Goal: Communication & Community: Connect with others

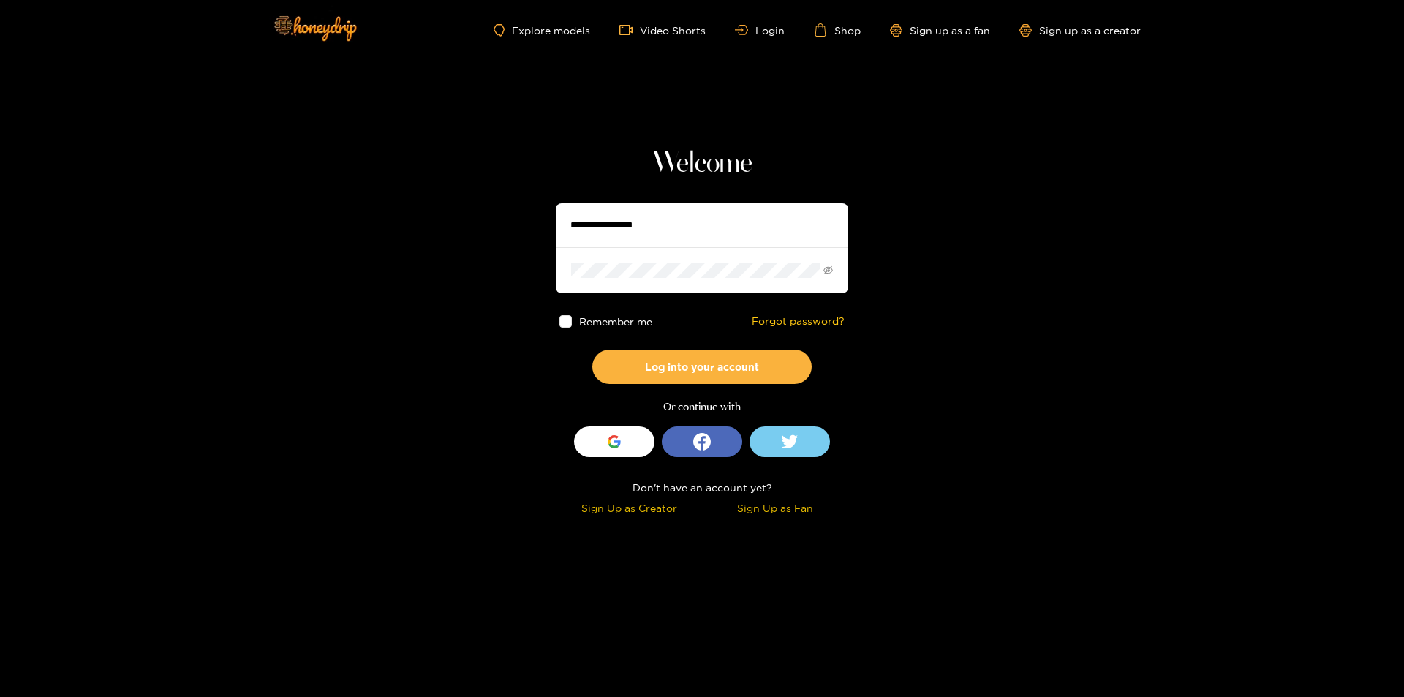
drag, startPoint x: 685, startPoint y: 224, endPoint x: 707, endPoint y: 227, distance: 22.1
click at [685, 224] on input "text" at bounding box center [702, 225] width 292 height 44
paste input "**********"
type input "**********"
click at [831, 271] on icon "eye-invisible" at bounding box center [828, 270] width 10 height 8
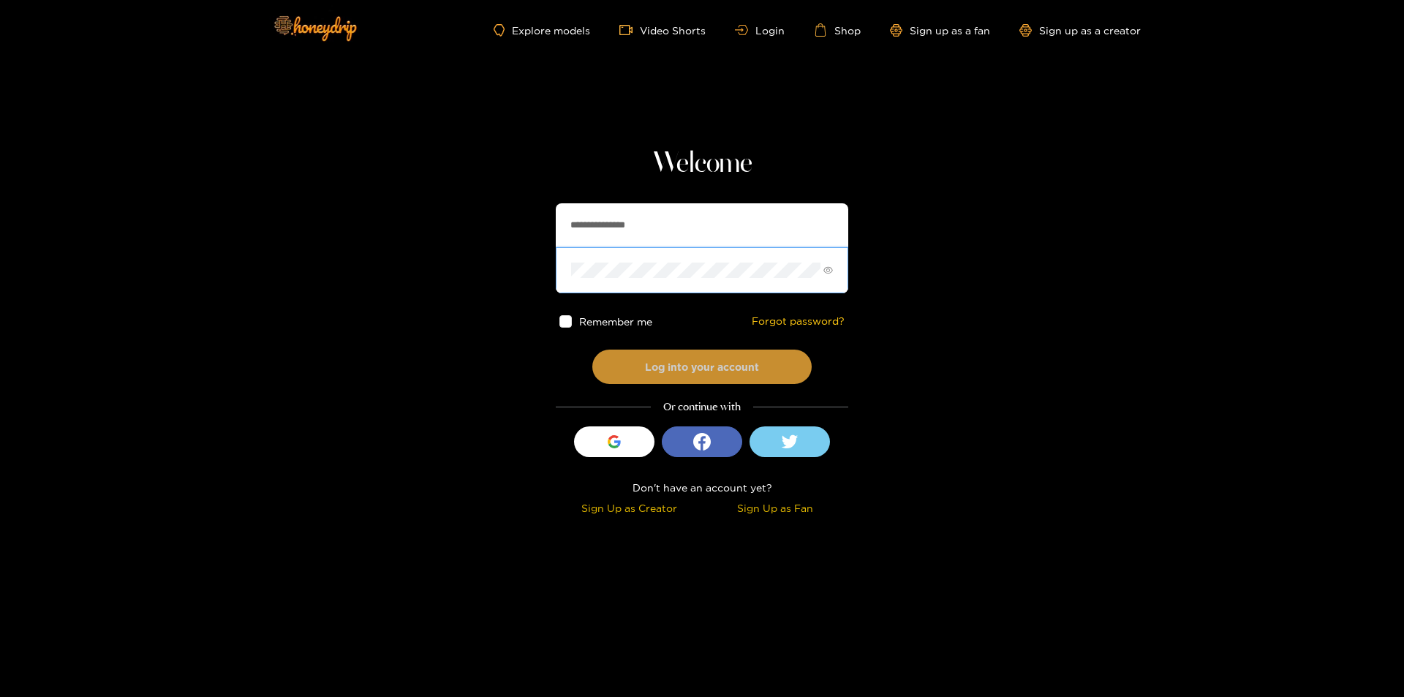
click at [728, 382] on button "Log into your account" at bounding box center [701, 367] width 219 height 34
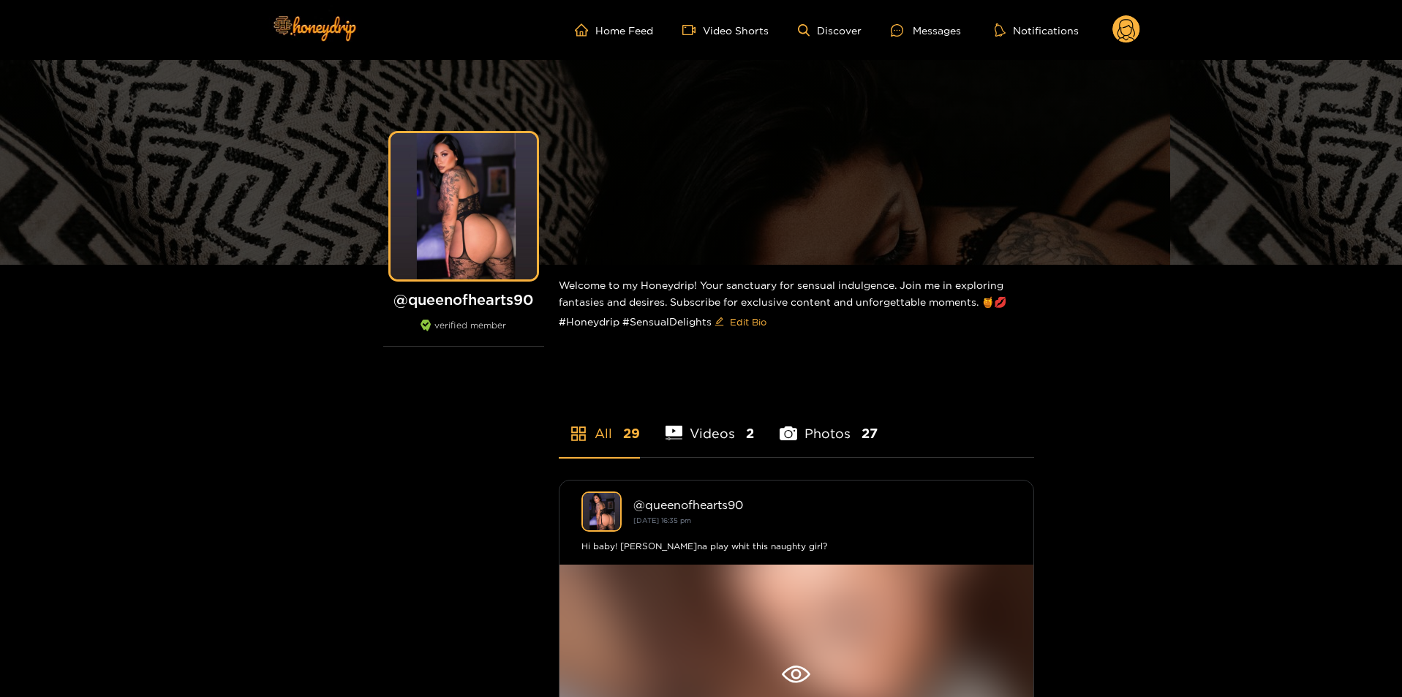
scroll to position [219, 0]
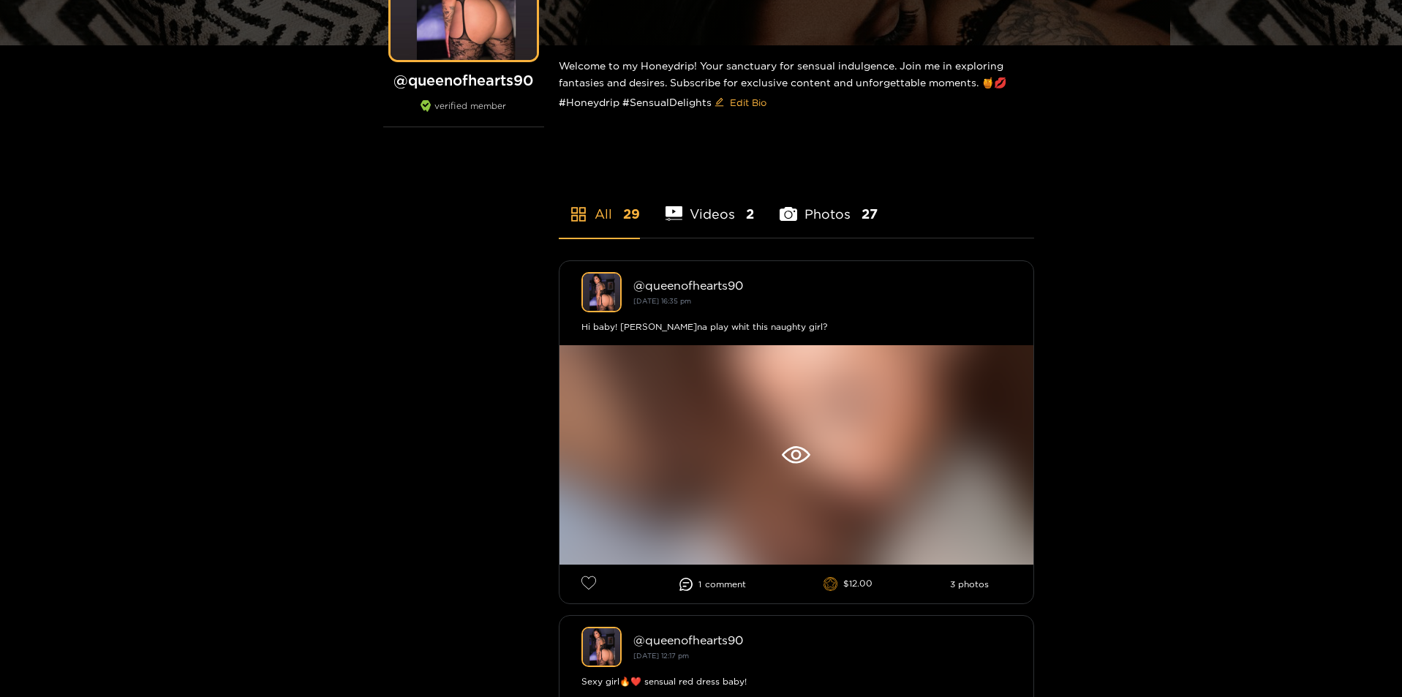
click at [838, 221] on li "Photos 27" at bounding box center [828, 205] width 98 height 66
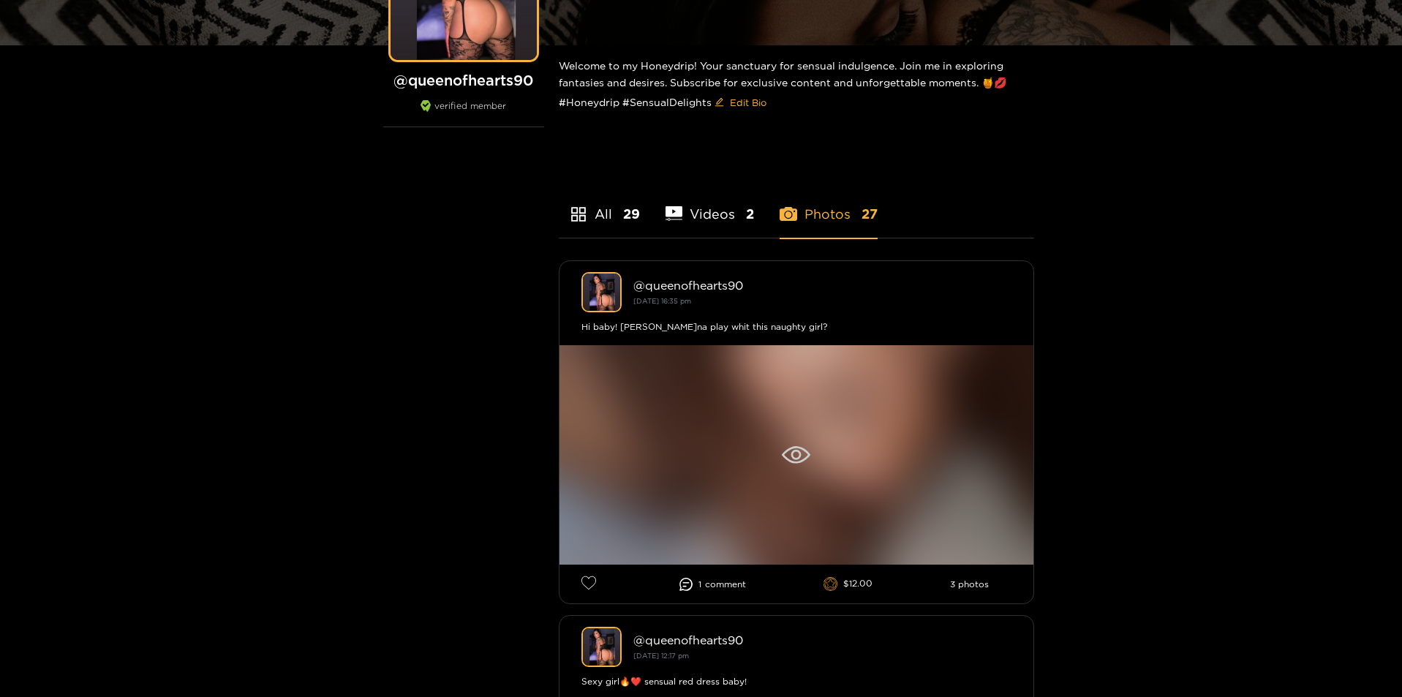
click at [752, 396] on div at bounding box center [796, 454] width 474 height 219
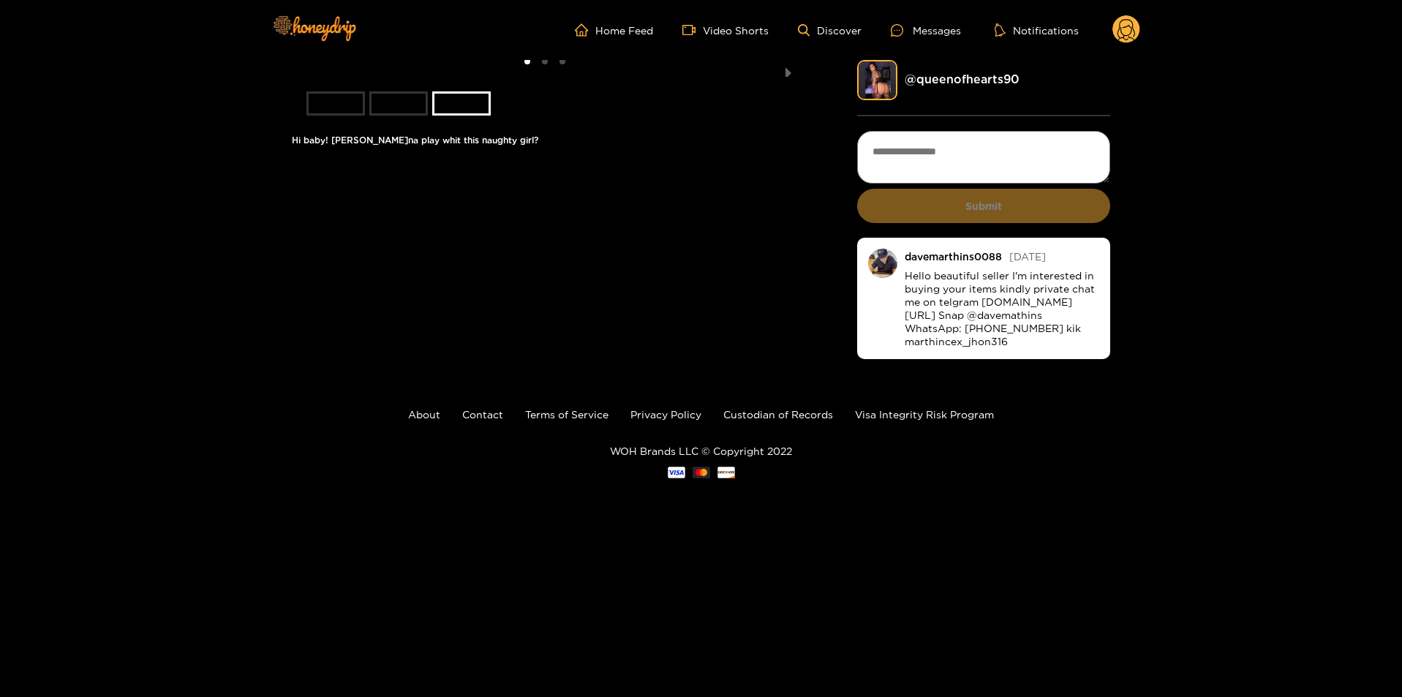
click at [399, 116] on li "slide item 2" at bounding box center [398, 103] width 58 height 24
click at [446, 116] on li "slide item 3" at bounding box center [461, 103] width 58 height 24
click at [362, 116] on li "slide item 1" at bounding box center [335, 103] width 58 height 24
click at [319, 116] on li "slide item 1" at bounding box center [335, 103] width 58 height 24
click at [322, 116] on li "slide item 1" at bounding box center [335, 103] width 58 height 24
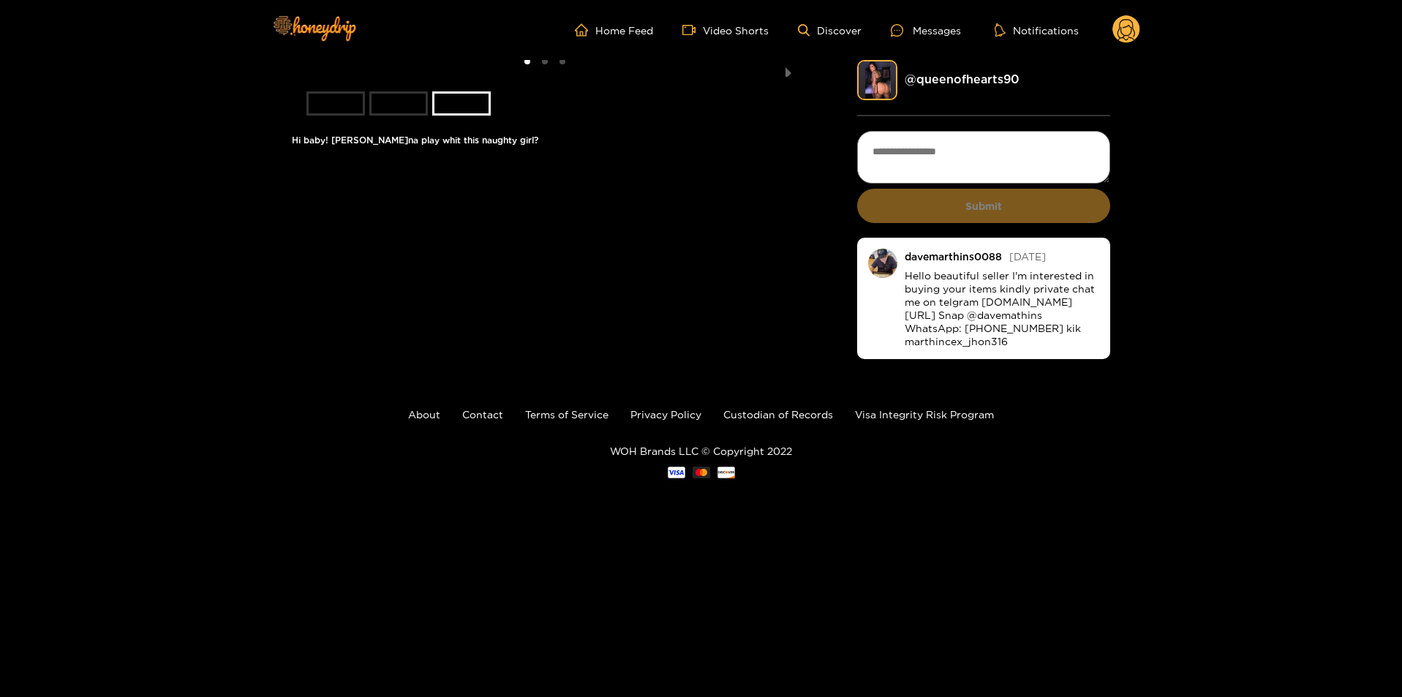
click at [389, 116] on li "slide item 2" at bounding box center [398, 103] width 58 height 24
click at [472, 116] on li "slide item 3" at bounding box center [461, 103] width 58 height 24
click at [390, 116] on li "slide item 2" at bounding box center [398, 103] width 58 height 24
click at [323, 116] on li "slide item 1" at bounding box center [335, 103] width 58 height 24
click at [1129, 23] on circle at bounding box center [1126, 29] width 28 height 28
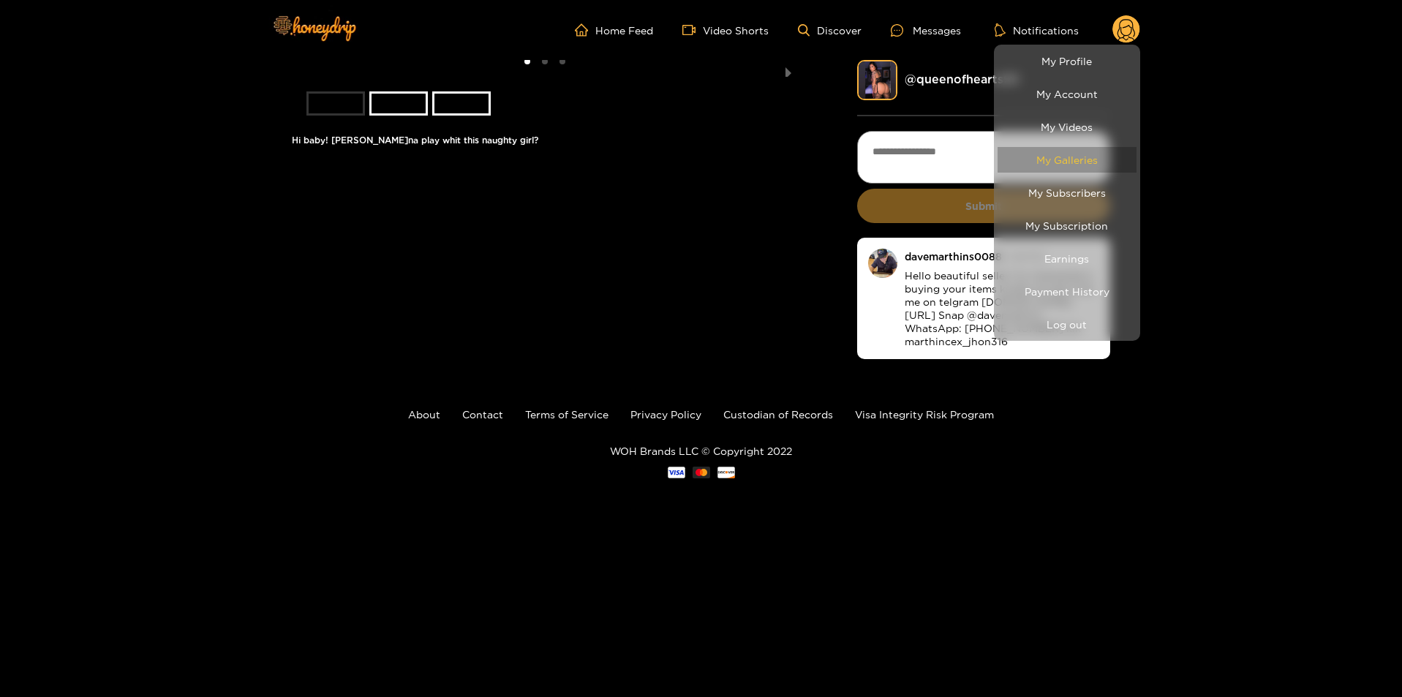
click at [1079, 163] on link "My Galleries" at bounding box center [1066, 160] width 139 height 26
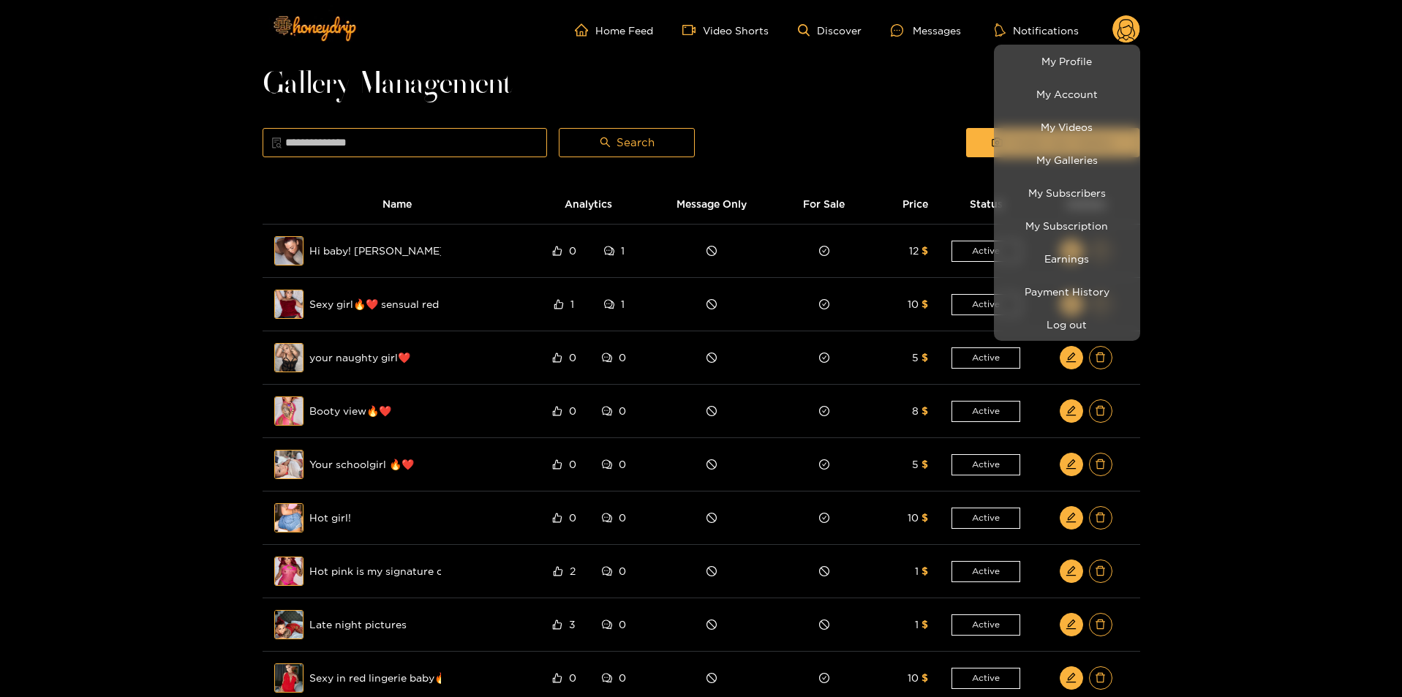
click at [1270, 362] on div at bounding box center [701, 348] width 1402 height 697
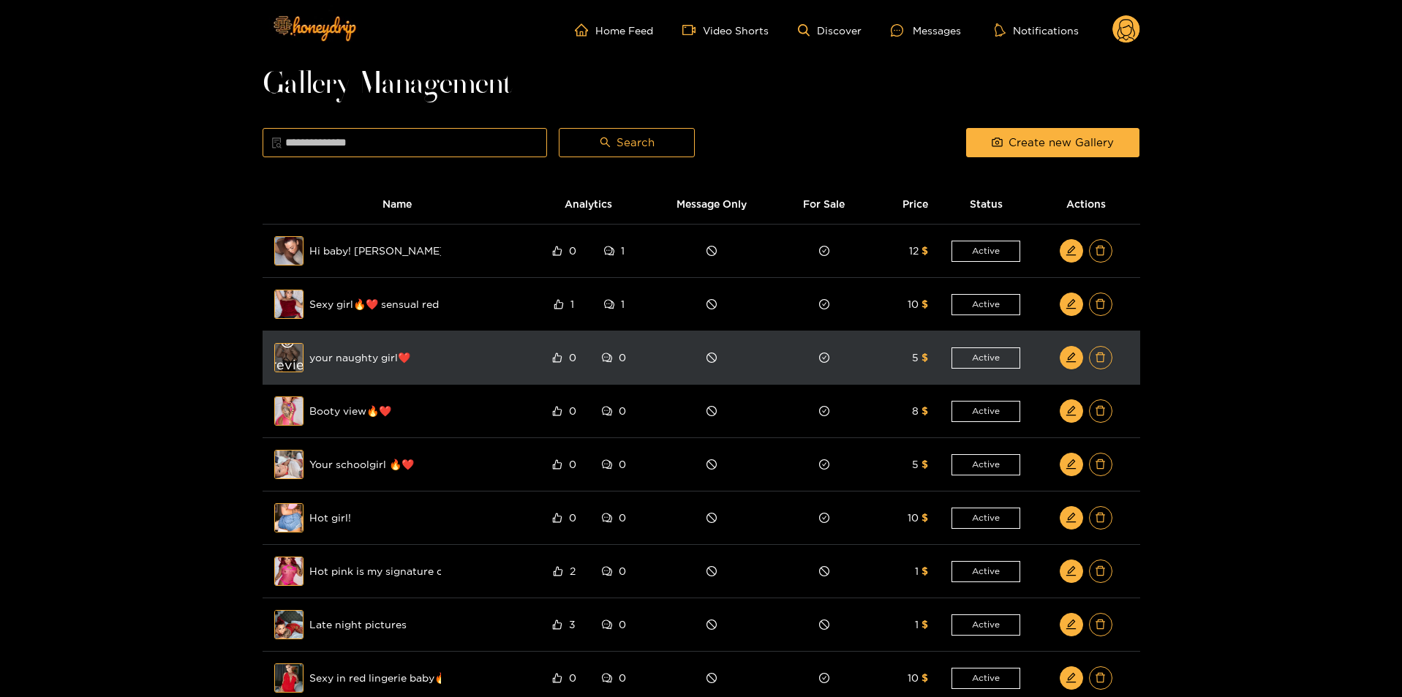
click at [292, 364] on div "Preview" at bounding box center [288, 357] width 53 height 42
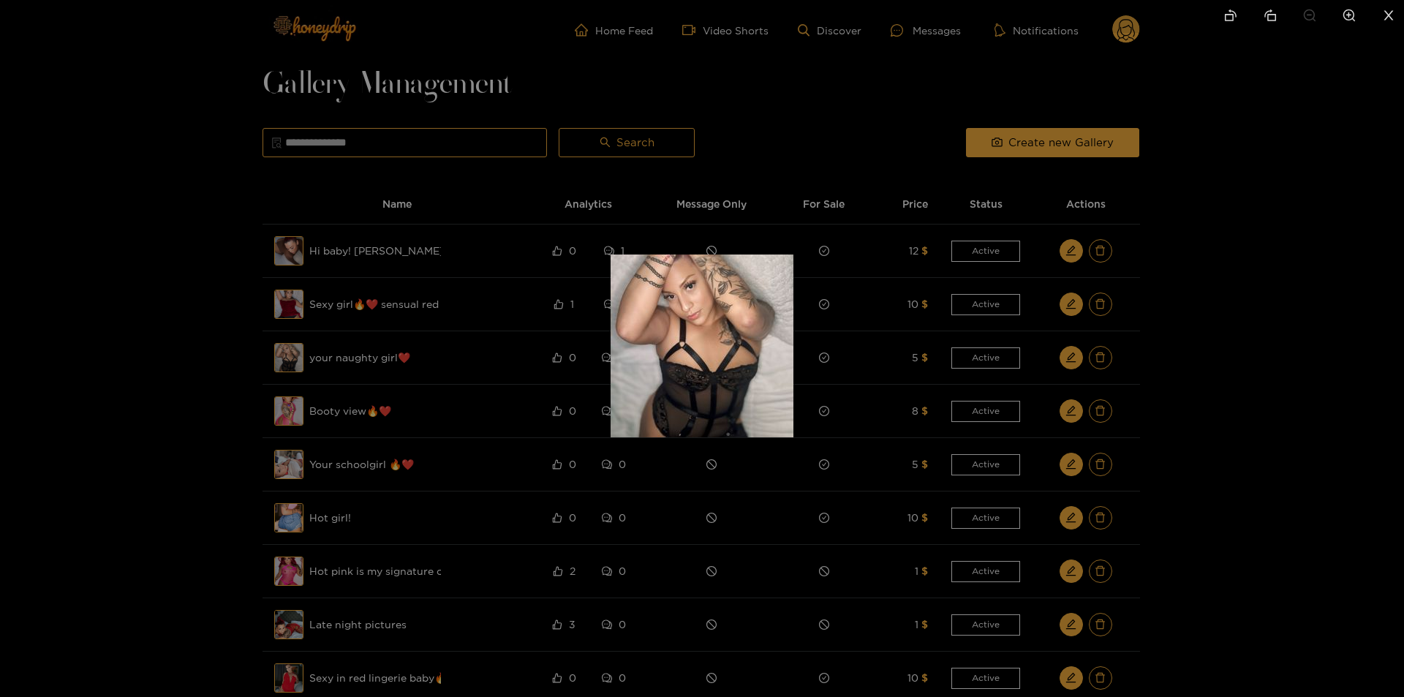
click at [603, 422] on div at bounding box center [702, 348] width 1404 height 697
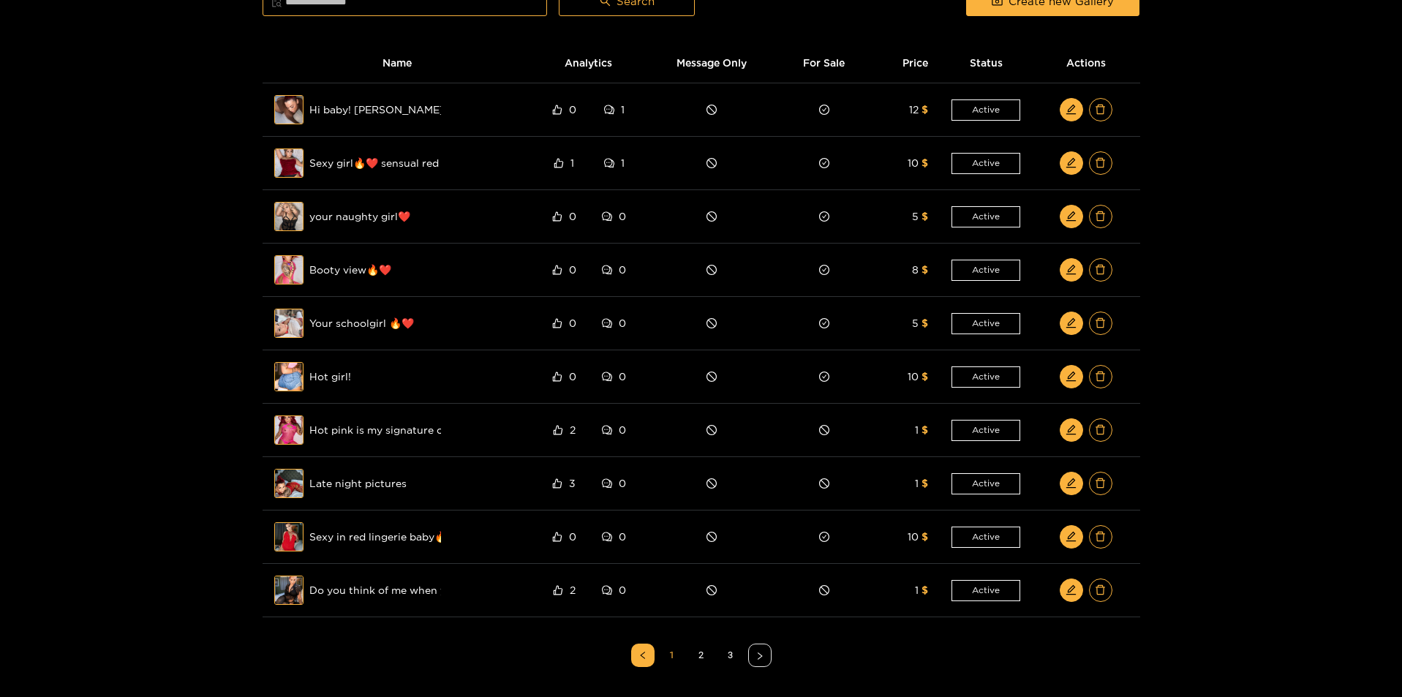
scroll to position [219, 0]
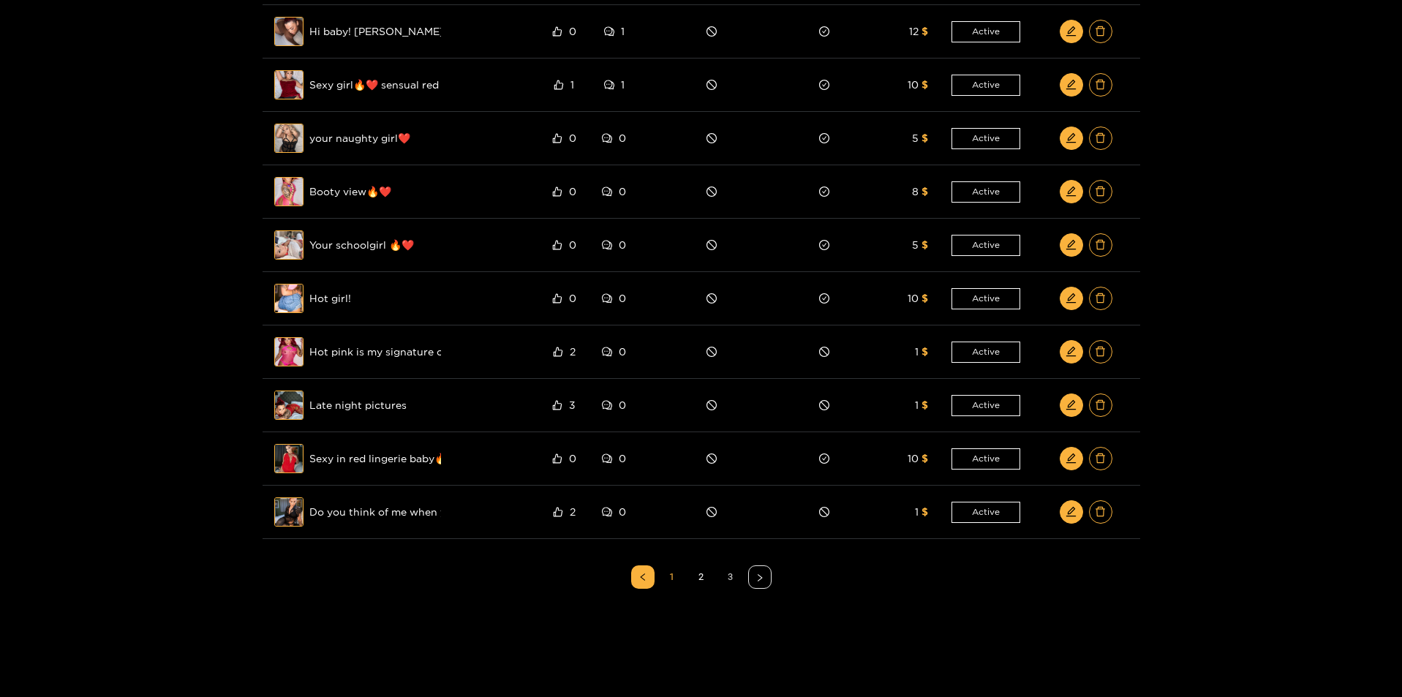
click at [728, 571] on link "3" at bounding box center [730, 577] width 22 height 22
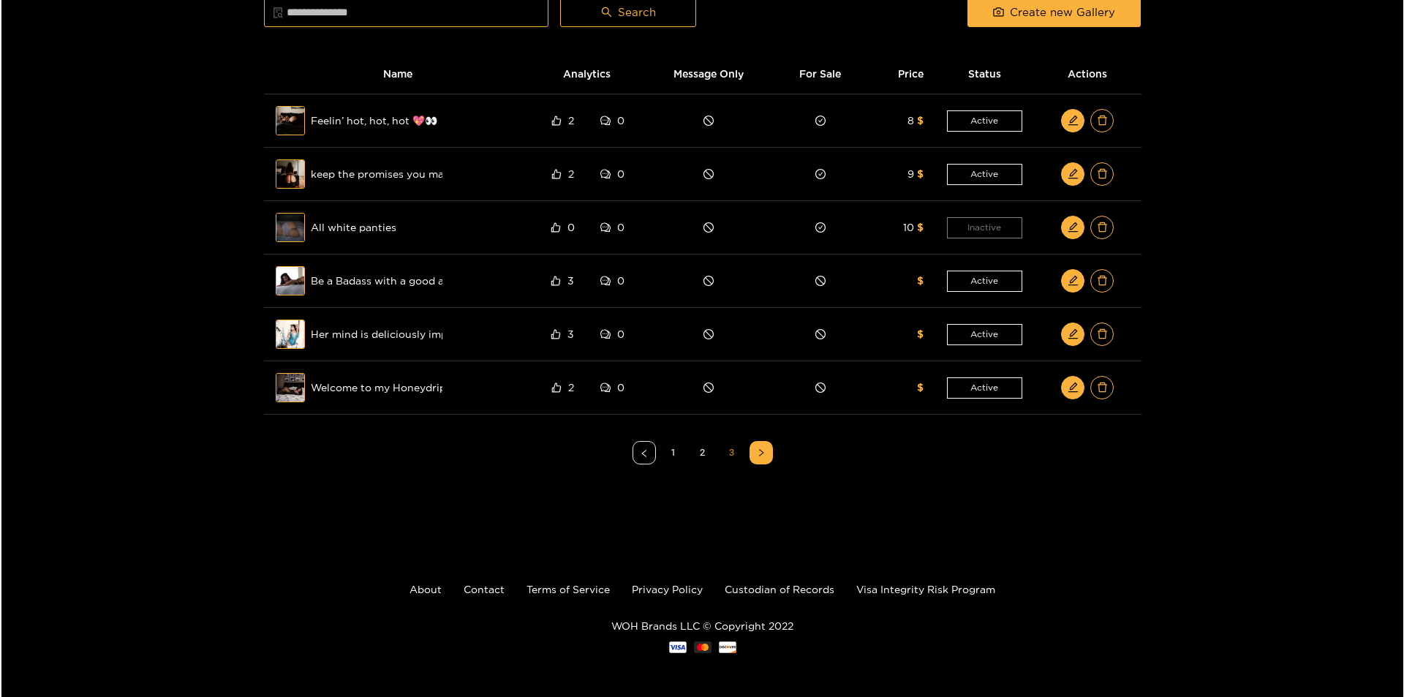
scroll to position [130, 0]
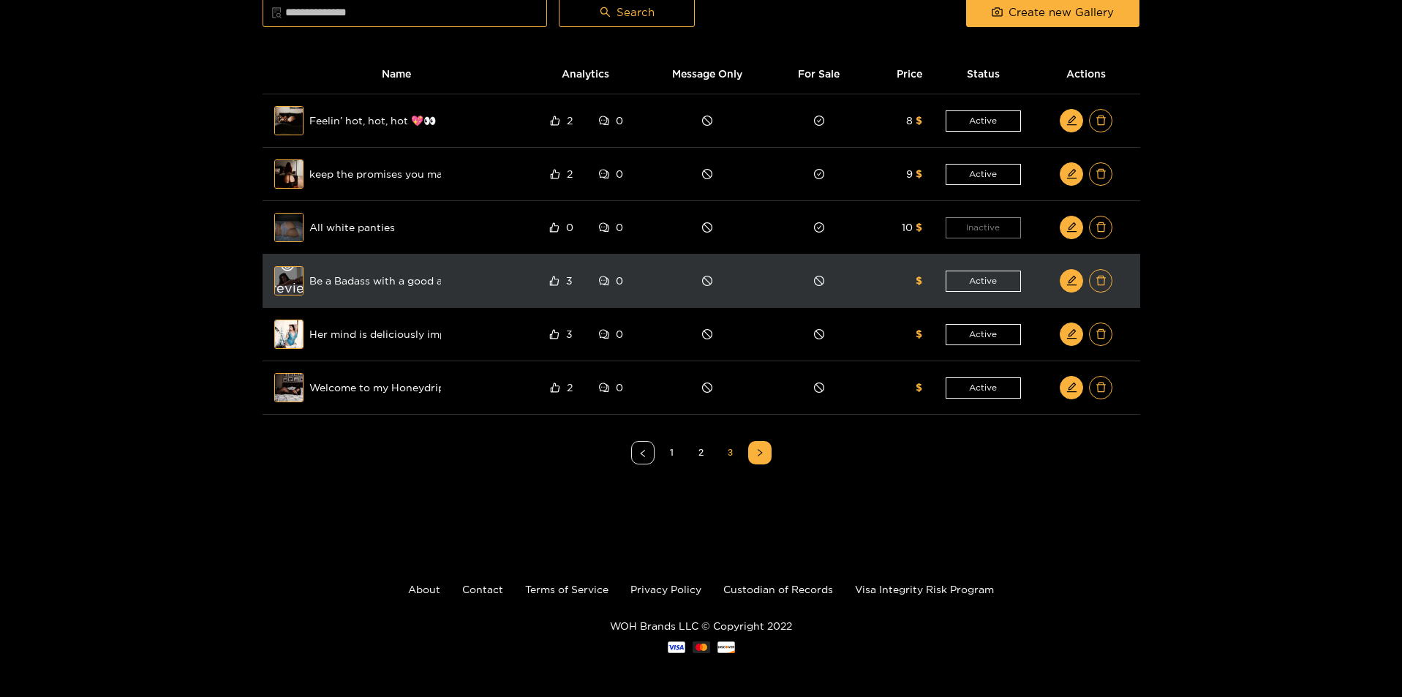
click at [292, 290] on div "Preview" at bounding box center [288, 281] width 53 height 42
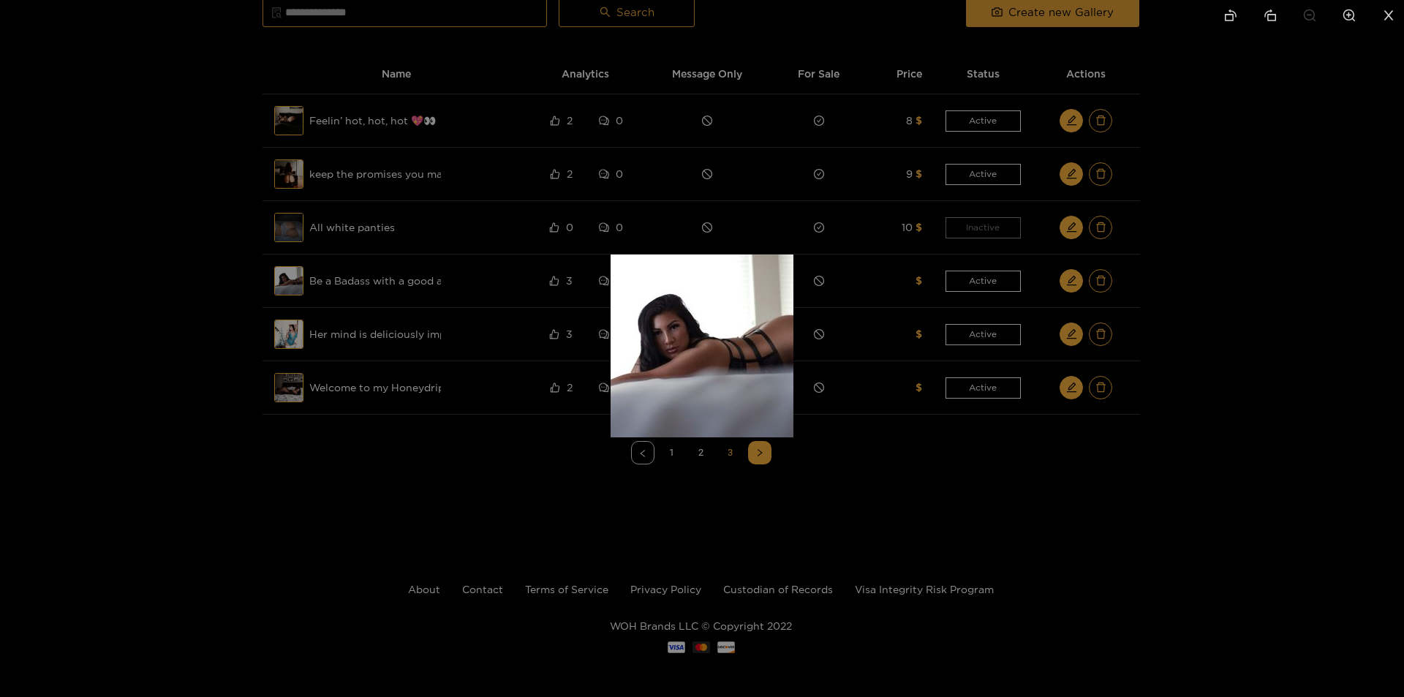
click at [257, 370] on div at bounding box center [702, 348] width 1404 height 697
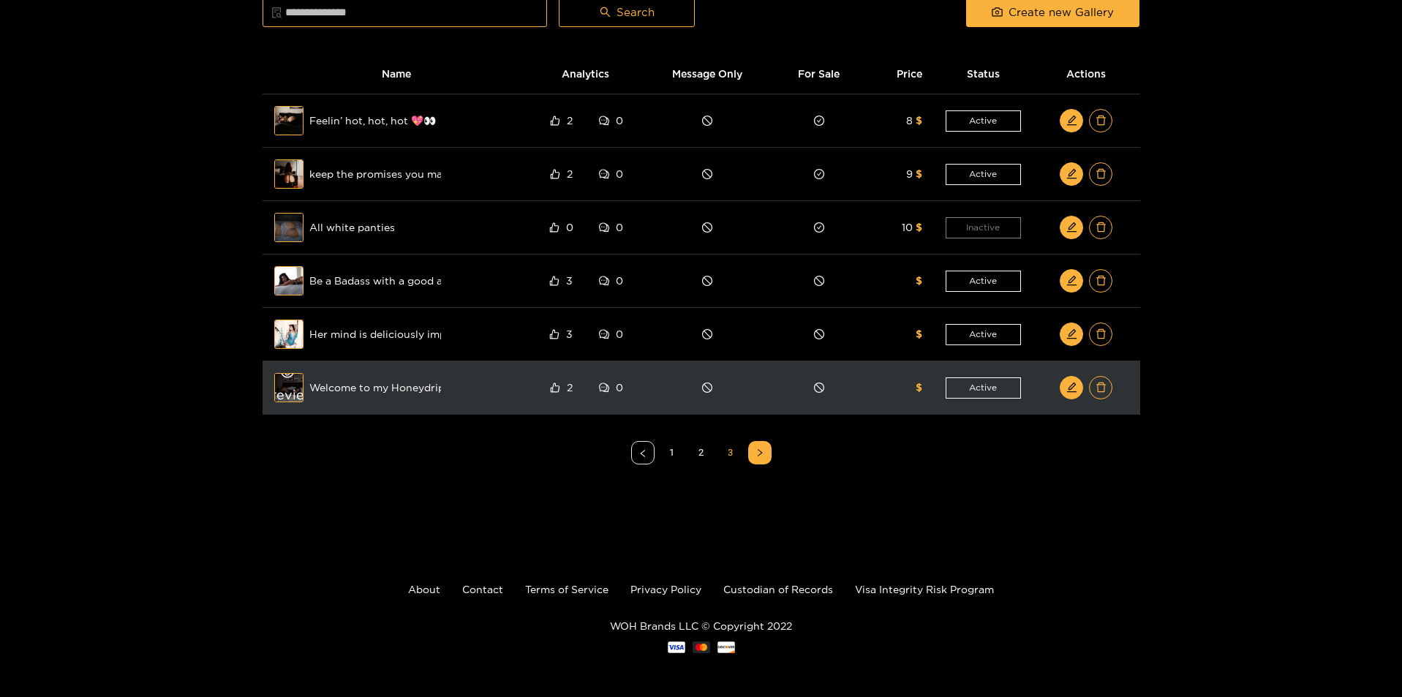
click at [285, 392] on div "Preview" at bounding box center [288, 387] width 53 height 42
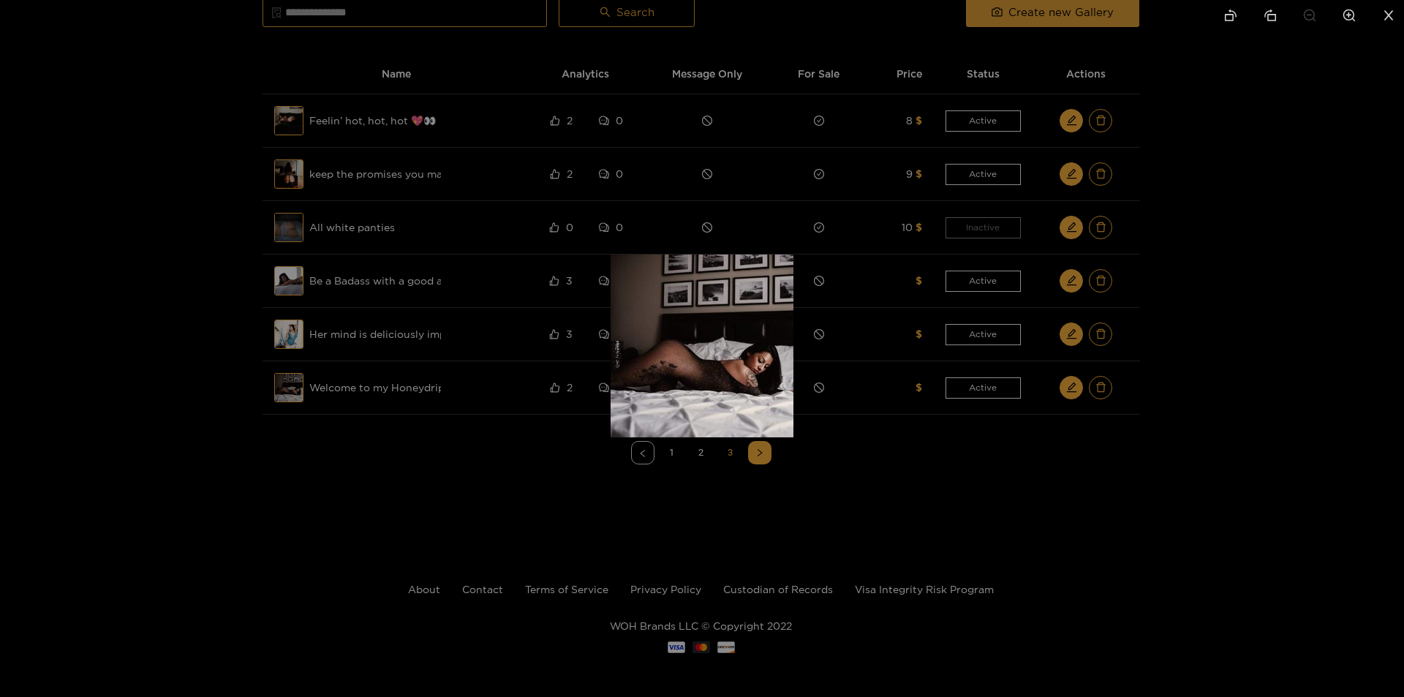
click at [294, 318] on div at bounding box center [702, 348] width 1404 height 697
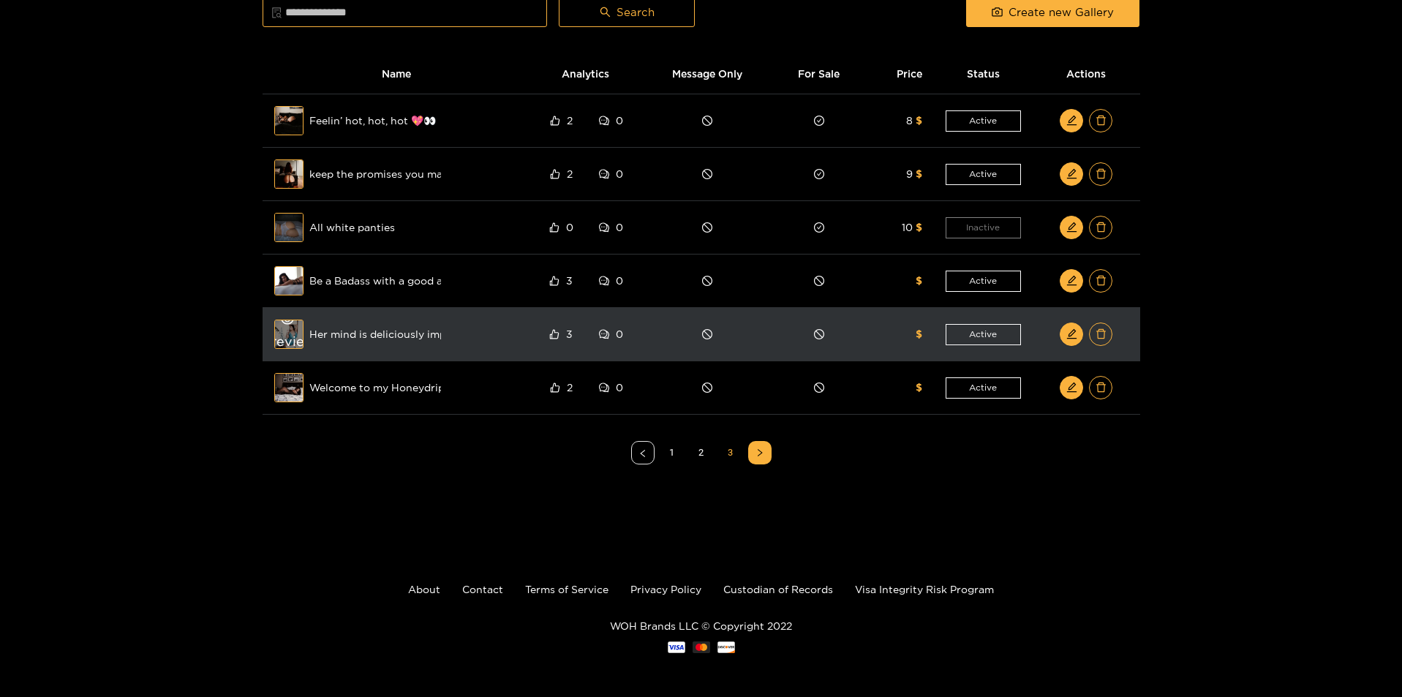
click at [291, 328] on div "Preview" at bounding box center [288, 334] width 53 height 42
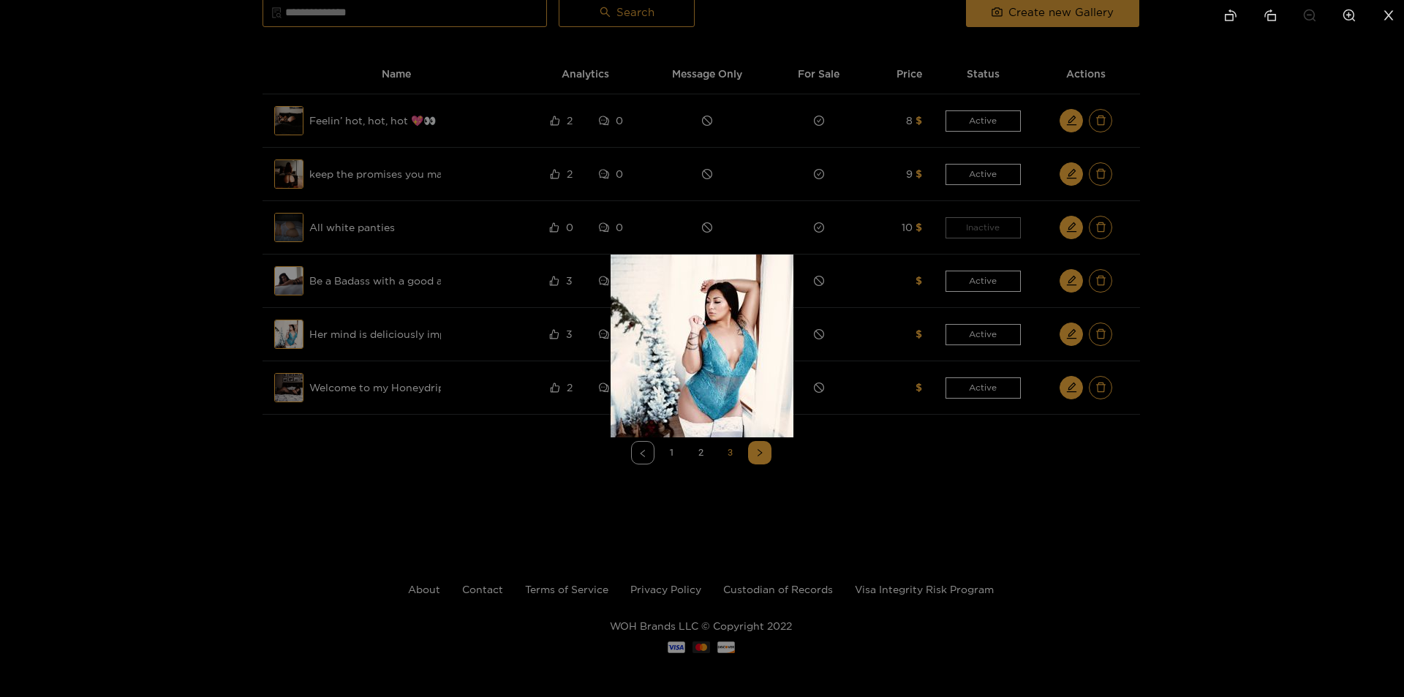
click at [208, 334] on div at bounding box center [702, 348] width 1404 height 697
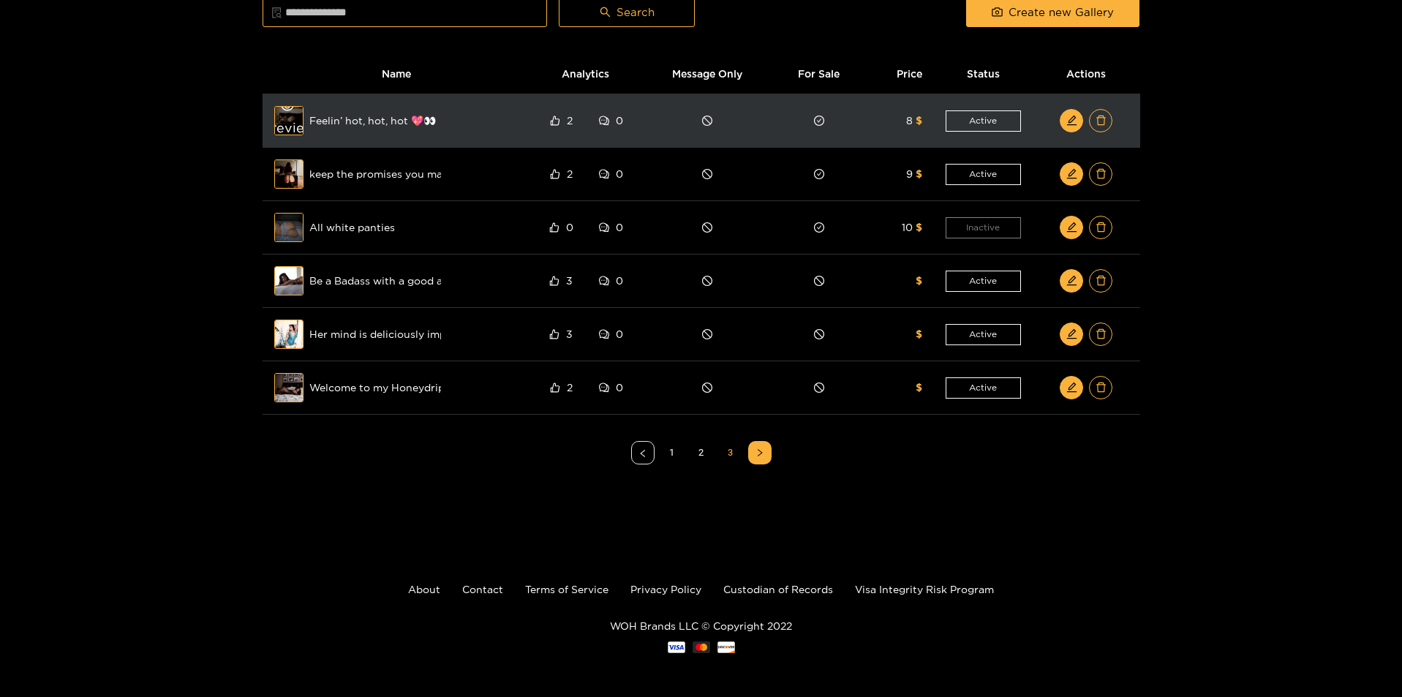
click at [290, 126] on div "Preview" at bounding box center [288, 120] width 53 height 42
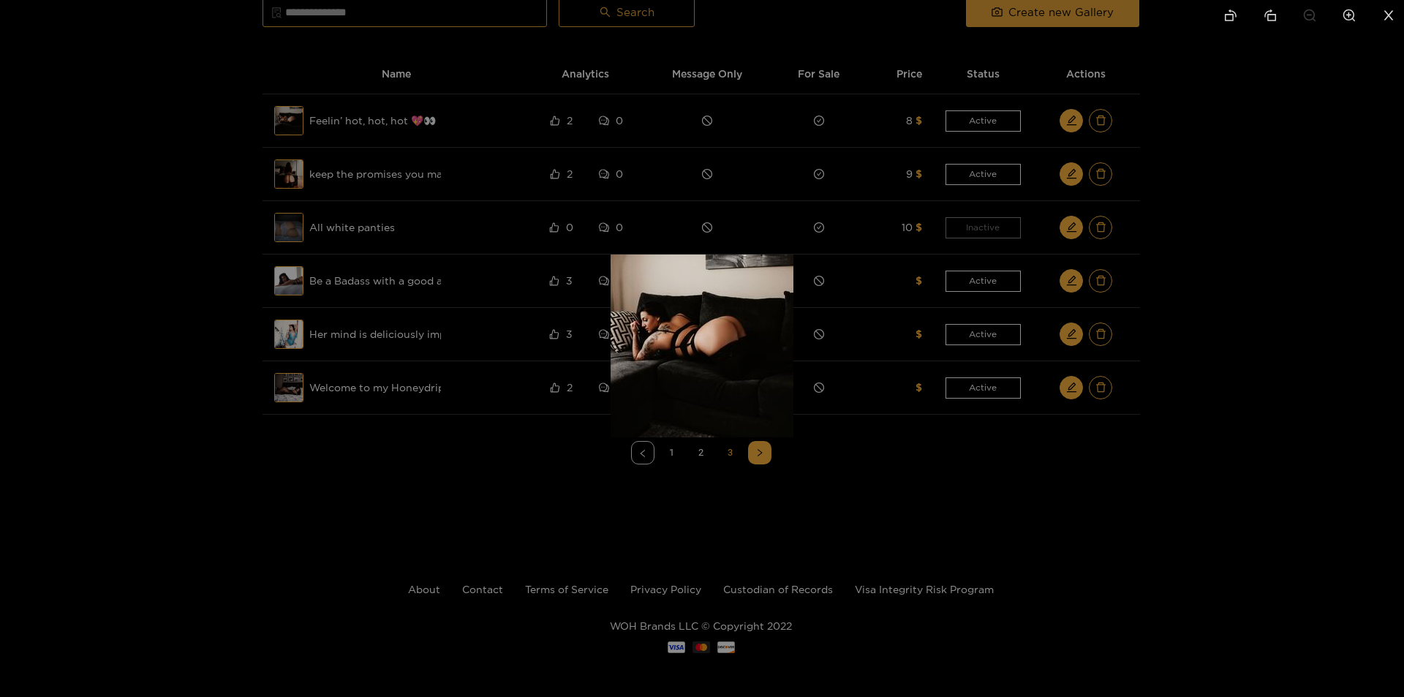
click at [1231, 417] on div at bounding box center [702, 348] width 1404 height 697
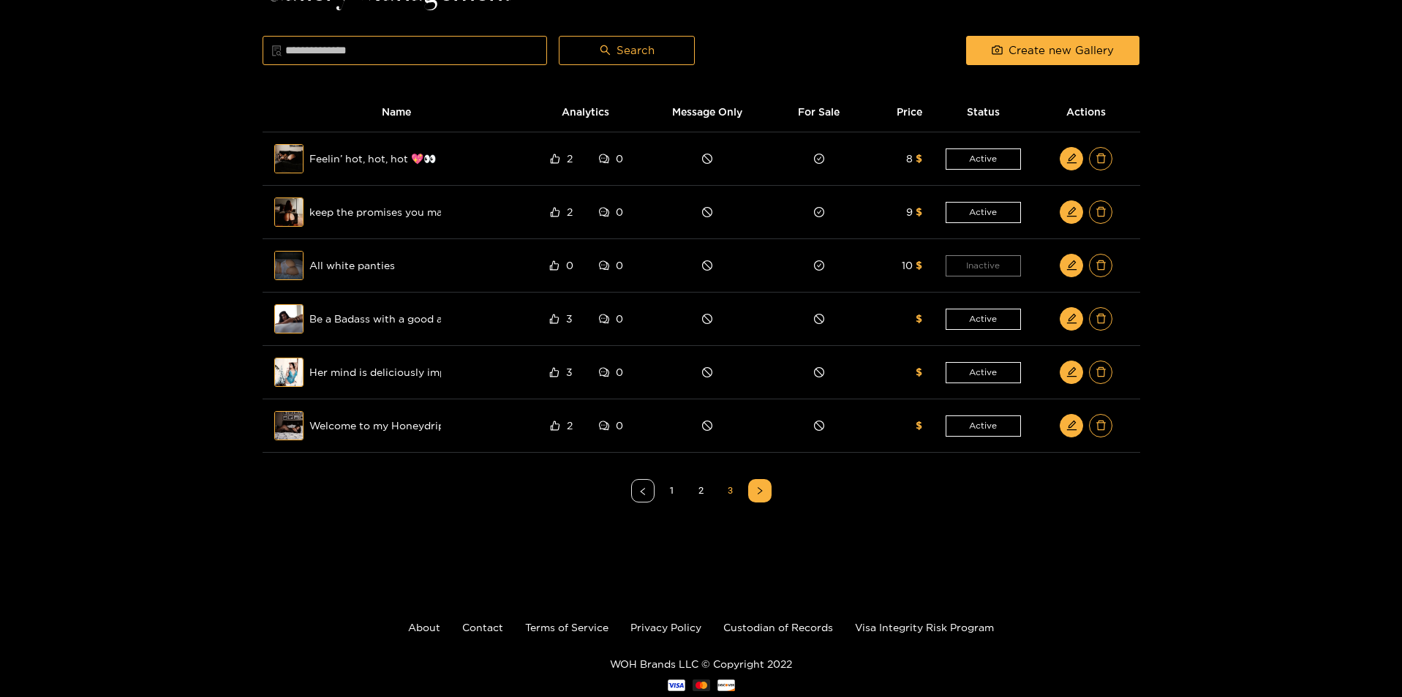
scroll to position [0, 0]
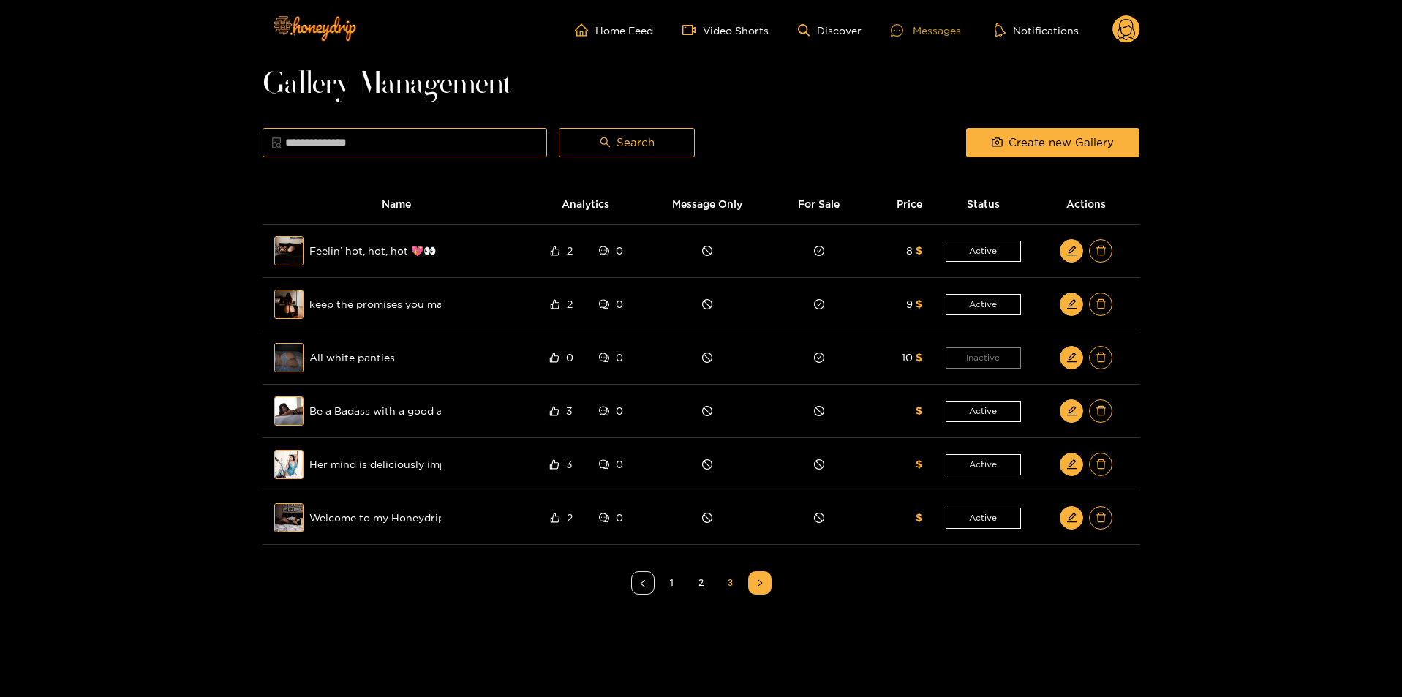
click at [925, 34] on div "Messages" at bounding box center [926, 30] width 70 height 17
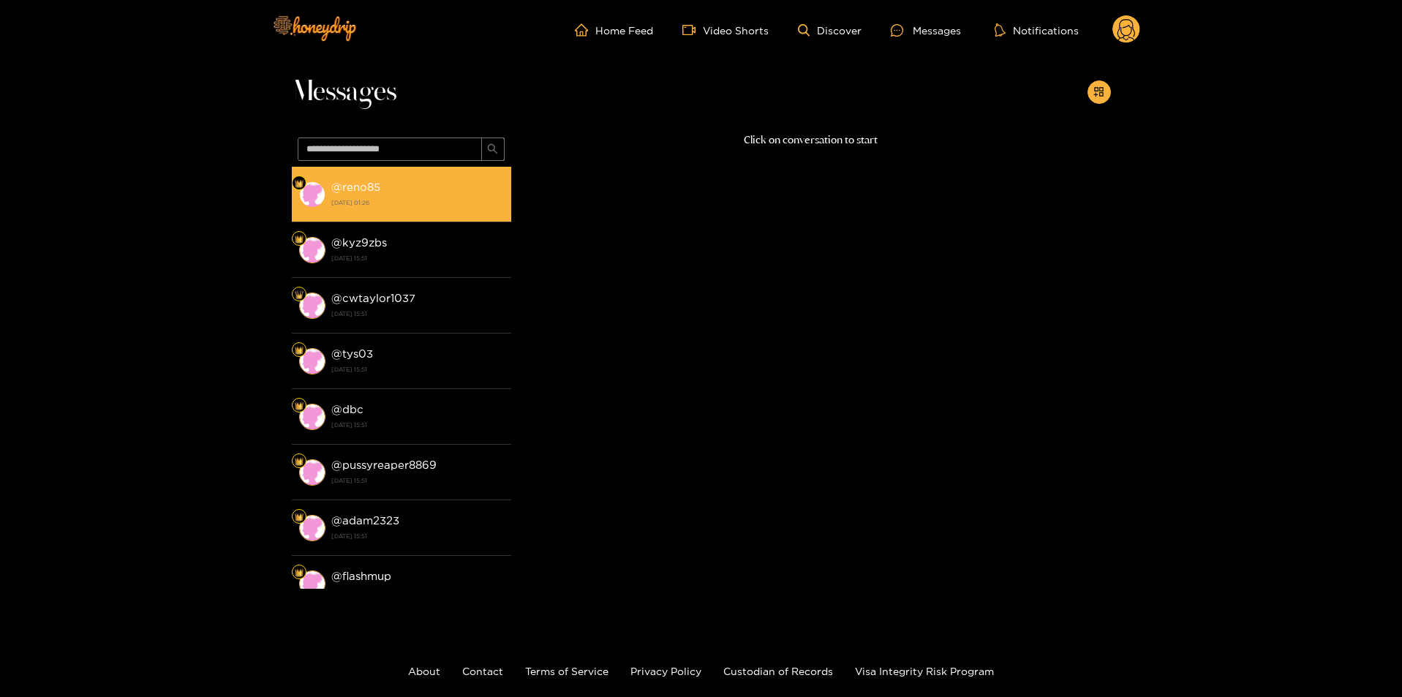
click at [371, 201] on strong "[DATE] 01:26" at bounding box center [417, 202] width 173 height 13
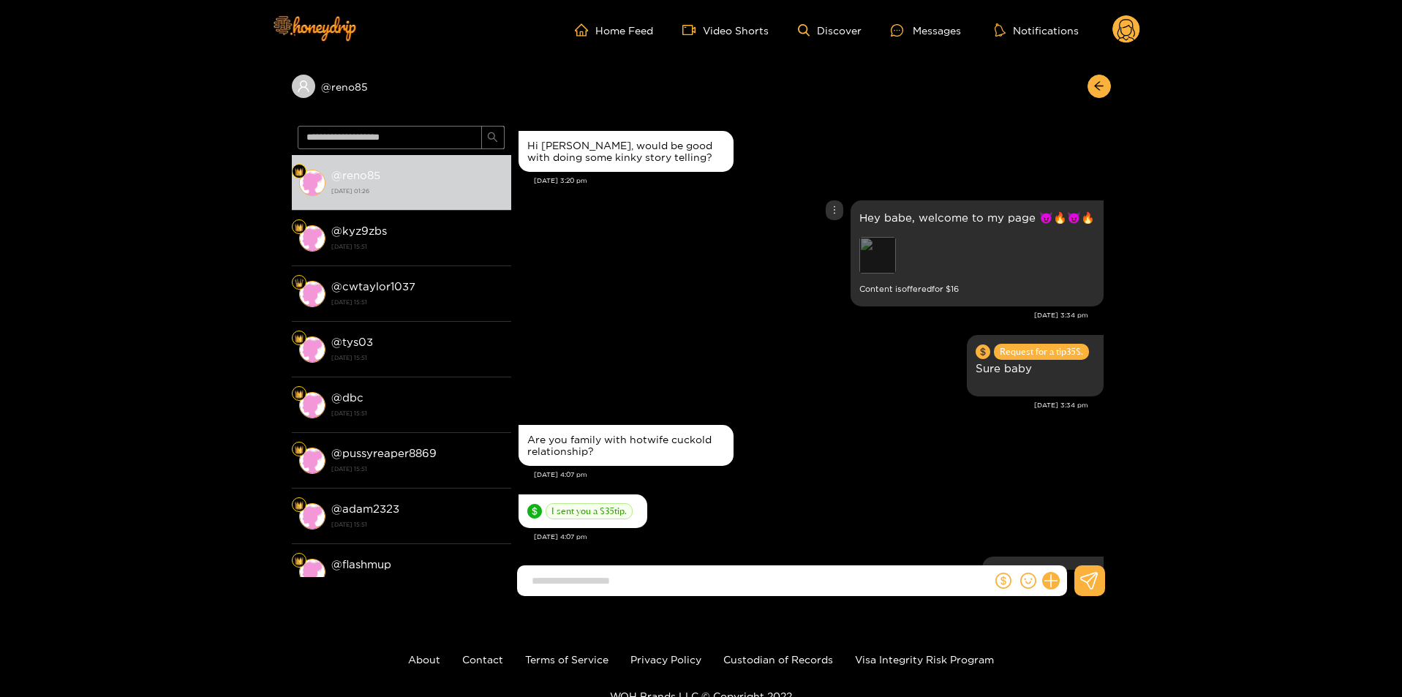
click at [888, 268] on div "Preview" at bounding box center [877, 255] width 37 height 37
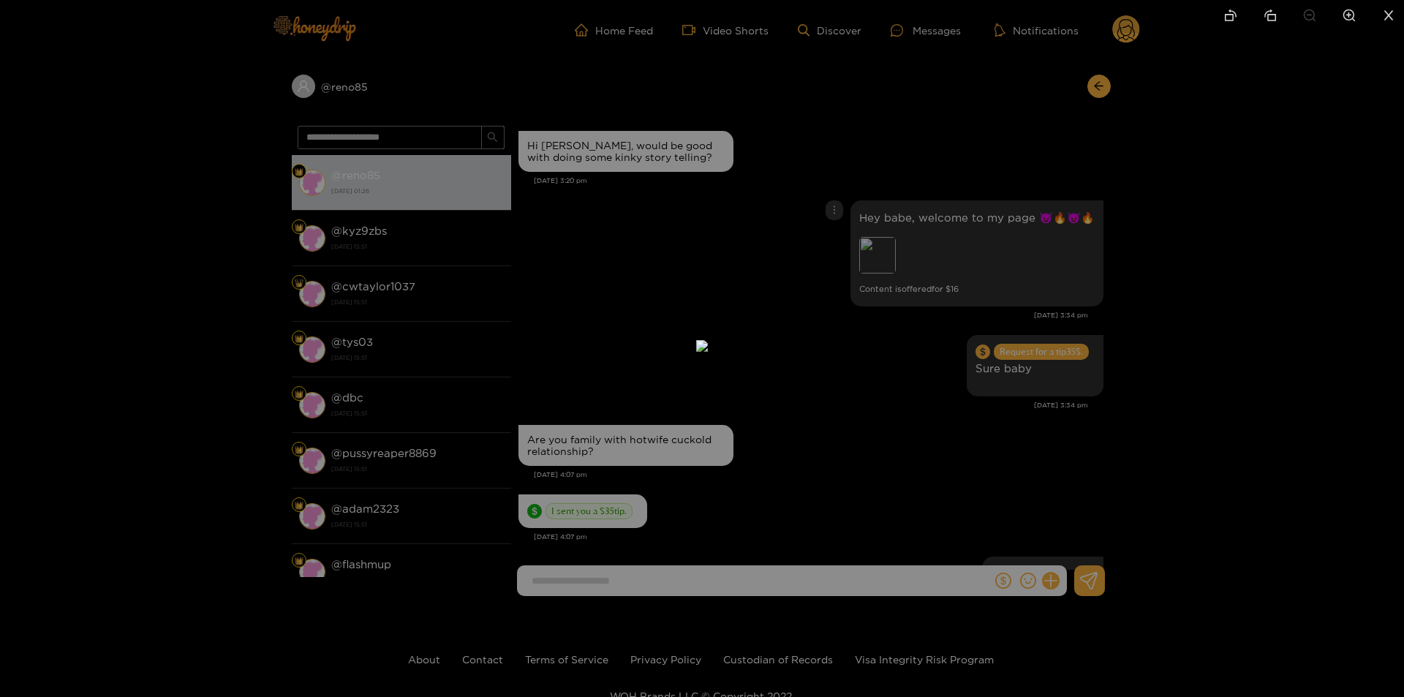
click at [1023, 251] on div at bounding box center [702, 348] width 1404 height 697
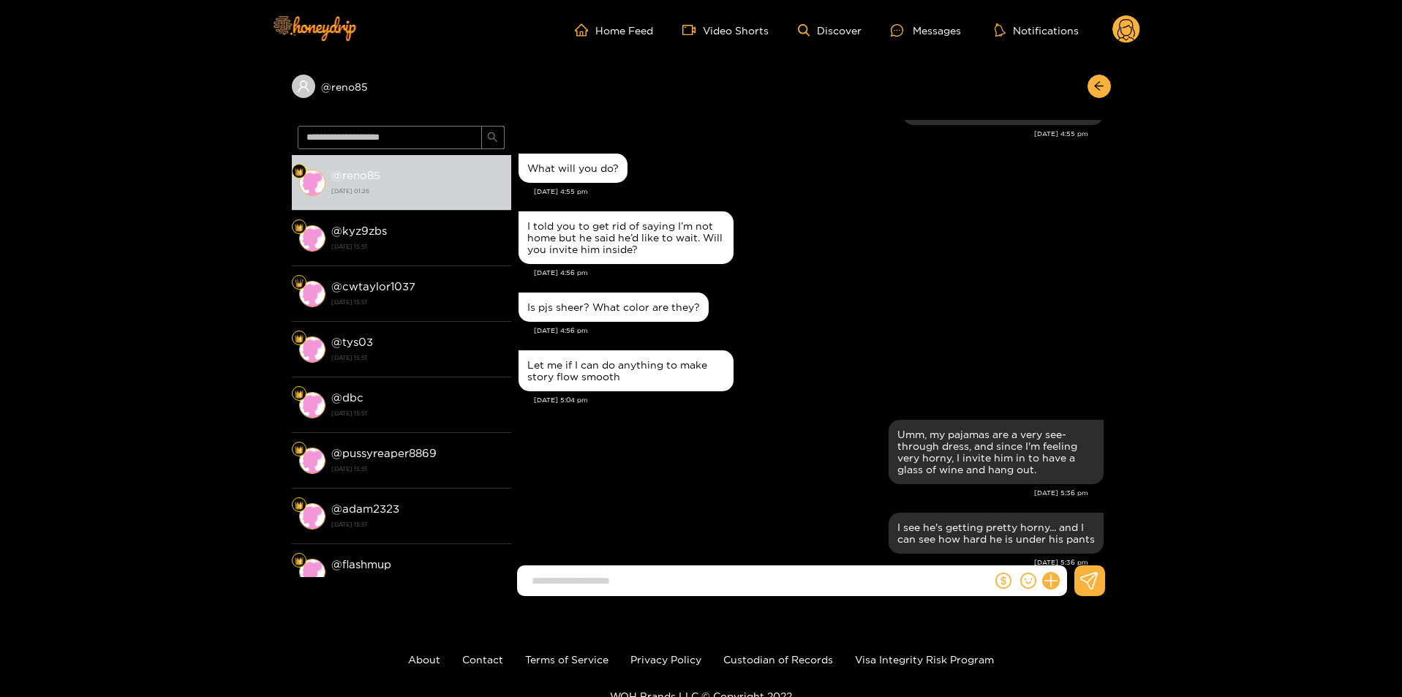
scroll to position [1097, 0]
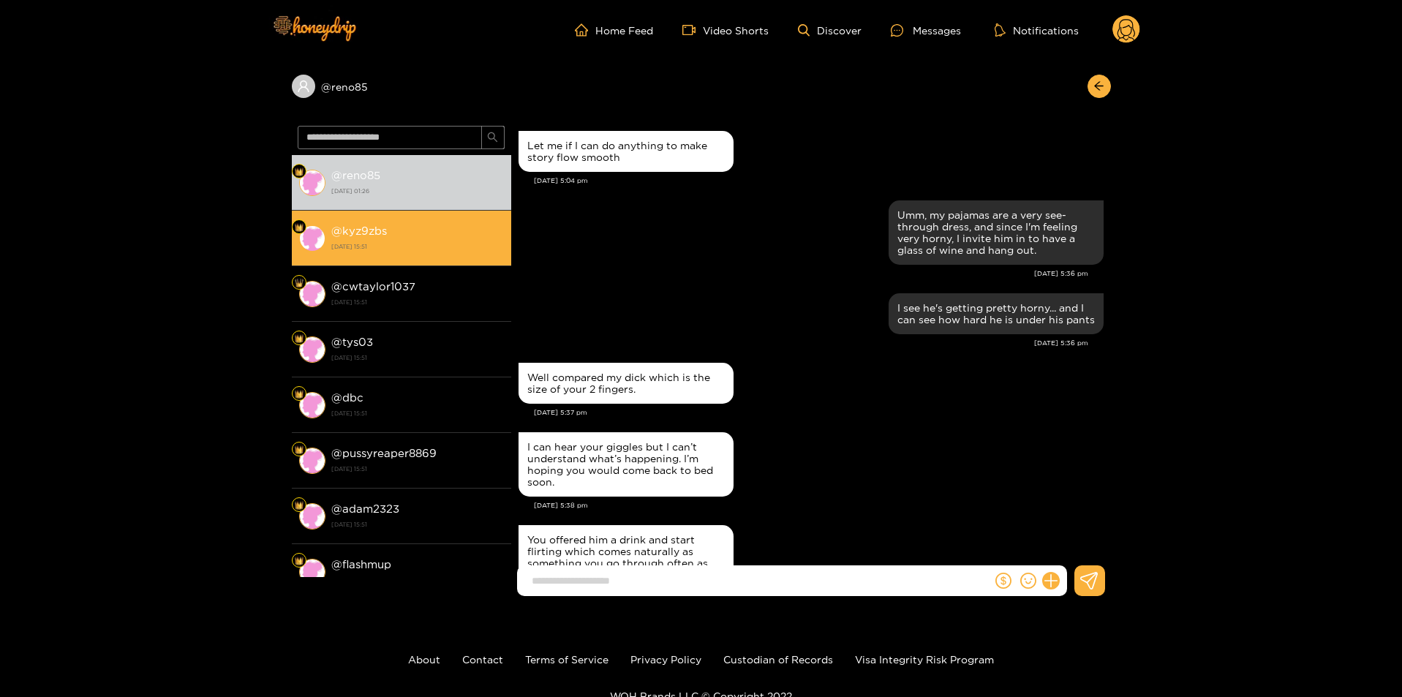
click at [406, 235] on div "@ kyz9zbs [DATE] 15:51" at bounding box center [417, 238] width 173 height 33
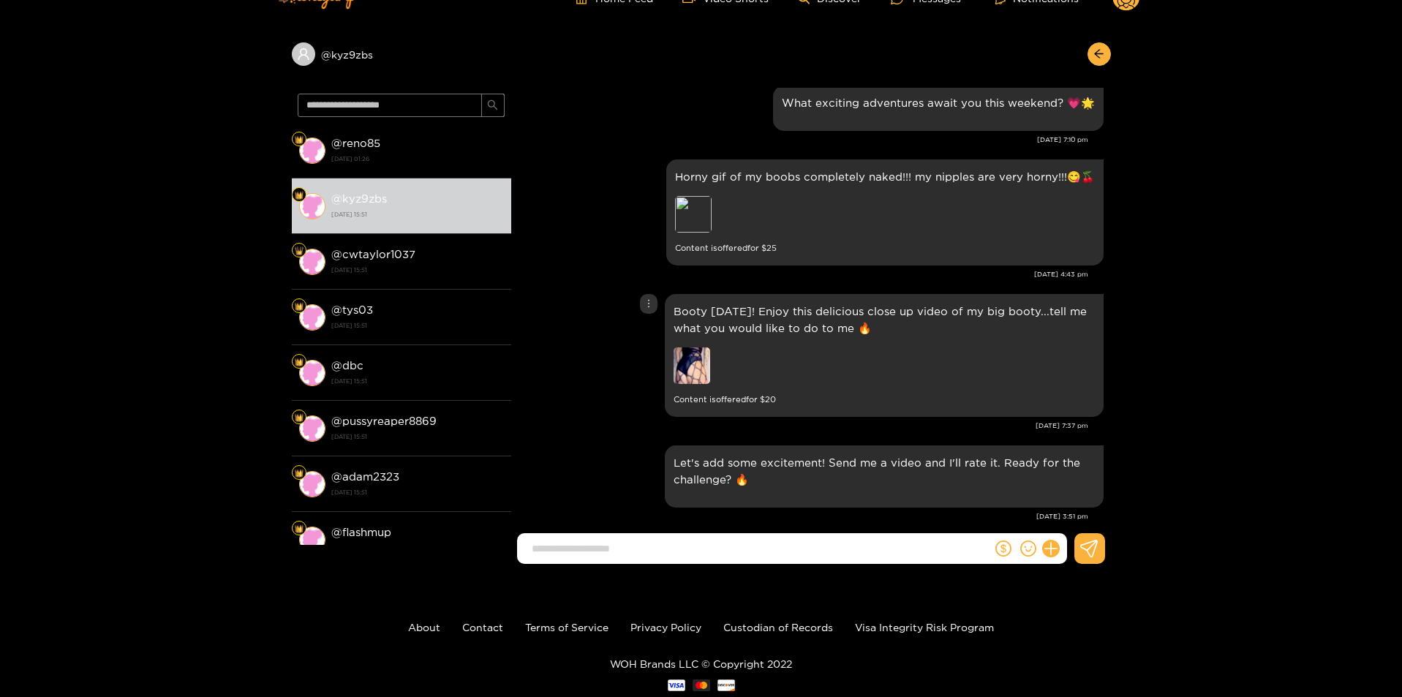
scroll to position [70, 0]
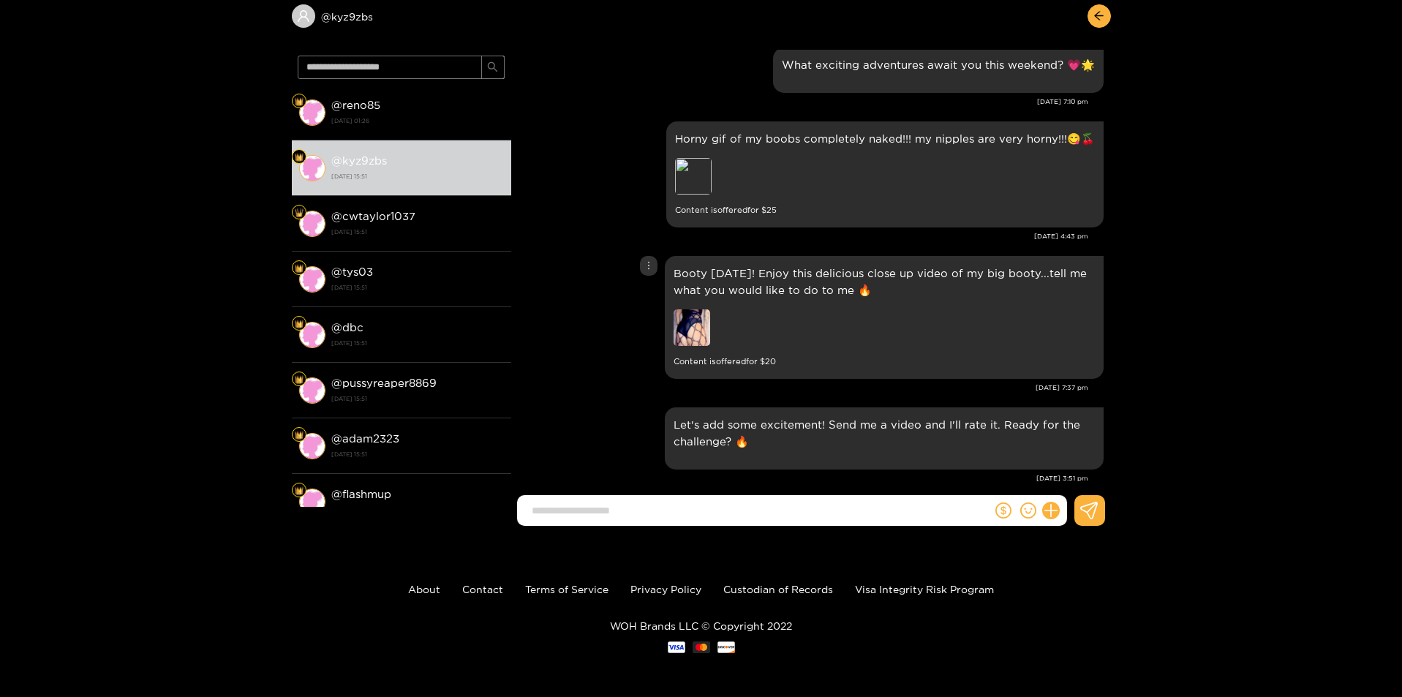
click at [696, 309] on img at bounding box center [691, 327] width 37 height 37
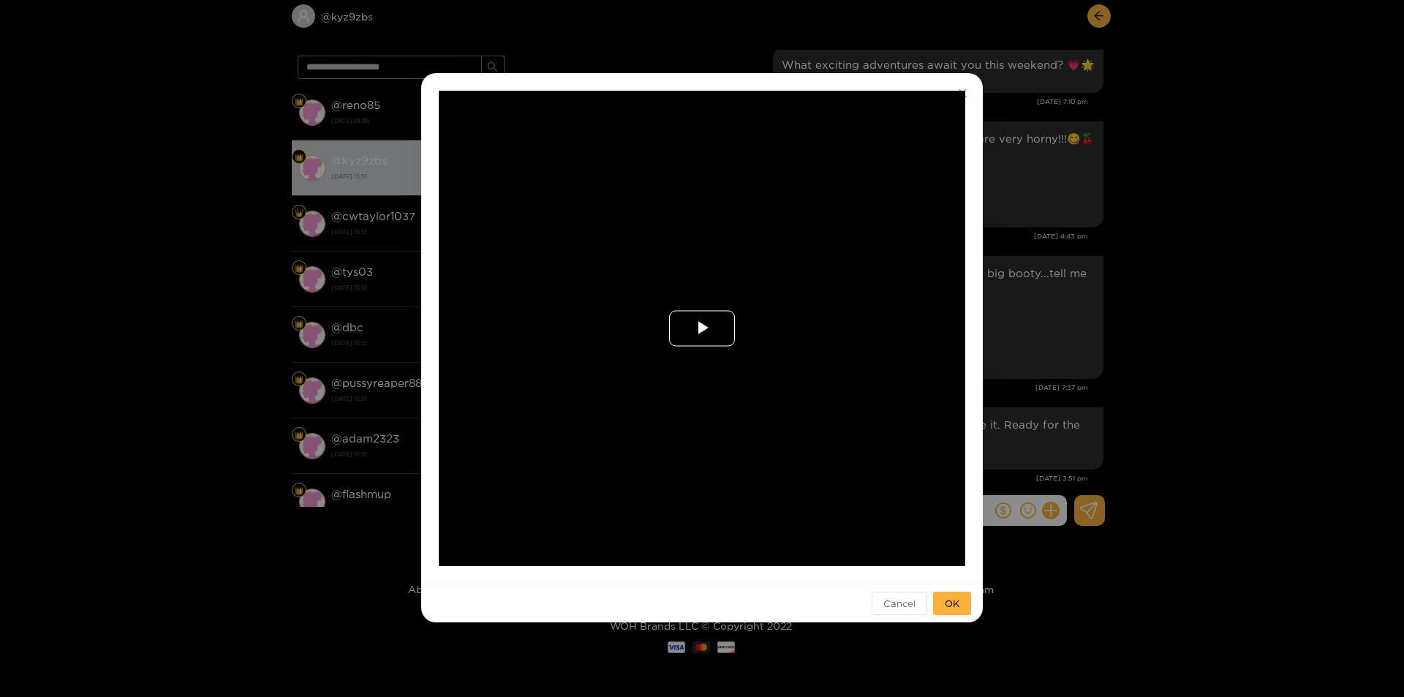
click at [702, 328] on span "Video Player" at bounding box center [702, 328] width 0 height 0
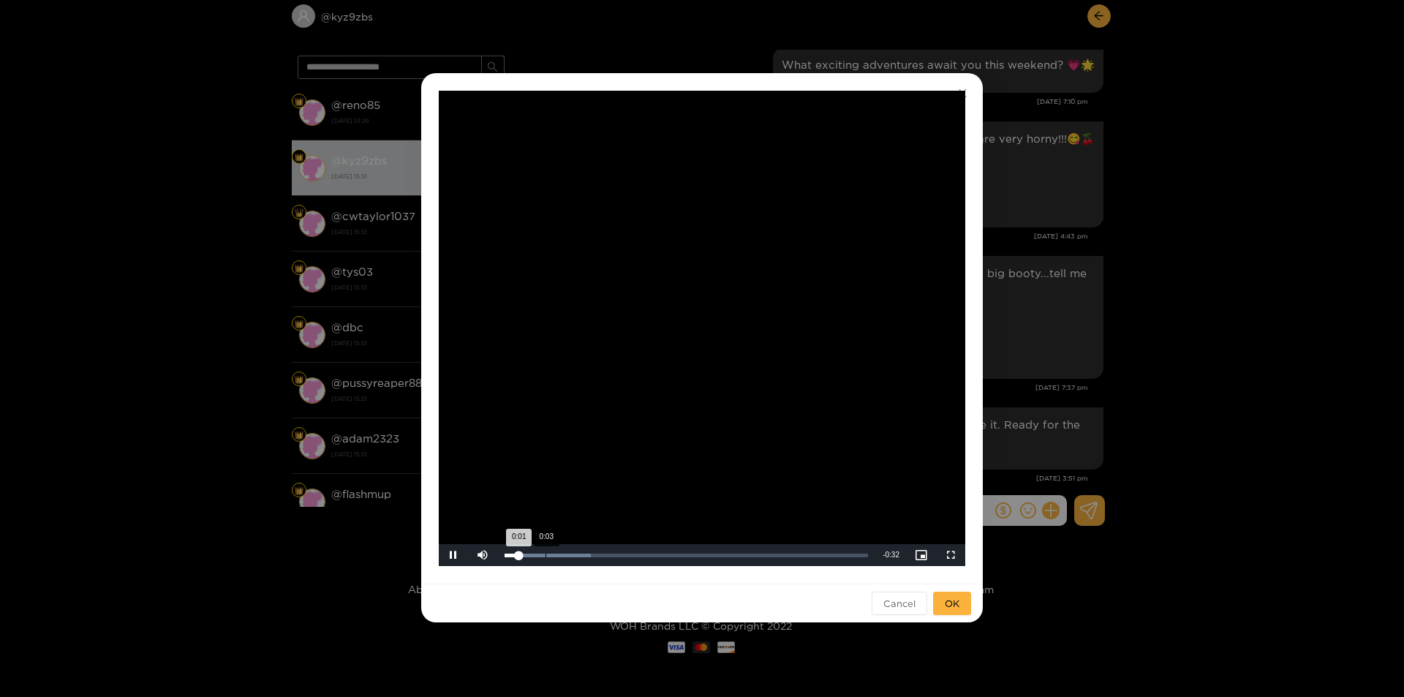
click at [556, 557] on div "Loaded : 23.72% 0:03 0:01" at bounding box center [686, 555] width 378 height 22
click at [597, 559] on div "Loaded : 23.72% 0:08 0:05" at bounding box center [686, 555] width 378 height 22
click at [748, 562] on div "Loaded : 35.57% 0:22 0:09" at bounding box center [686, 555] width 378 height 22
click at [1180, 591] on div "**********" at bounding box center [702, 348] width 1404 height 697
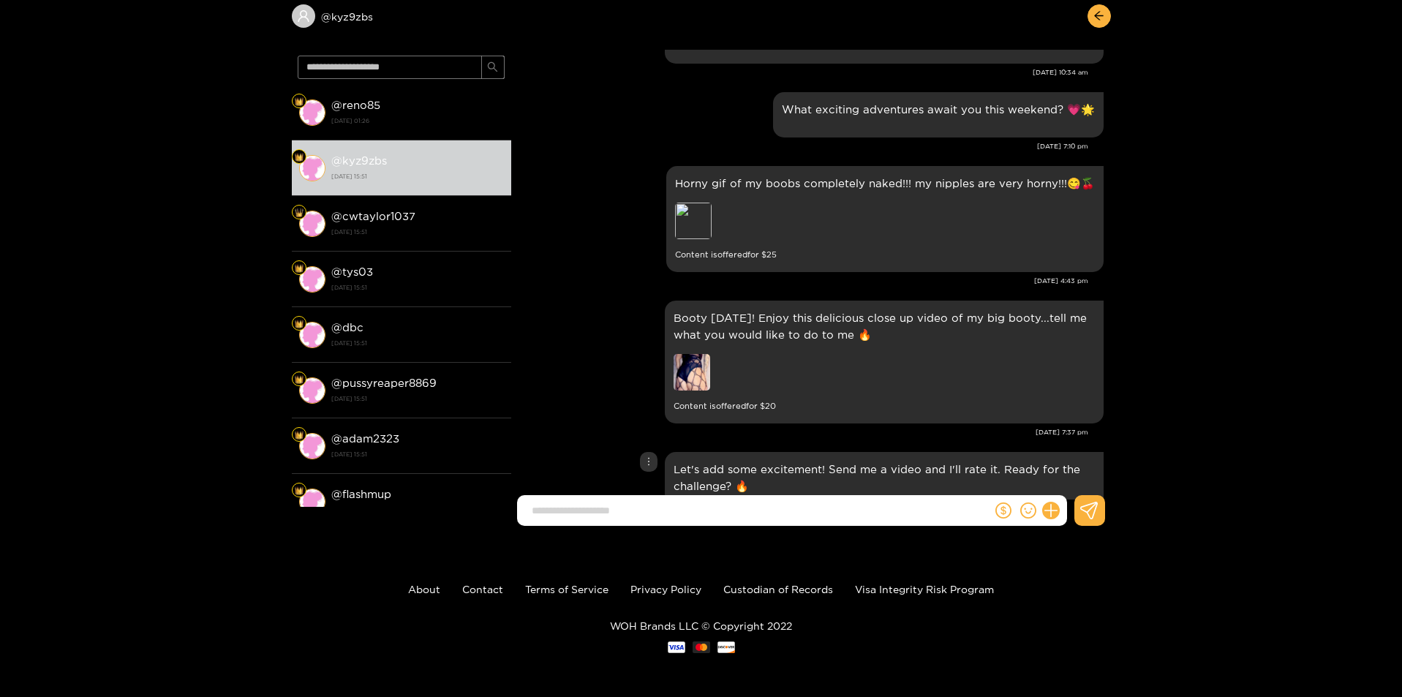
scroll to position [2367, 0]
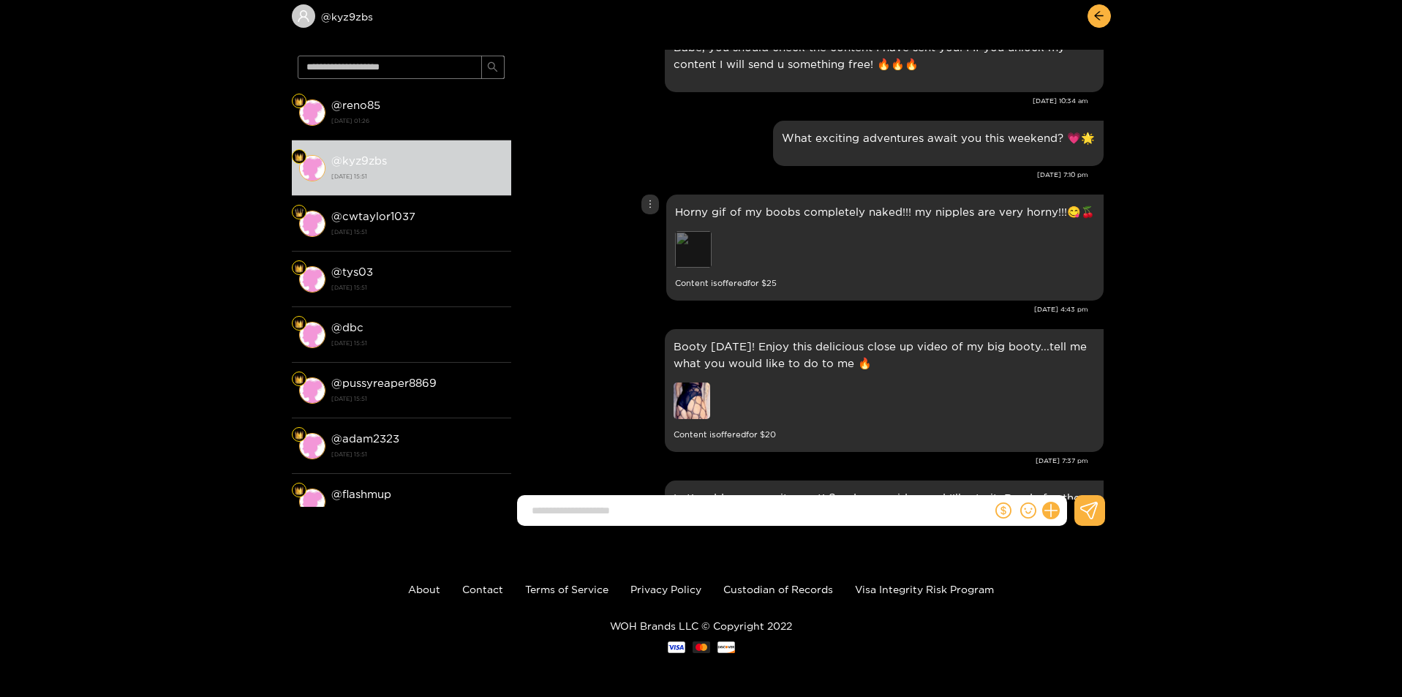
click at [690, 245] on div "Preview" at bounding box center [693, 249] width 37 height 37
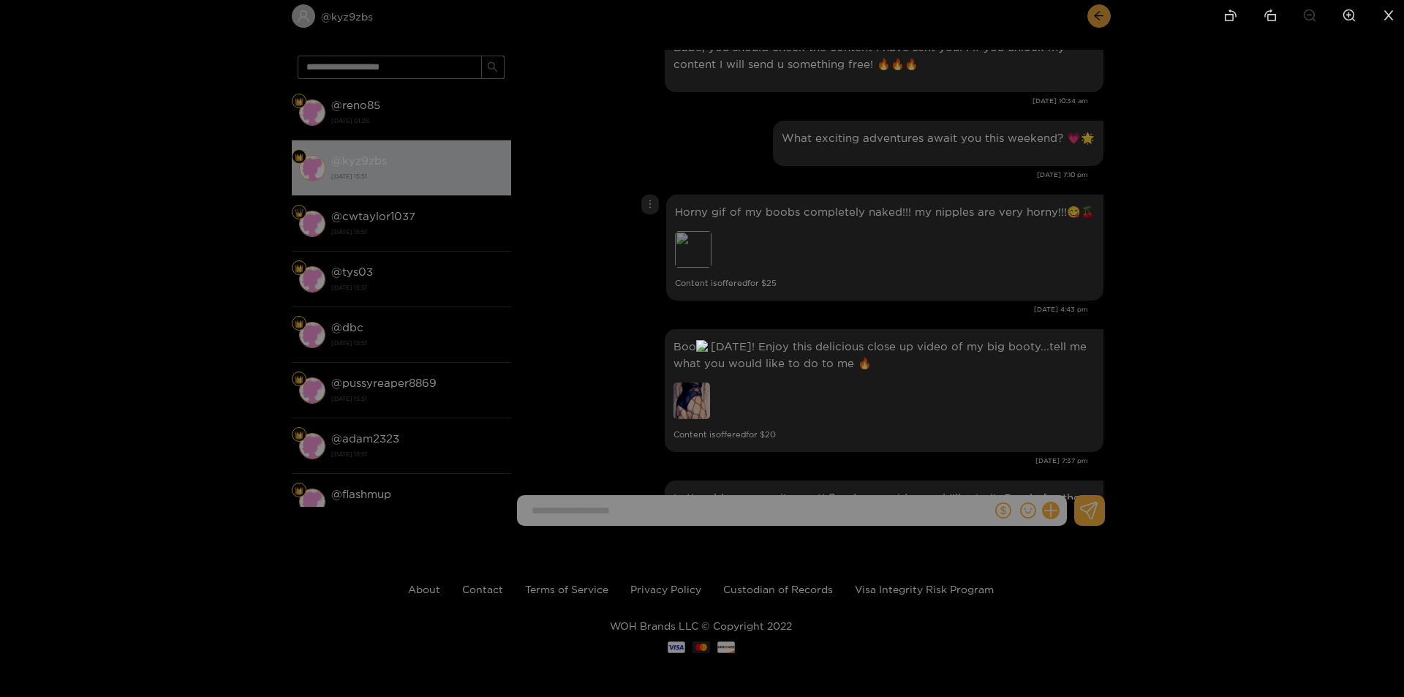
click at [817, 328] on div at bounding box center [702, 348] width 1404 height 697
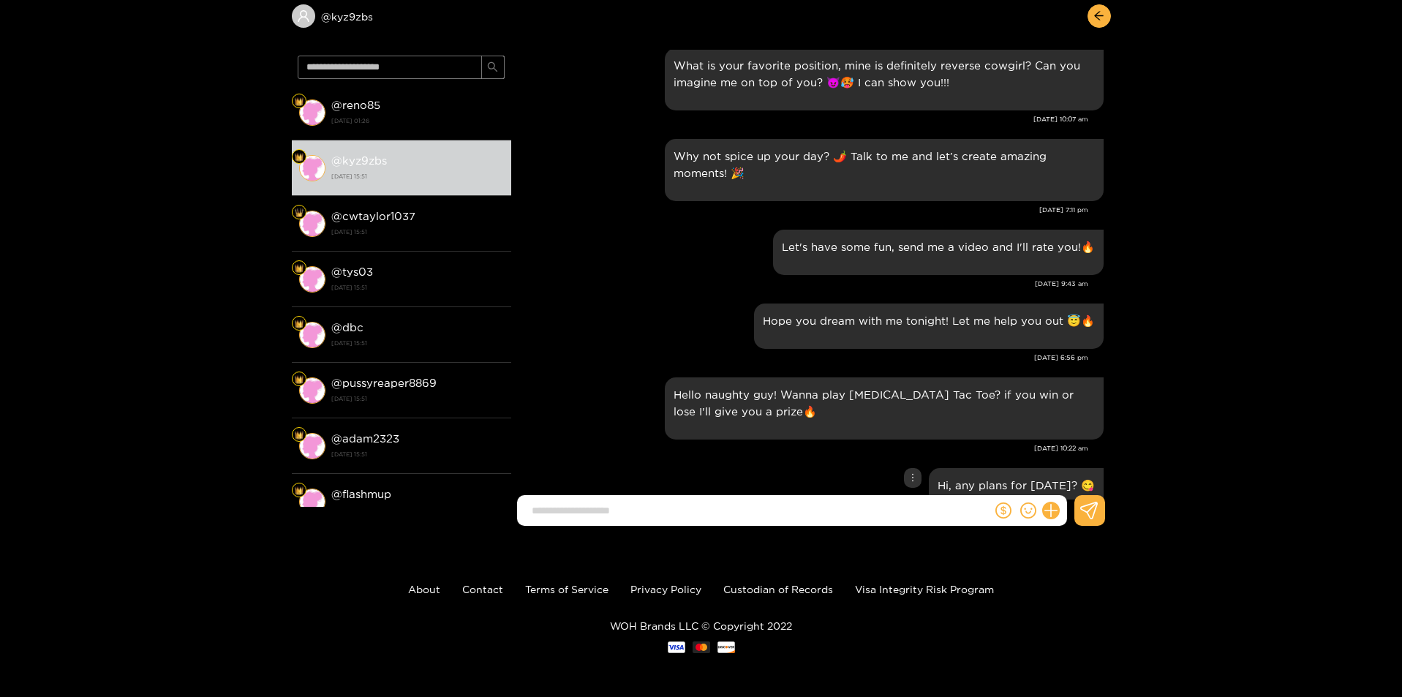
scroll to position [1636, 0]
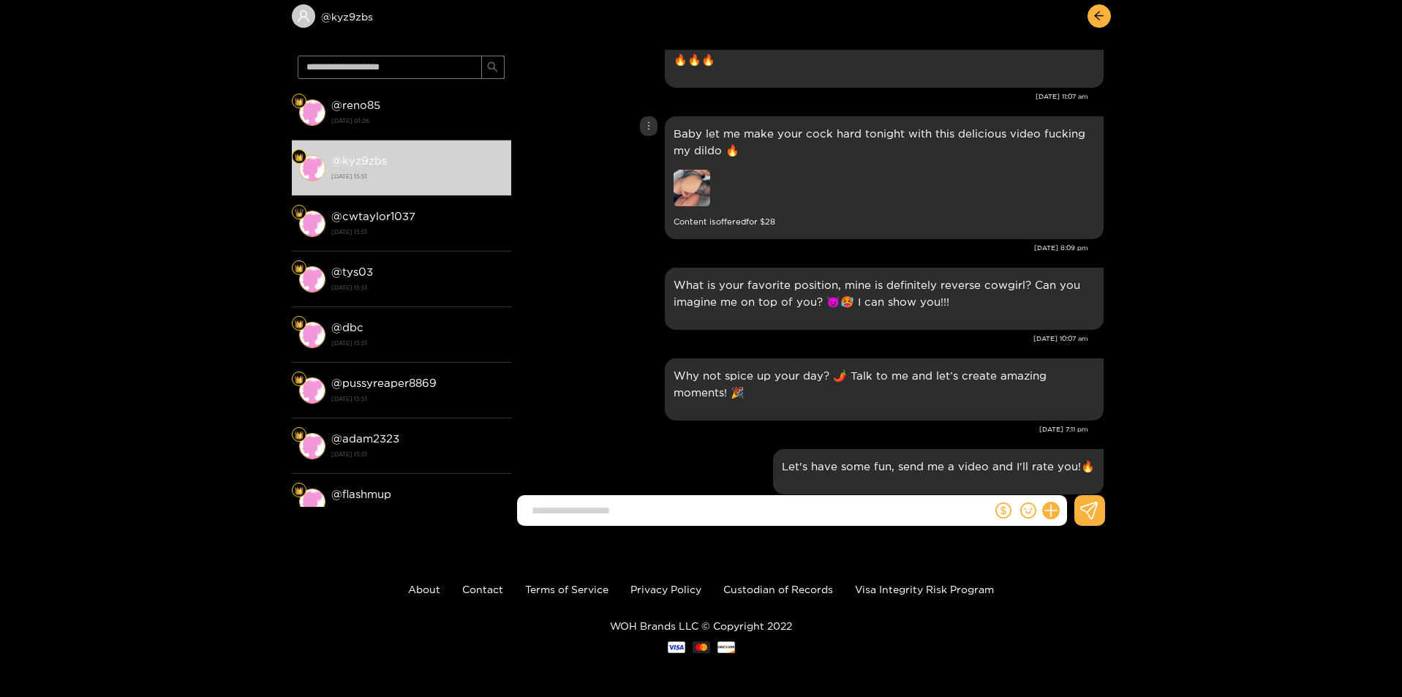
click at [688, 181] on img at bounding box center [691, 188] width 37 height 37
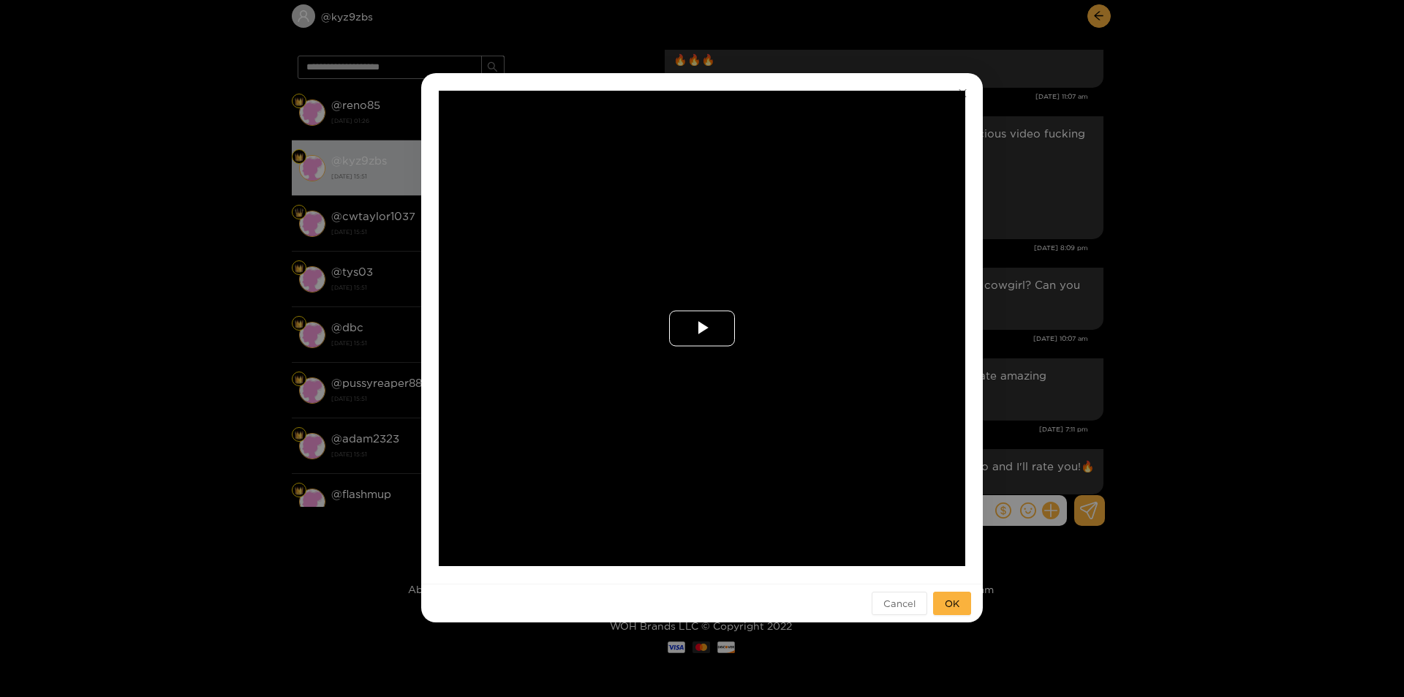
click at [702, 328] on span "Video Player" at bounding box center [702, 328] width 0 height 0
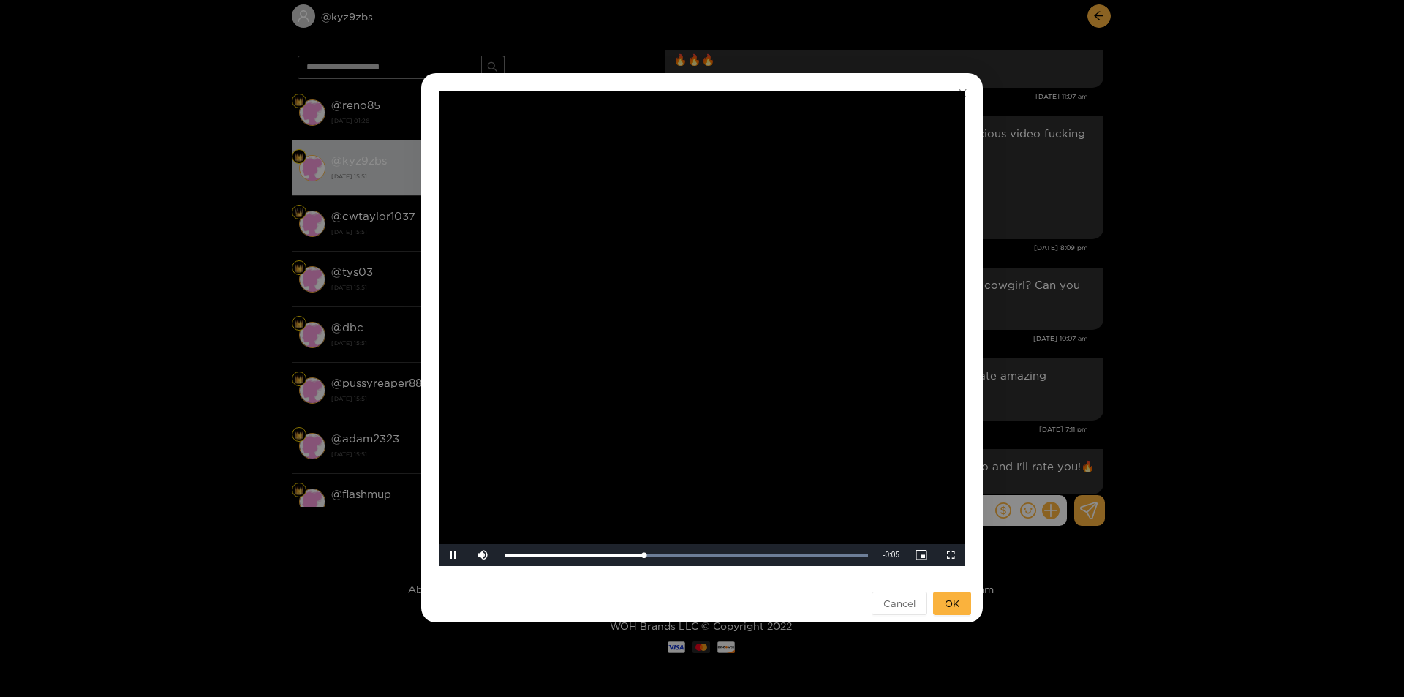
click at [1235, 491] on div "**********" at bounding box center [702, 348] width 1404 height 697
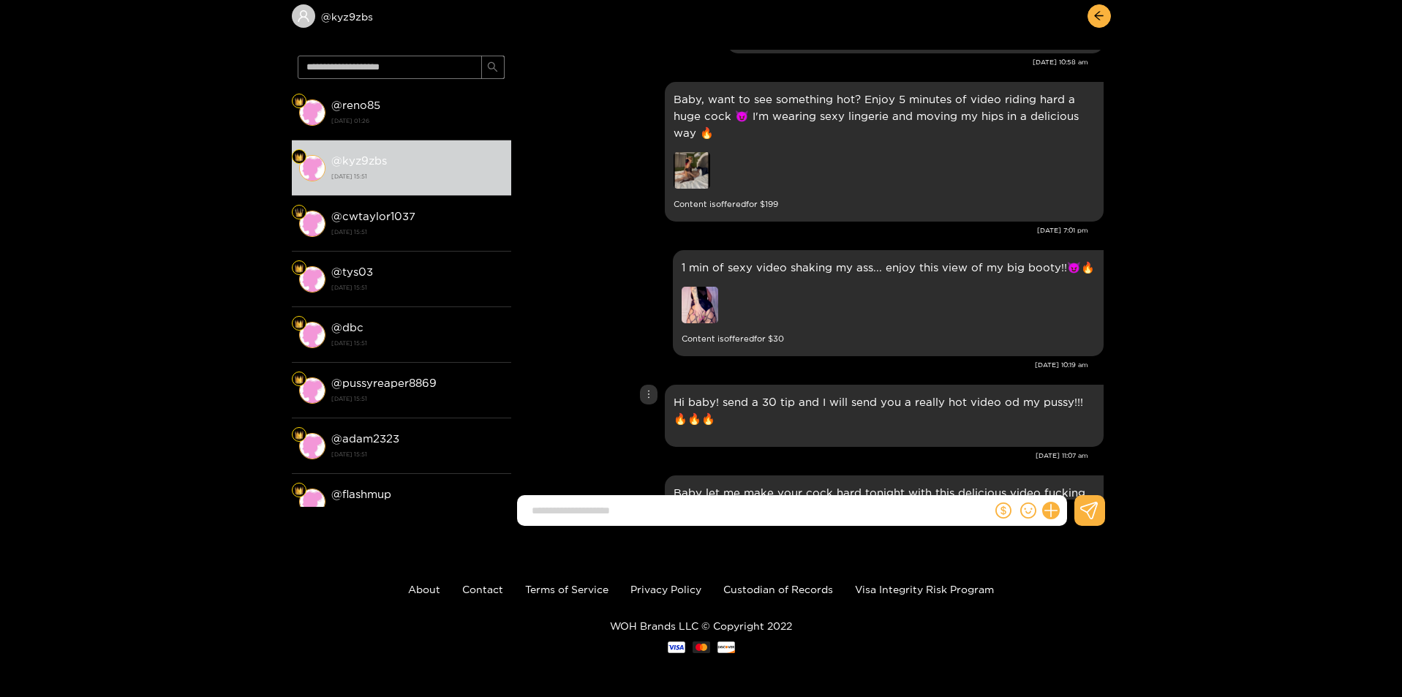
scroll to position [1270, 0]
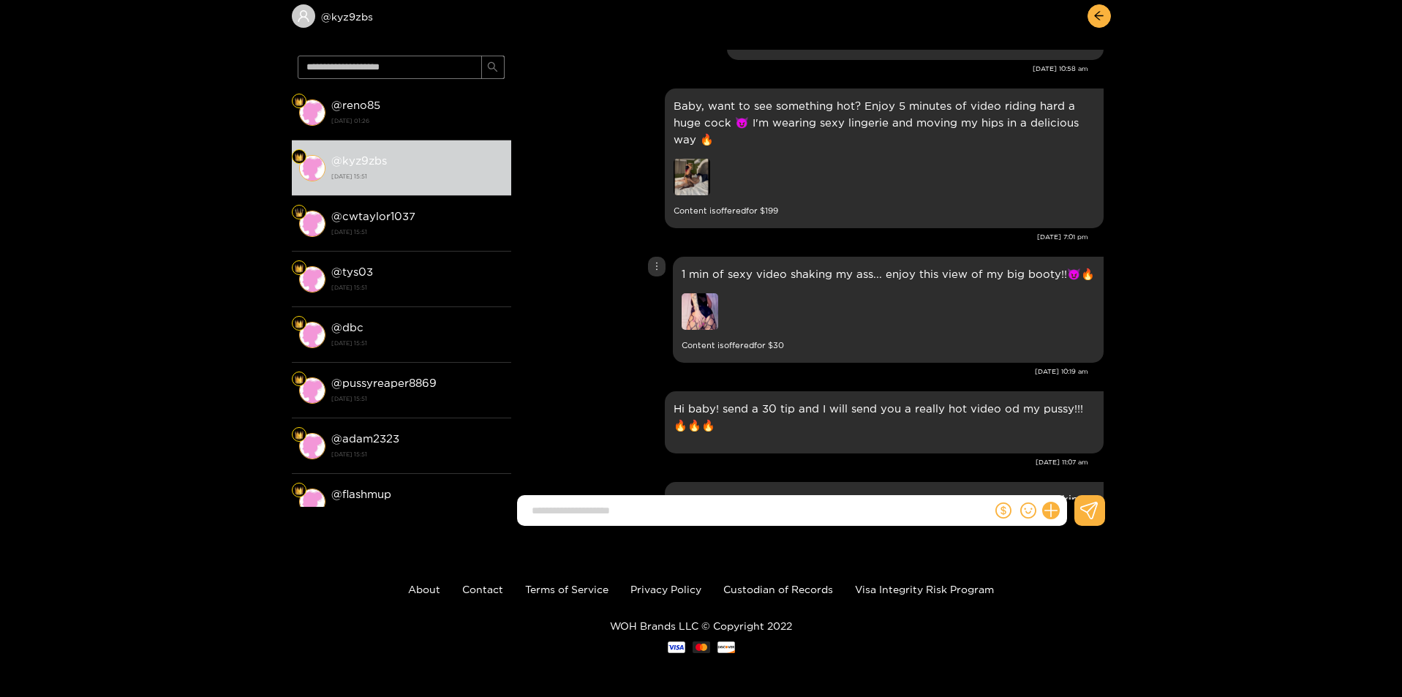
click at [717, 293] on img at bounding box center [699, 311] width 37 height 37
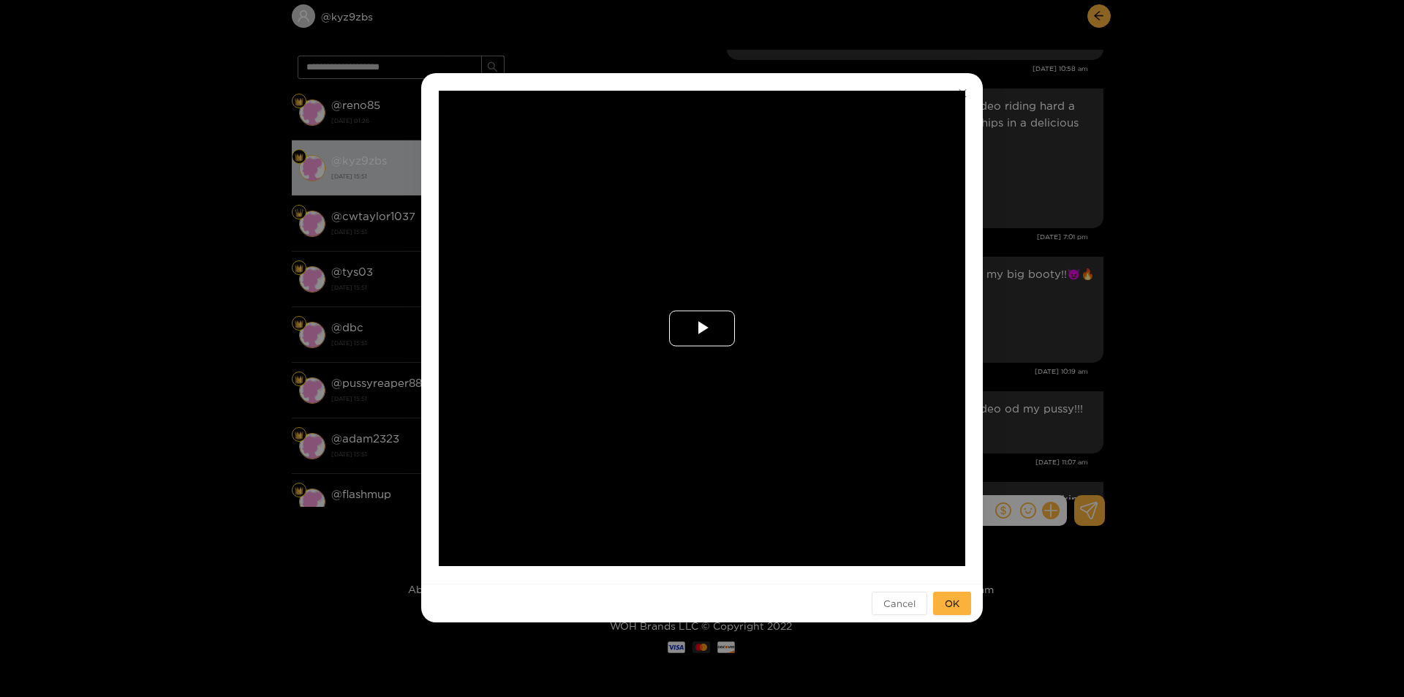
click at [702, 328] on span "Video Player" at bounding box center [702, 328] width 0 height 0
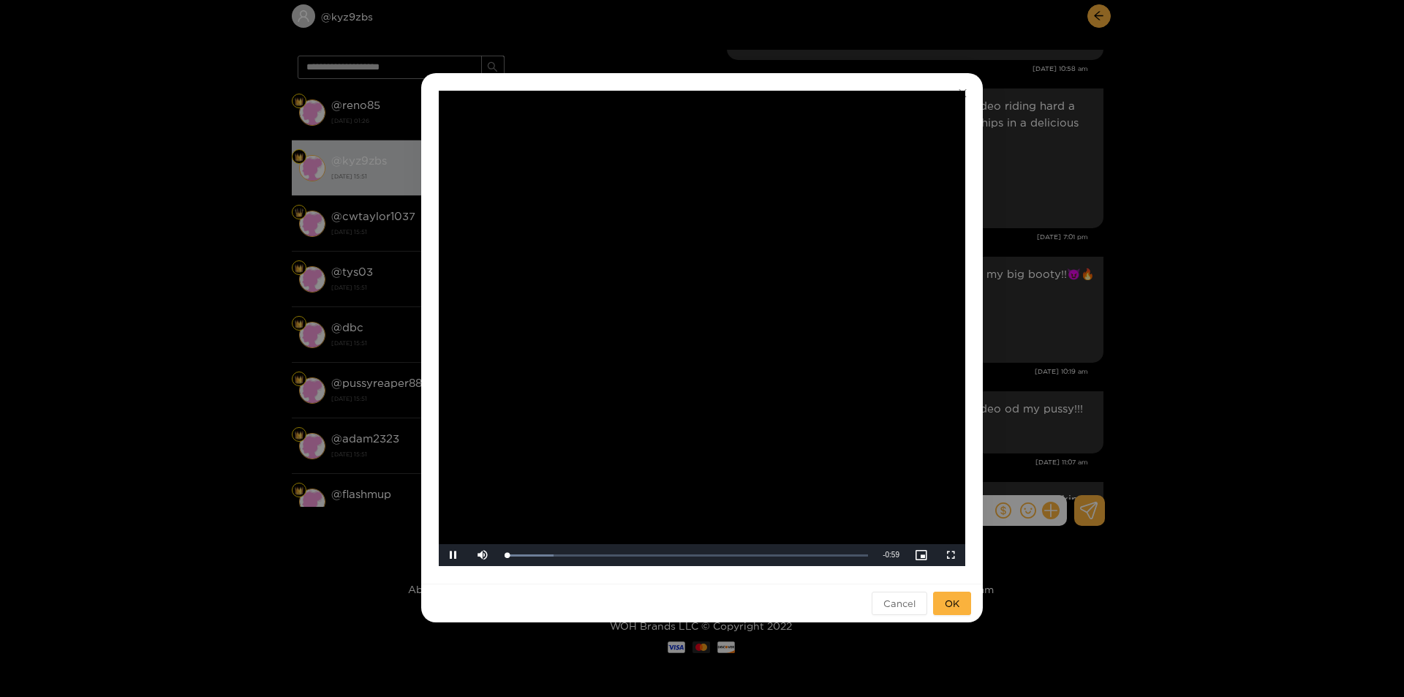
click at [1125, 384] on div "**********" at bounding box center [702, 348] width 1404 height 697
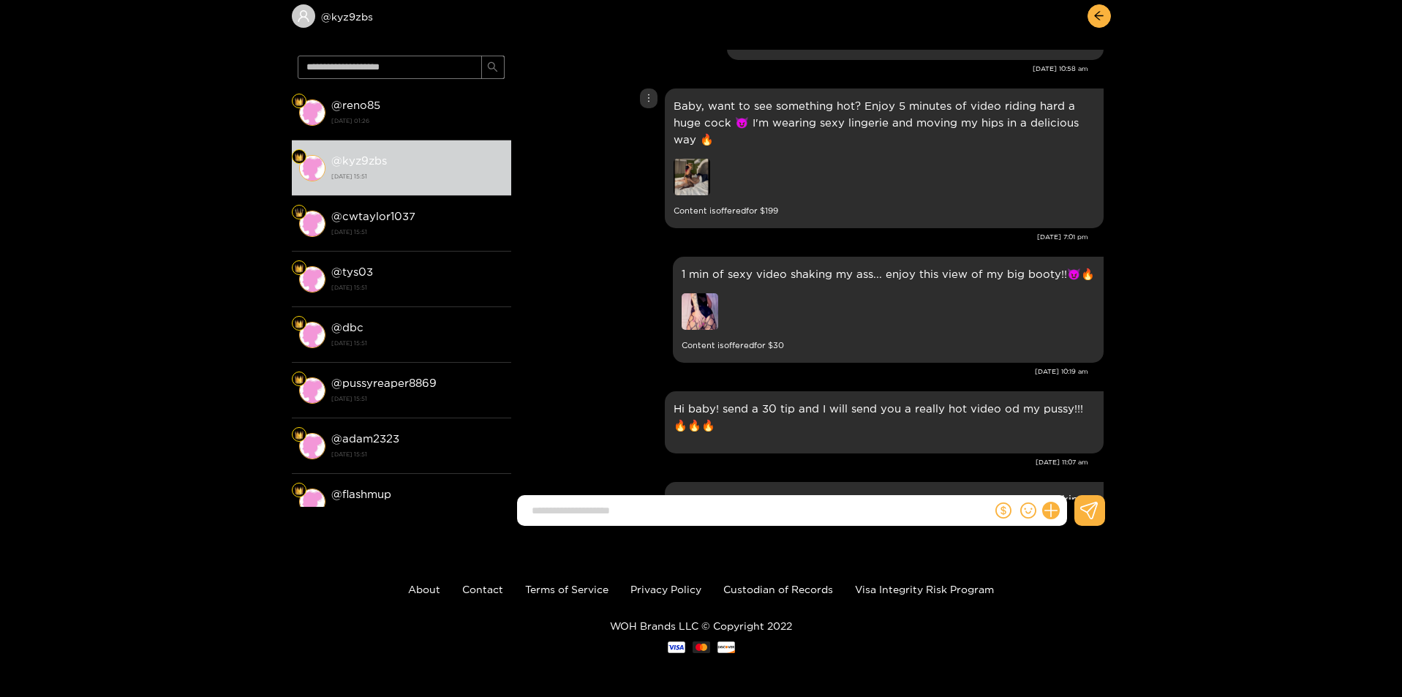
click at [679, 167] on img at bounding box center [691, 177] width 37 height 37
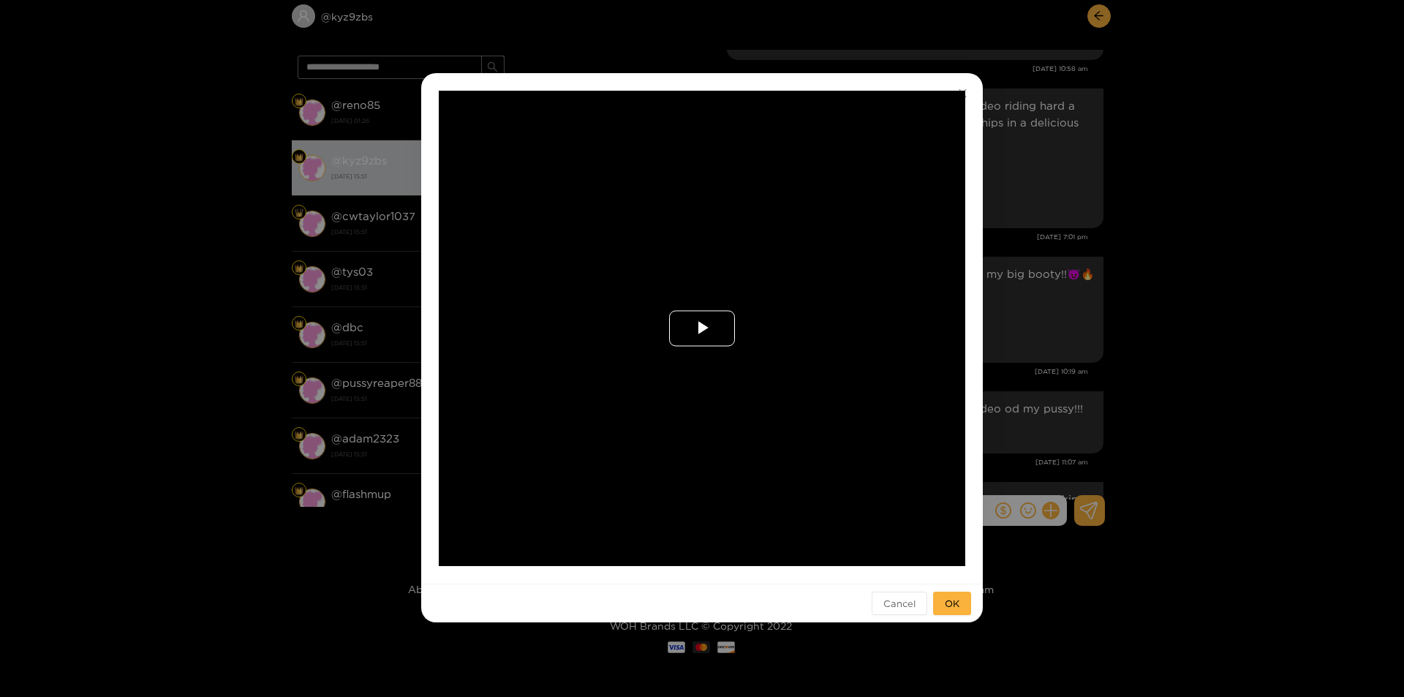
click at [702, 328] on span "Video Player" at bounding box center [702, 328] width 0 height 0
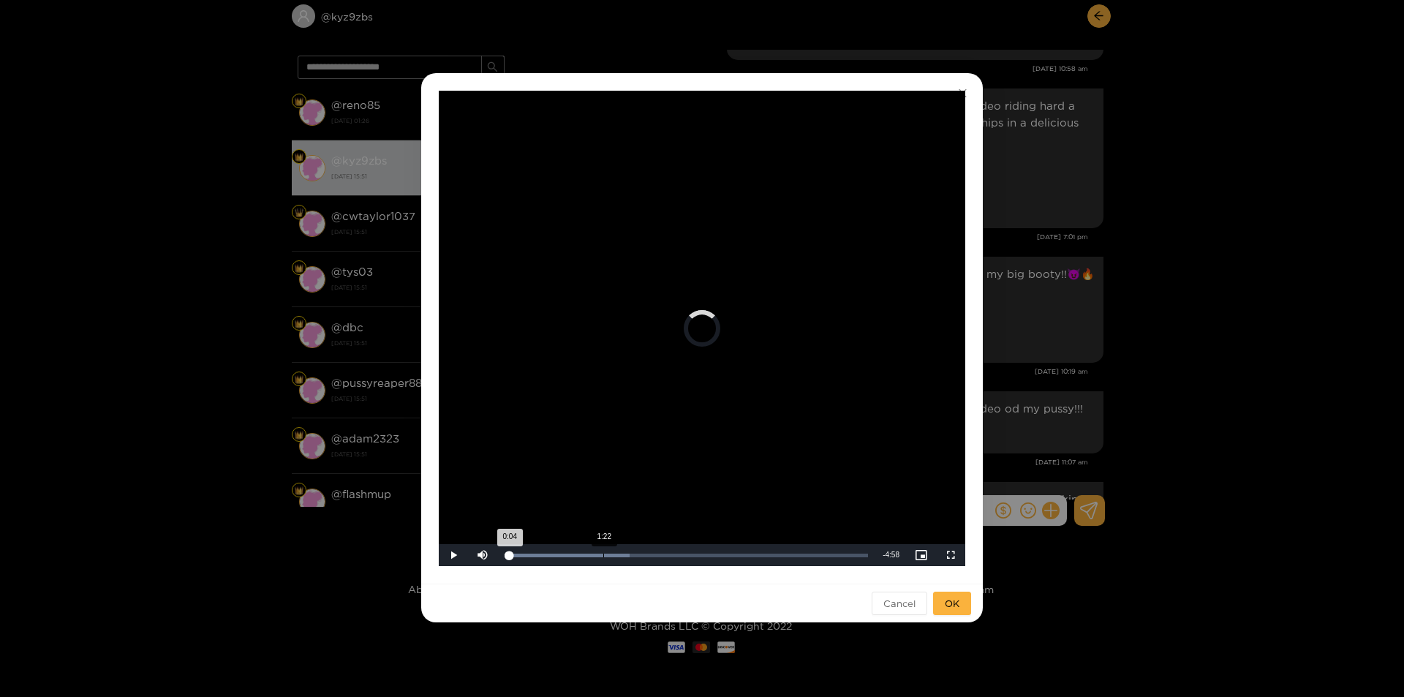
click at [603, 555] on div "Progress Bar" at bounding box center [567, 556] width 125 height 4
click at [668, 556] on div "Loaded : 52.97% 2:17 1:25" at bounding box center [686, 556] width 363 height 4
click at [732, 556] on div "3:08" at bounding box center [732, 556] width 1 height 4
click at [804, 557] on div "Loaded : 68.86% 4:07 3:10" at bounding box center [686, 555] width 378 height 22
click at [945, 604] on span "OK" at bounding box center [952, 603] width 15 height 15
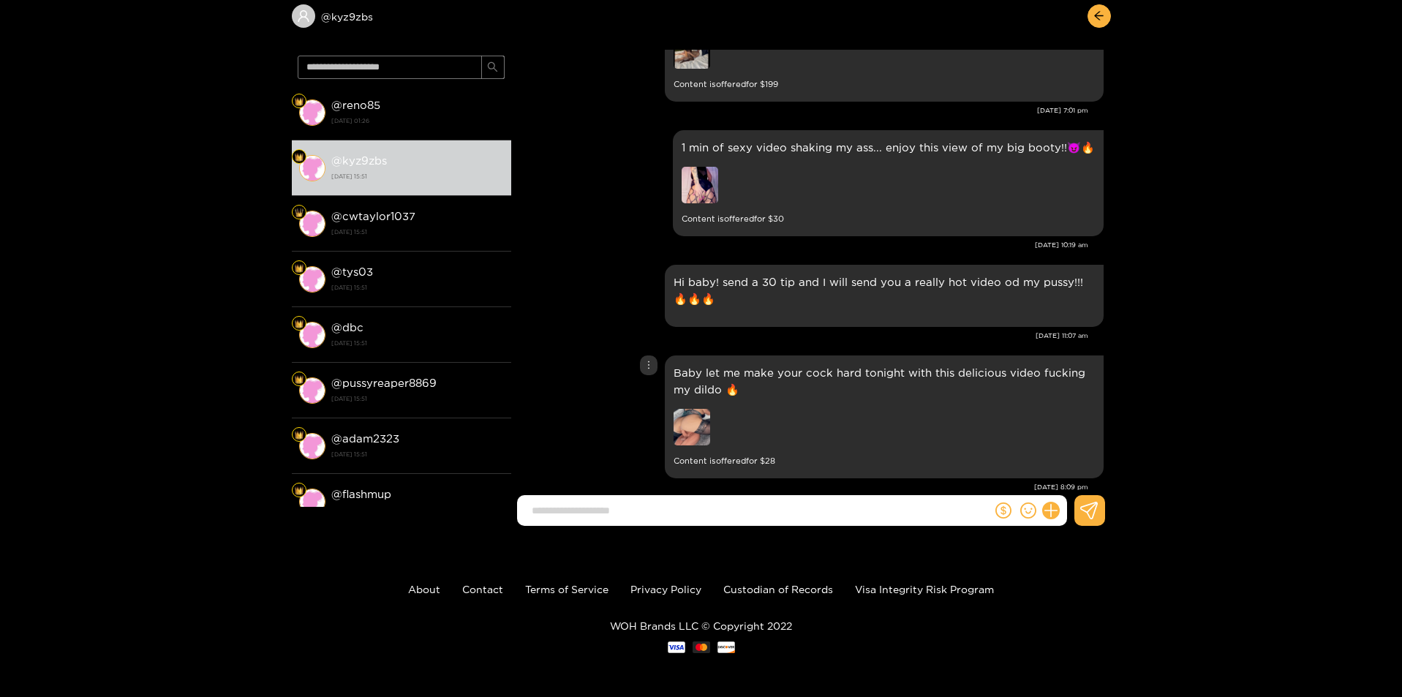
scroll to position [1489, 0]
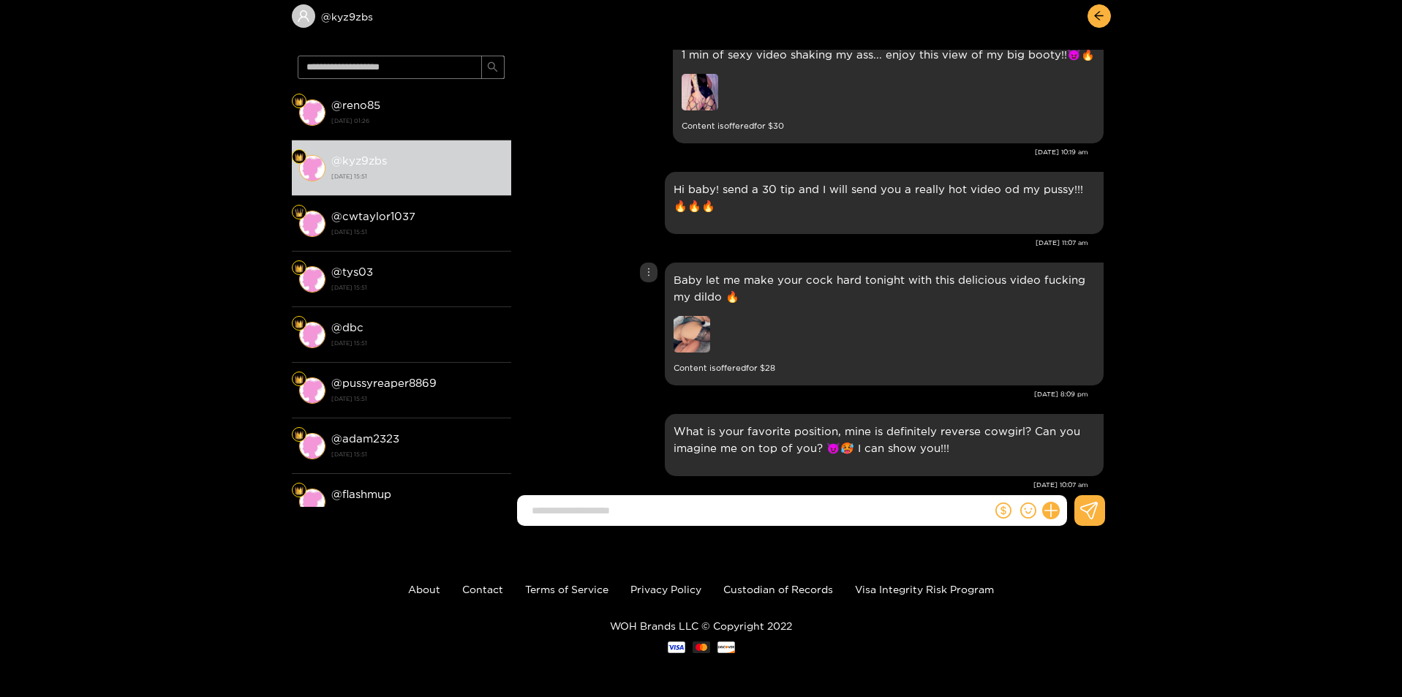
click at [700, 330] on img at bounding box center [691, 334] width 37 height 37
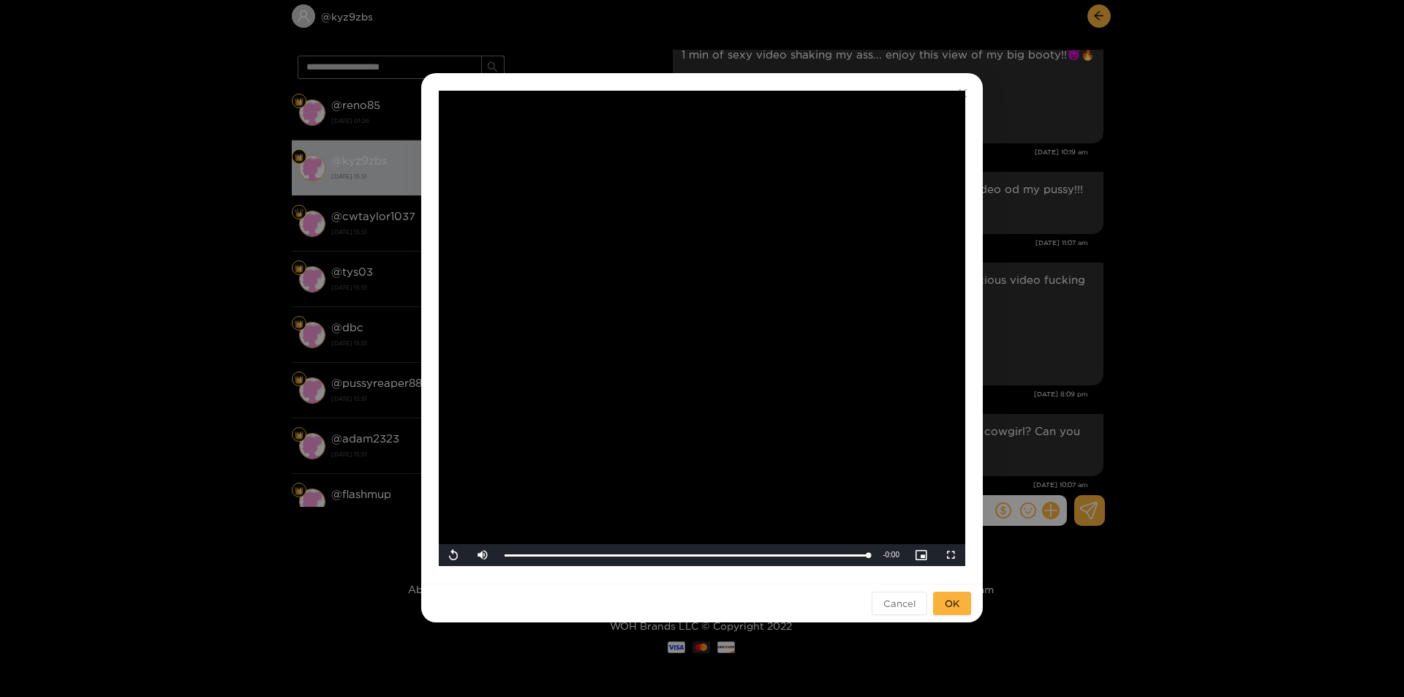
click at [1091, 453] on div "**********" at bounding box center [702, 348] width 1404 height 697
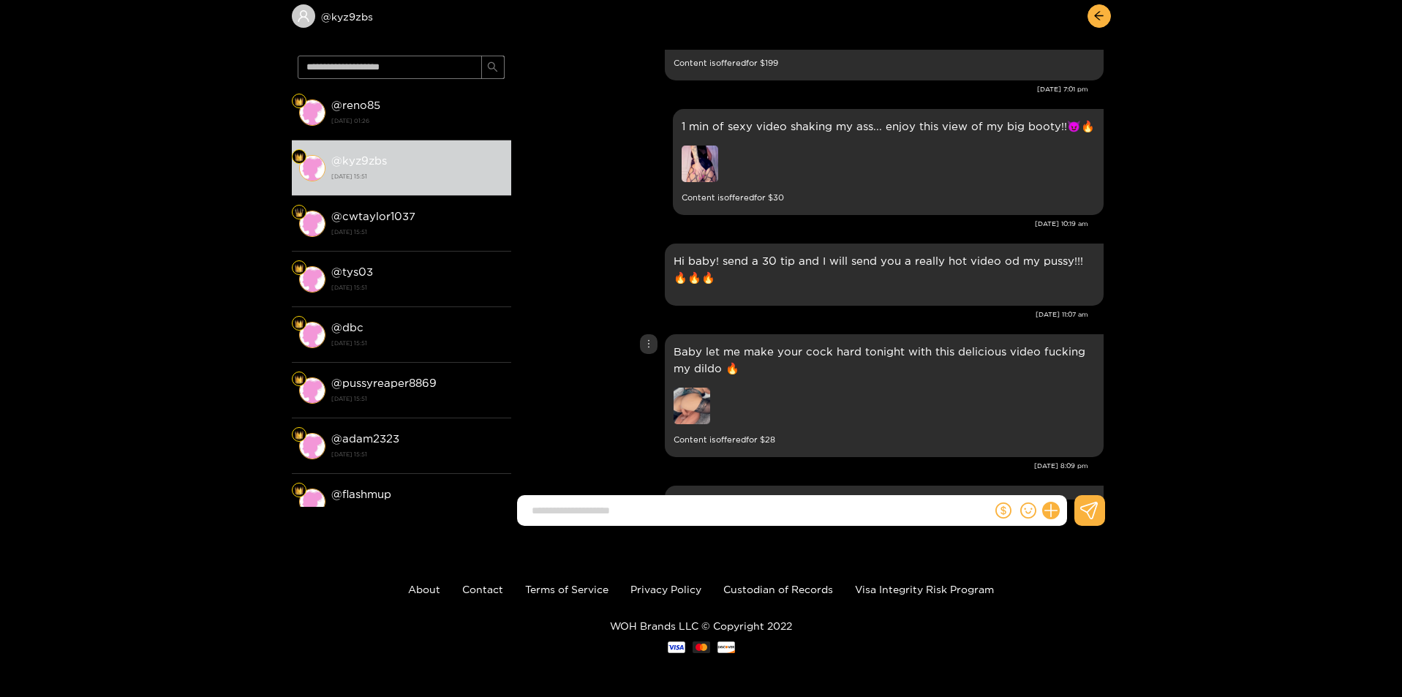
scroll to position [1343, 0]
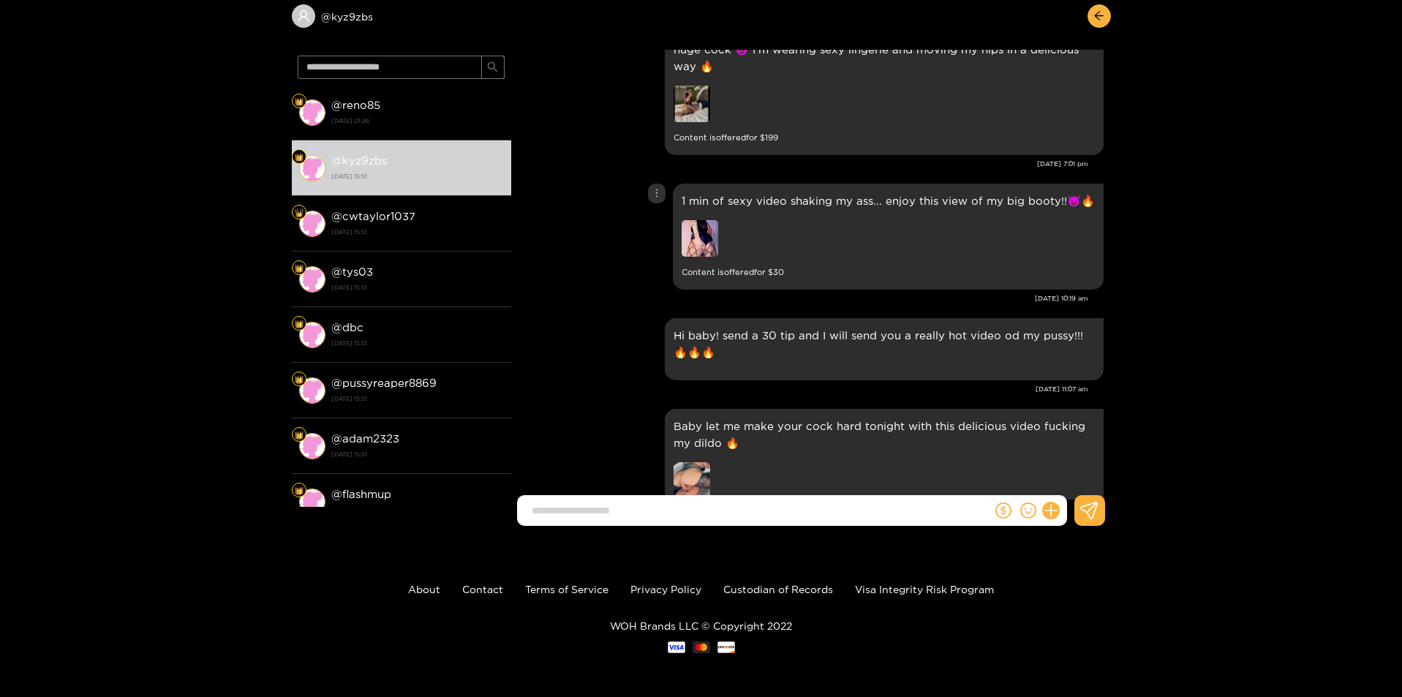
click at [718, 220] on img at bounding box center [699, 238] width 37 height 37
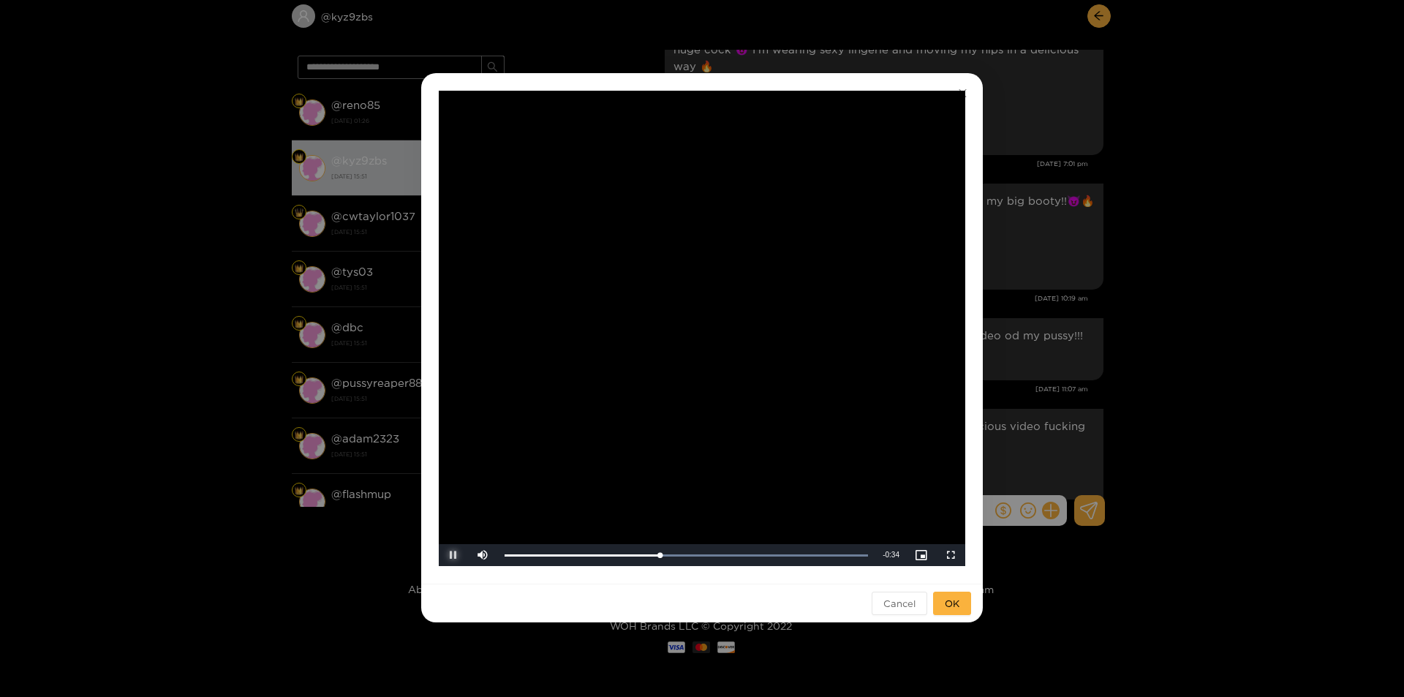
click at [453, 555] on span "Video Player" at bounding box center [453, 555] width 0 height 0
click at [1016, 446] on div "**********" at bounding box center [702, 348] width 1404 height 697
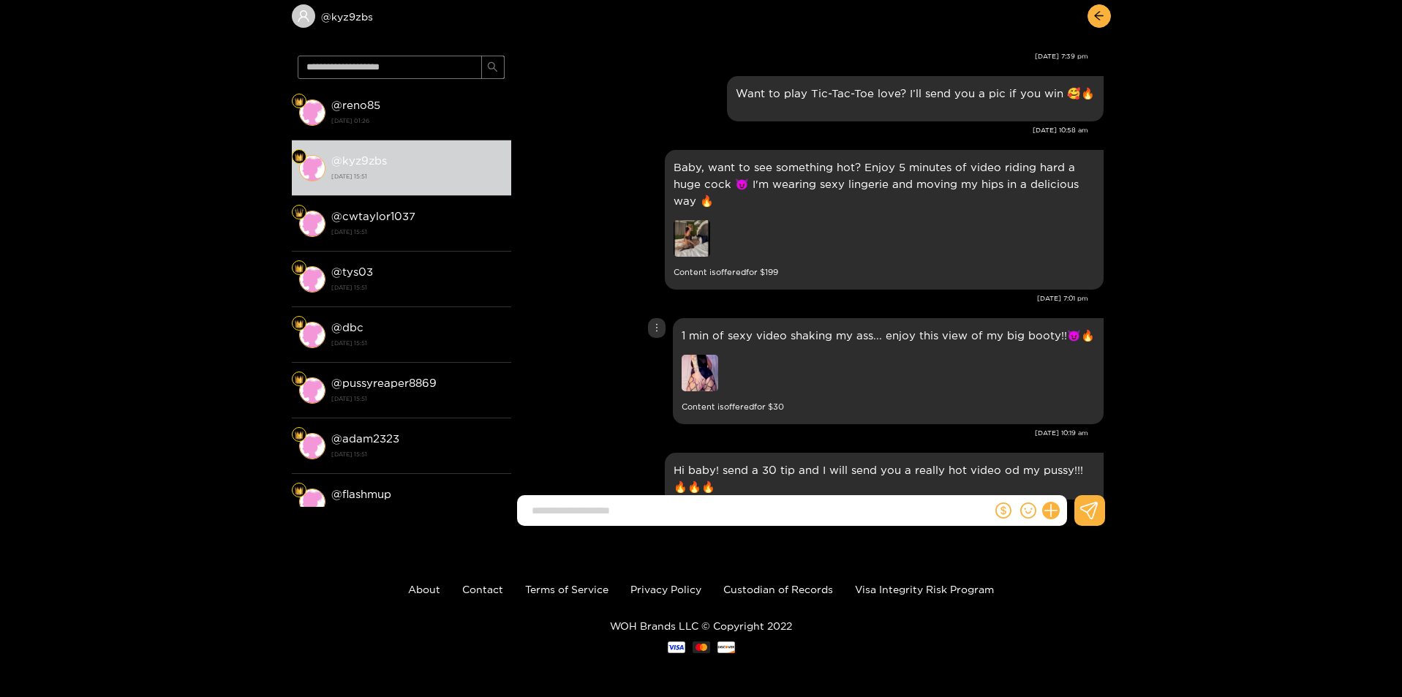
scroll to position [1197, 0]
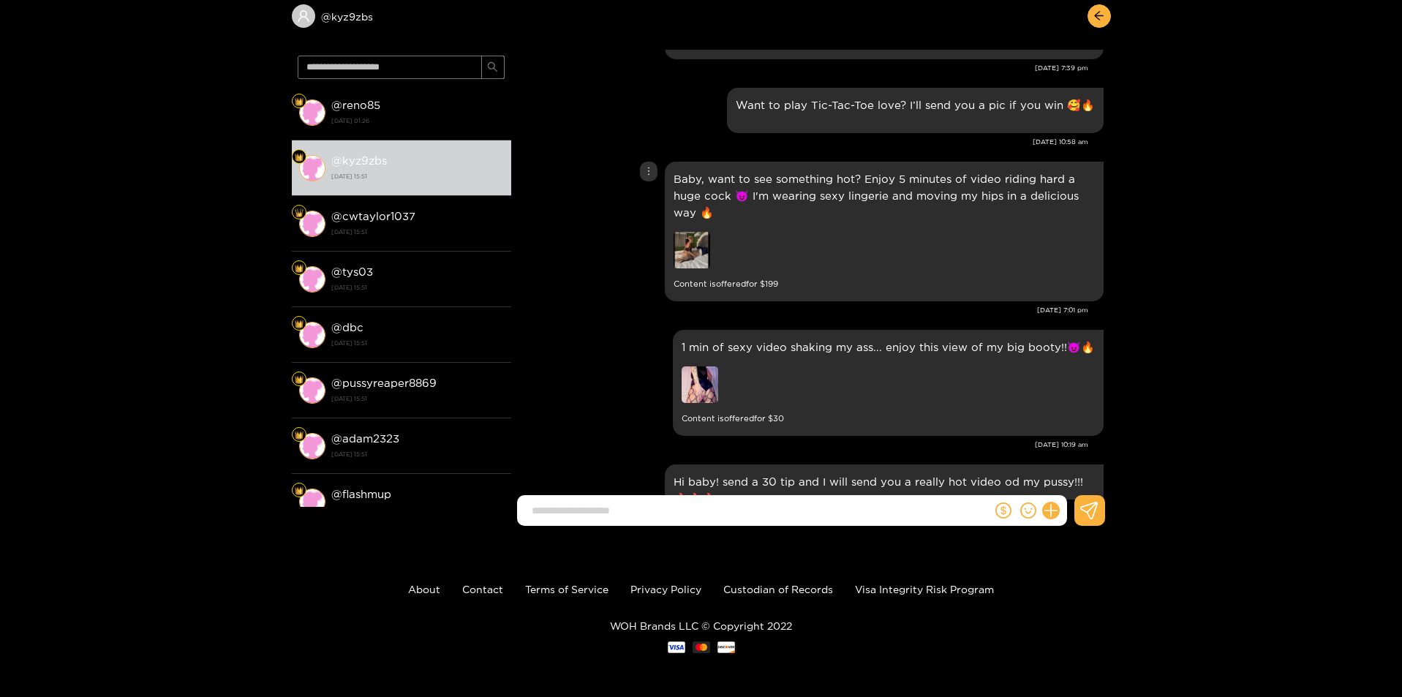
click at [676, 232] on img at bounding box center [691, 250] width 37 height 37
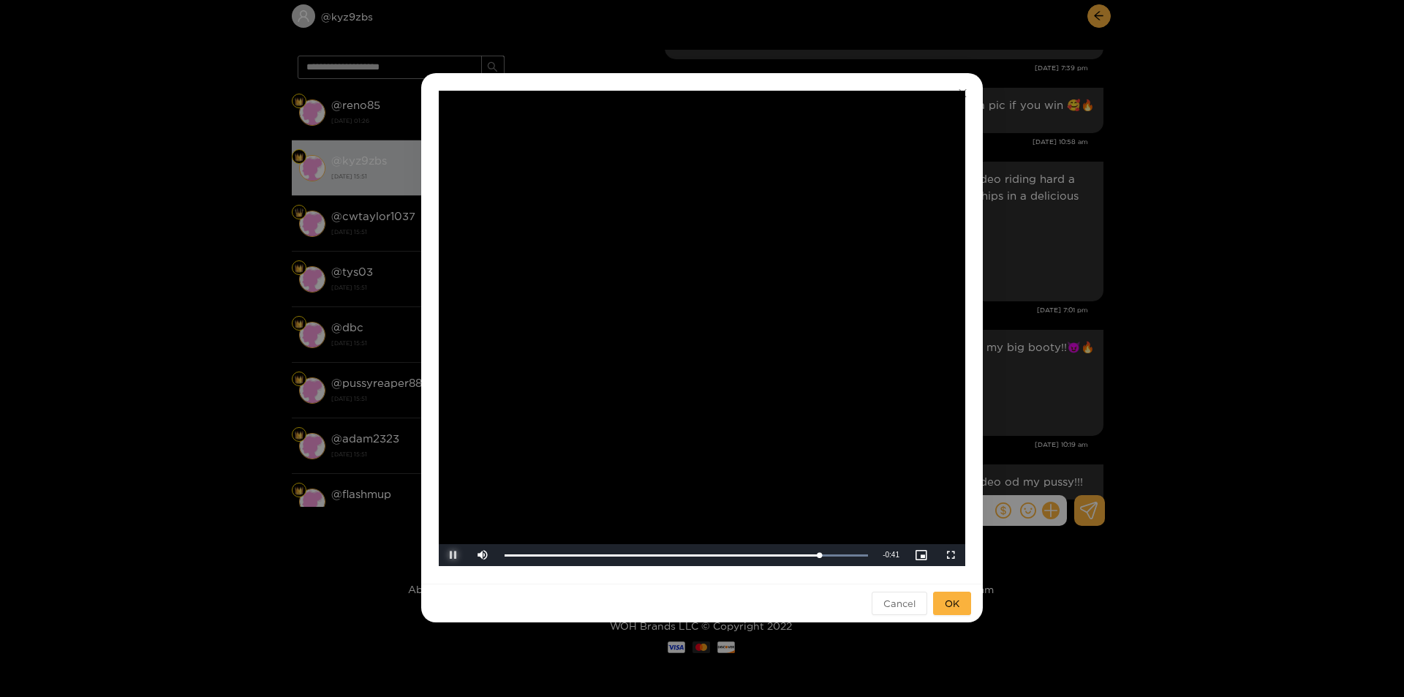
click at [453, 555] on span "Video Player" at bounding box center [453, 555] width 0 height 0
click at [989, 400] on div "**********" at bounding box center [702, 348] width 1404 height 697
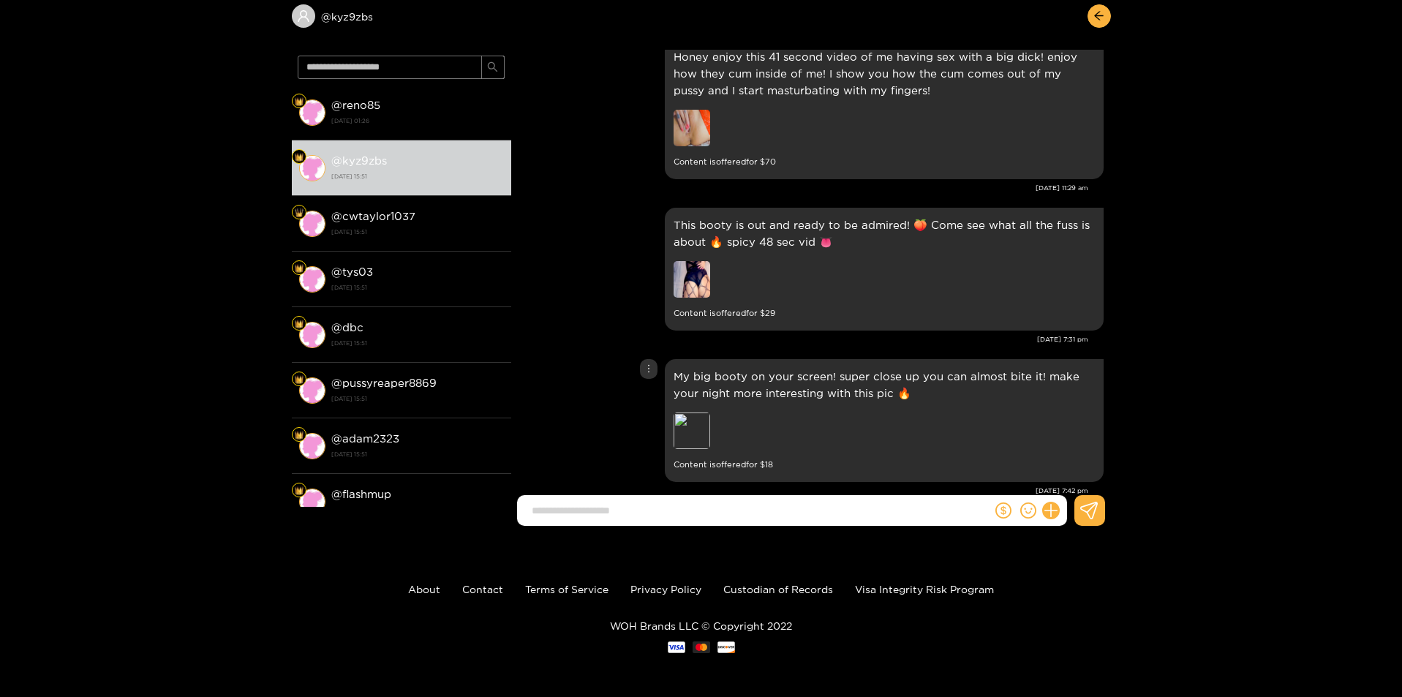
scroll to position [466, 0]
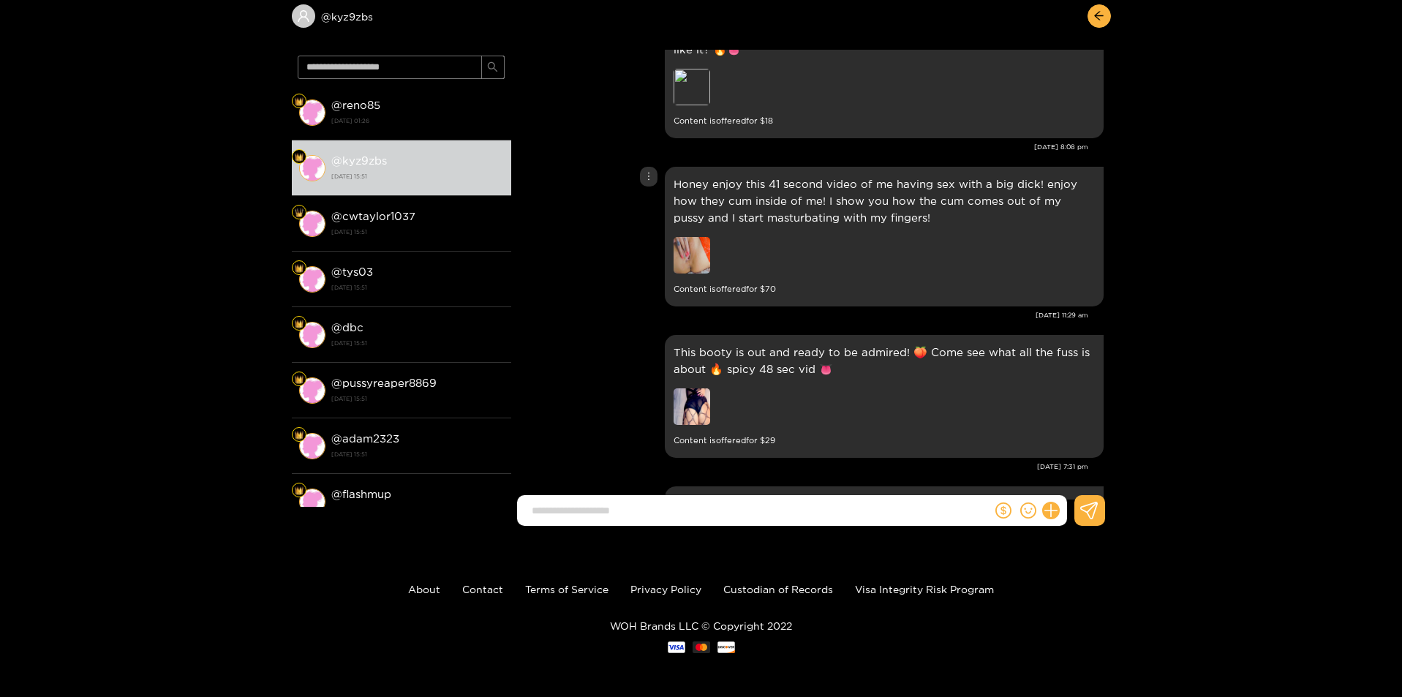
click at [692, 237] on img at bounding box center [691, 255] width 37 height 37
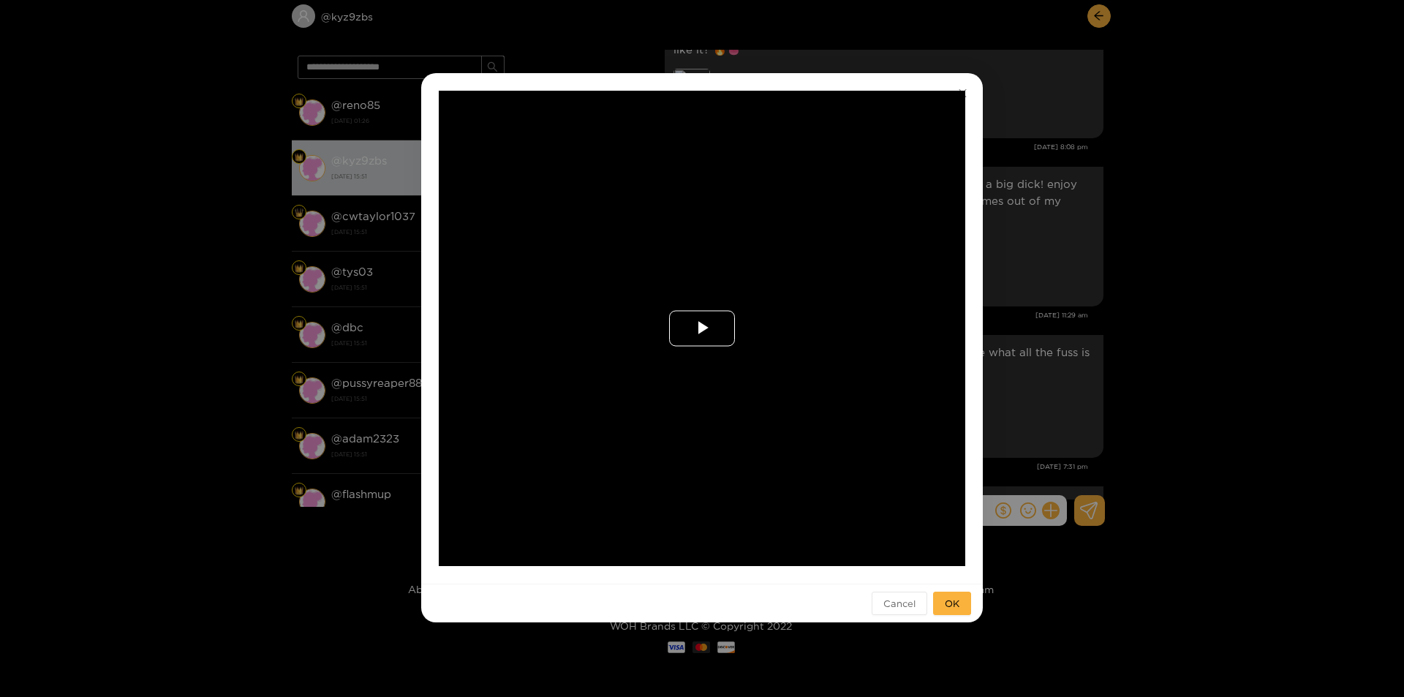
click at [702, 328] on span "Video Player" at bounding box center [702, 328] width 0 height 0
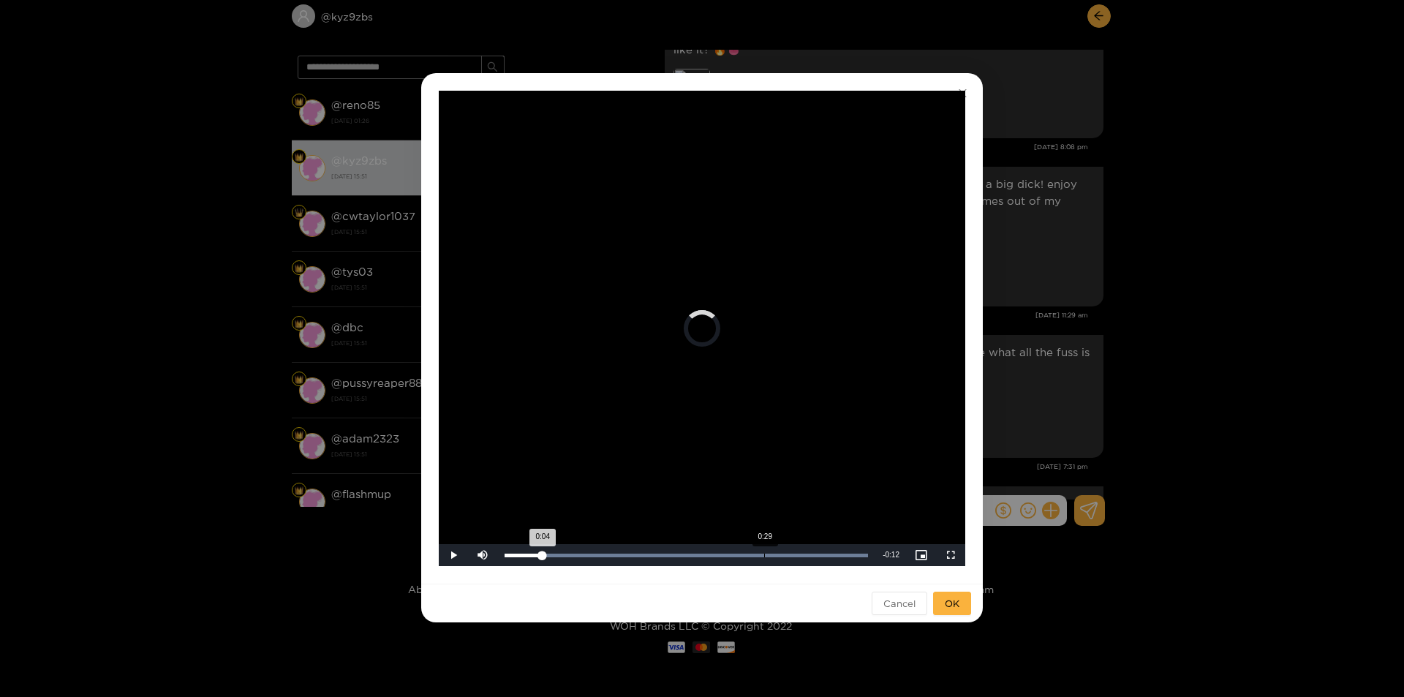
click at [764, 556] on div "Loaded : 100.00% 0:29 0:04" at bounding box center [686, 556] width 363 height 4
click at [453, 555] on span "Video Player" at bounding box center [453, 555] width 0 height 0
click at [1016, 371] on div "**********" at bounding box center [702, 348] width 1404 height 697
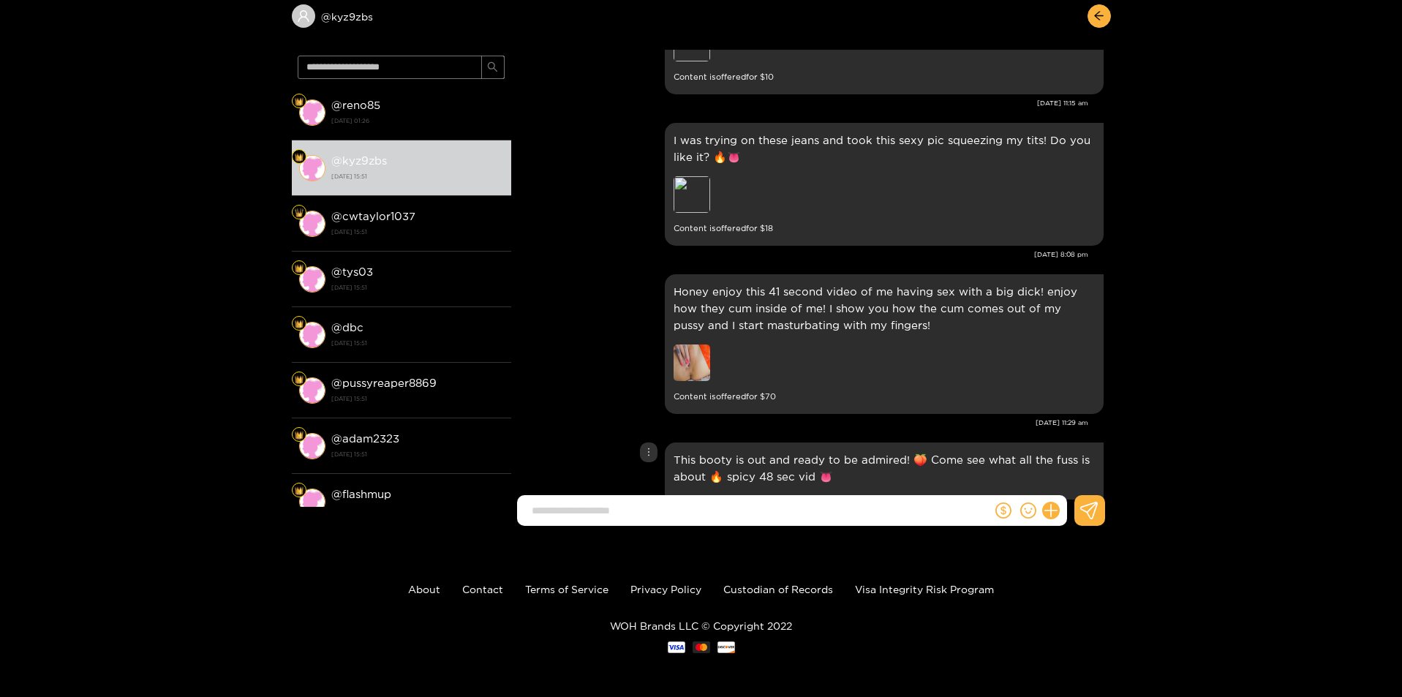
scroll to position [246, 0]
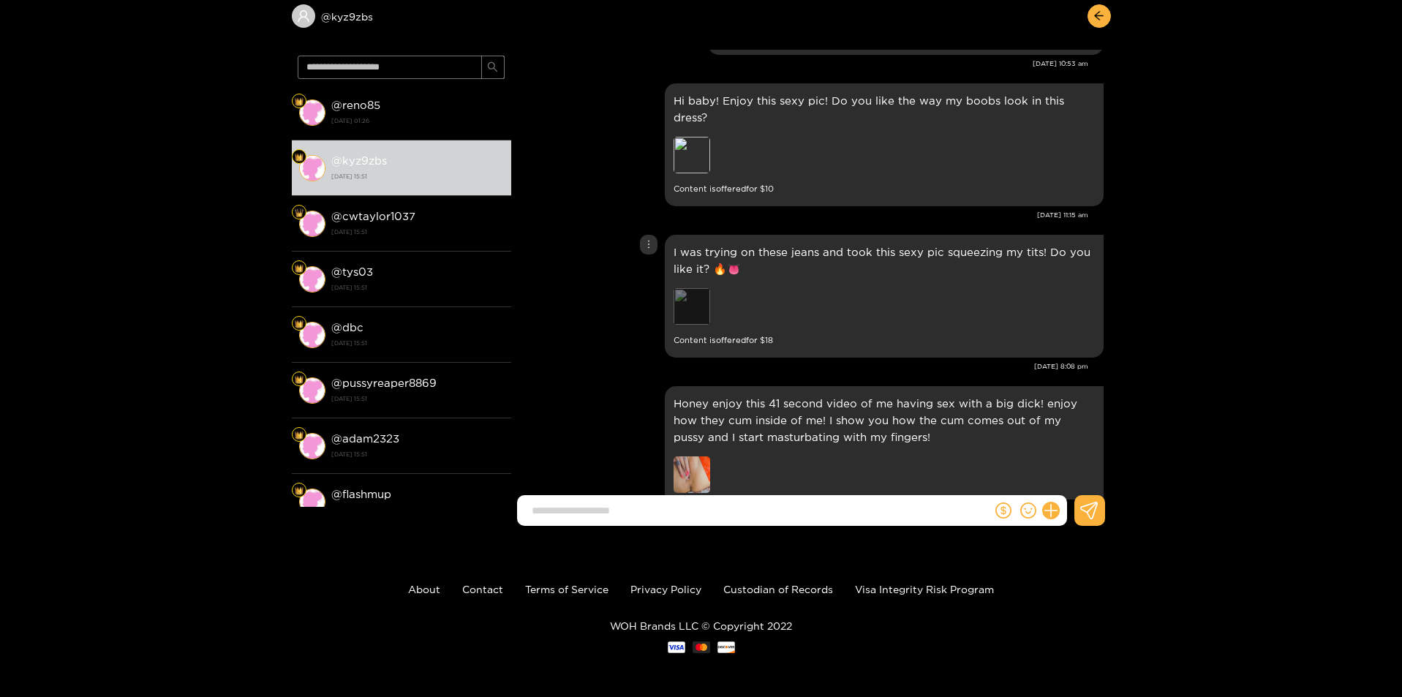
click at [698, 288] on div "Preview" at bounding box center [691, 306] width 37 height 37
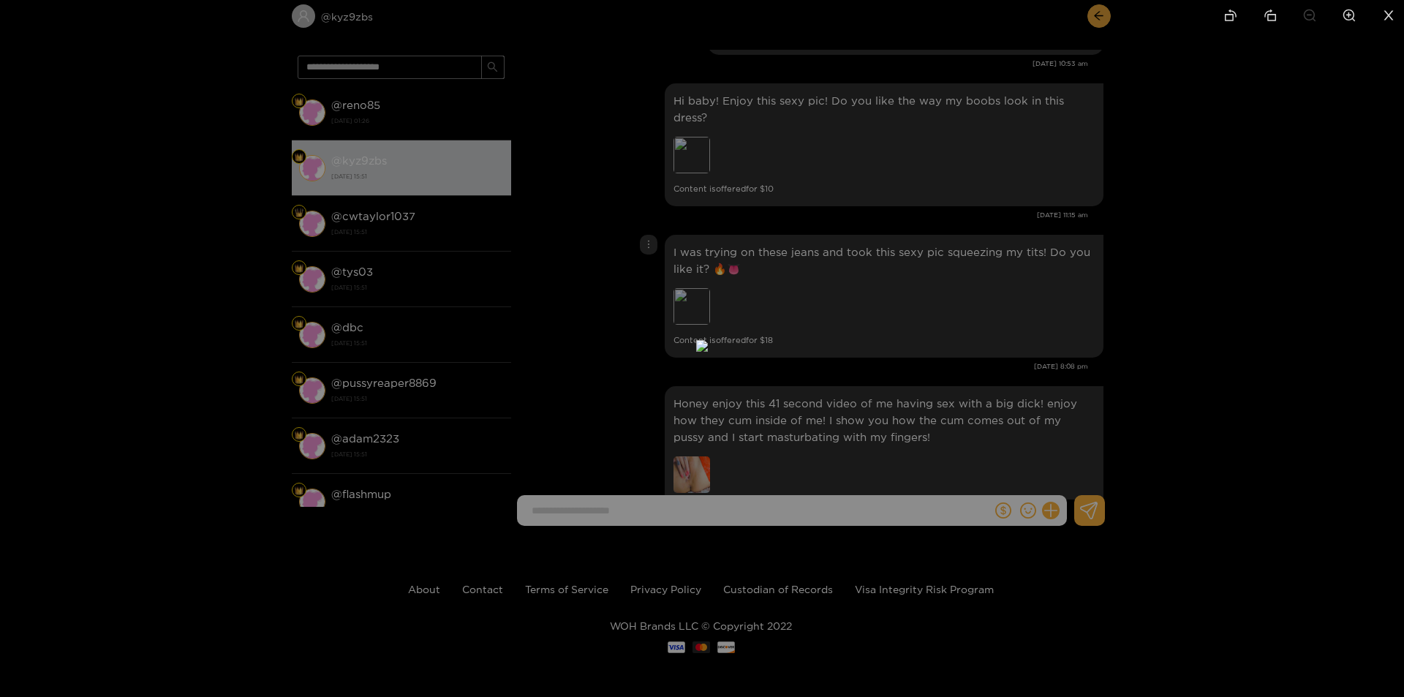
click at [1075, 304] on div at bounding box center [702, 348] width 1404 height 697
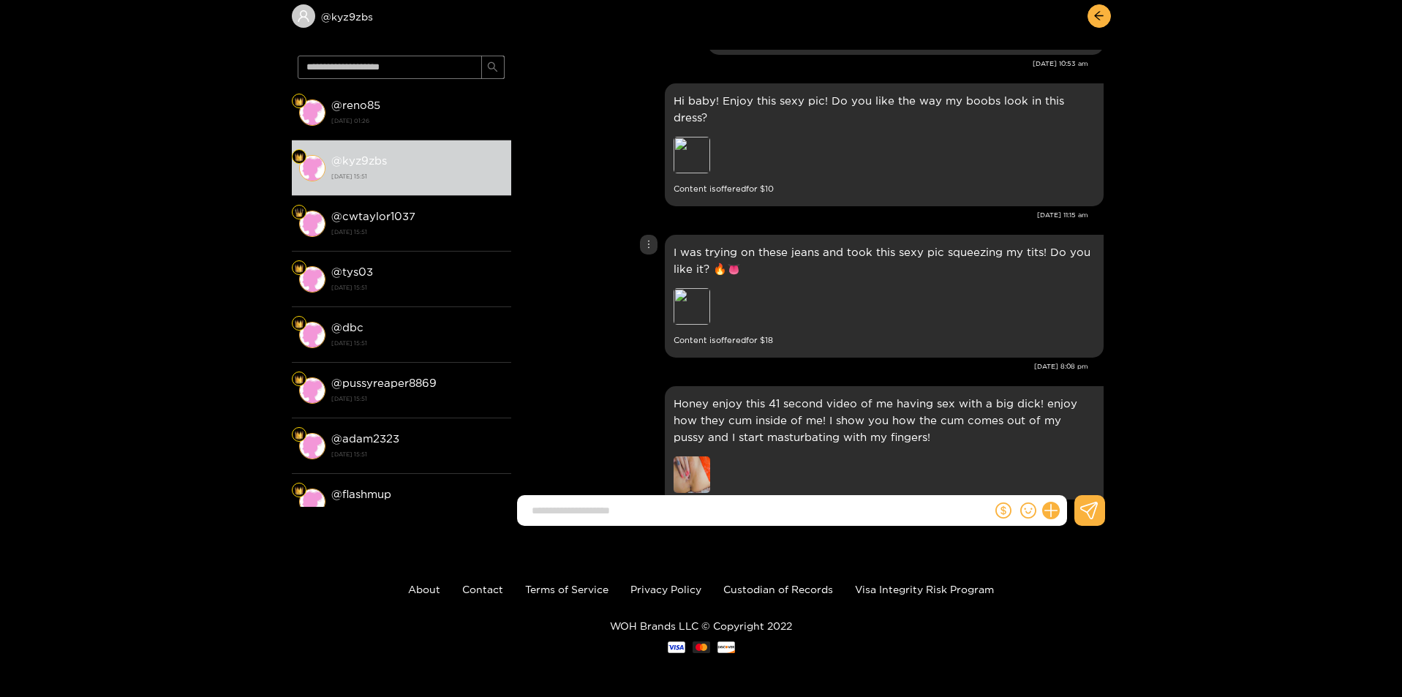
scroll to position [173, 0]
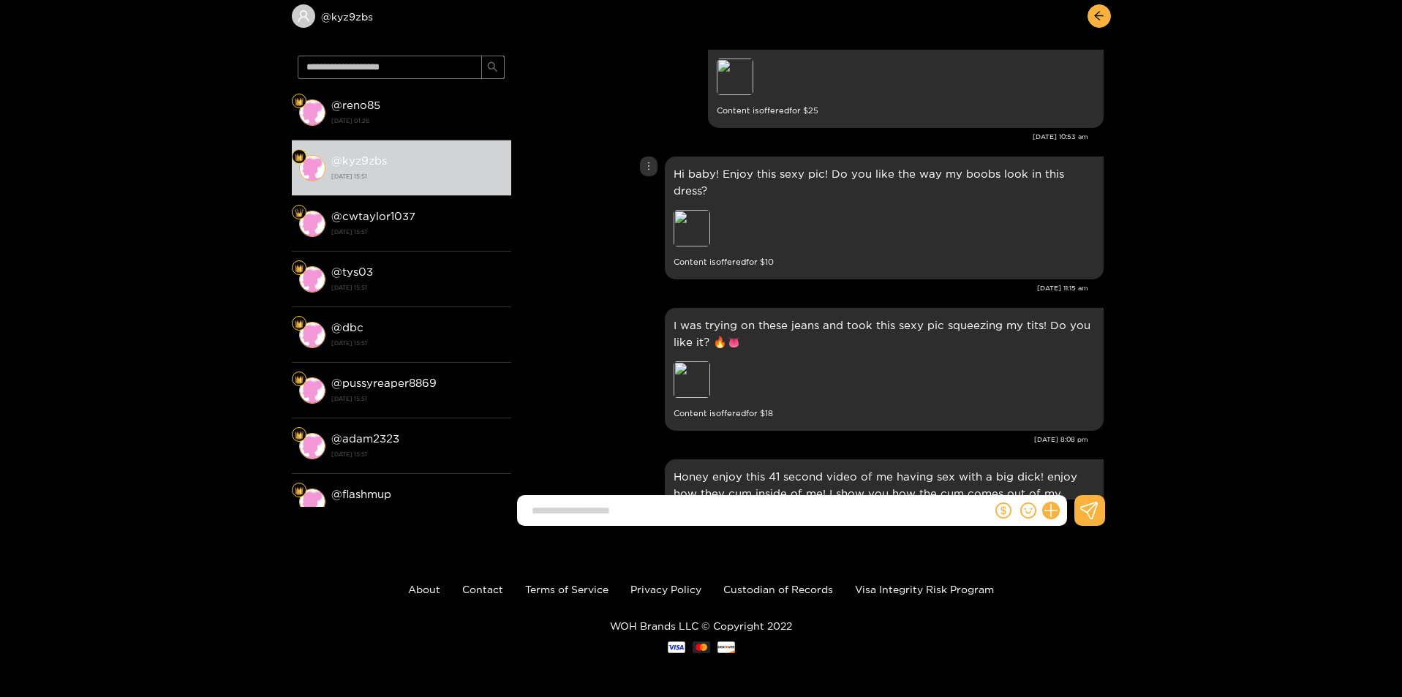
click at [696, 230] on div "Preview" at bounding box center [775, 230] width 205 height 40
click at [690, 210] on div "Preview" at bounding box center [691, 228] width 37 height 37
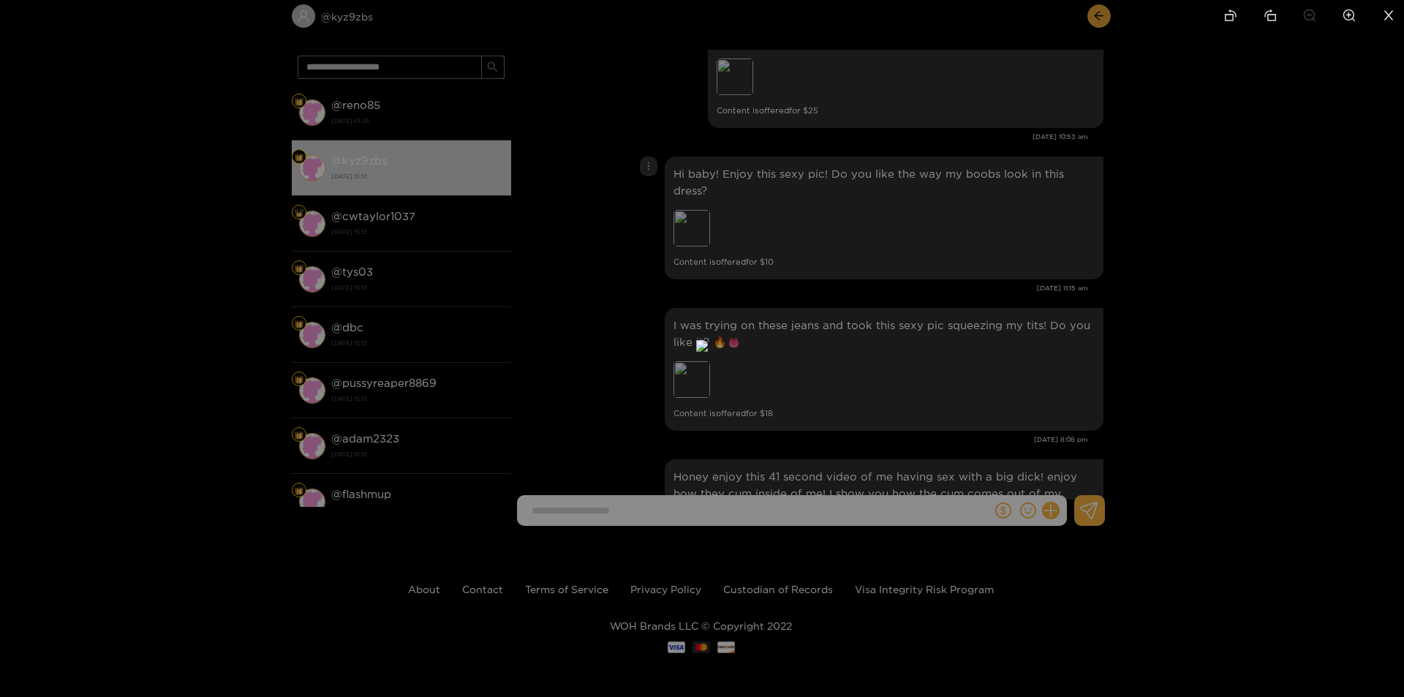
click at [1038, 243] on div at bounding box center [702, 348] width 1404 height 697
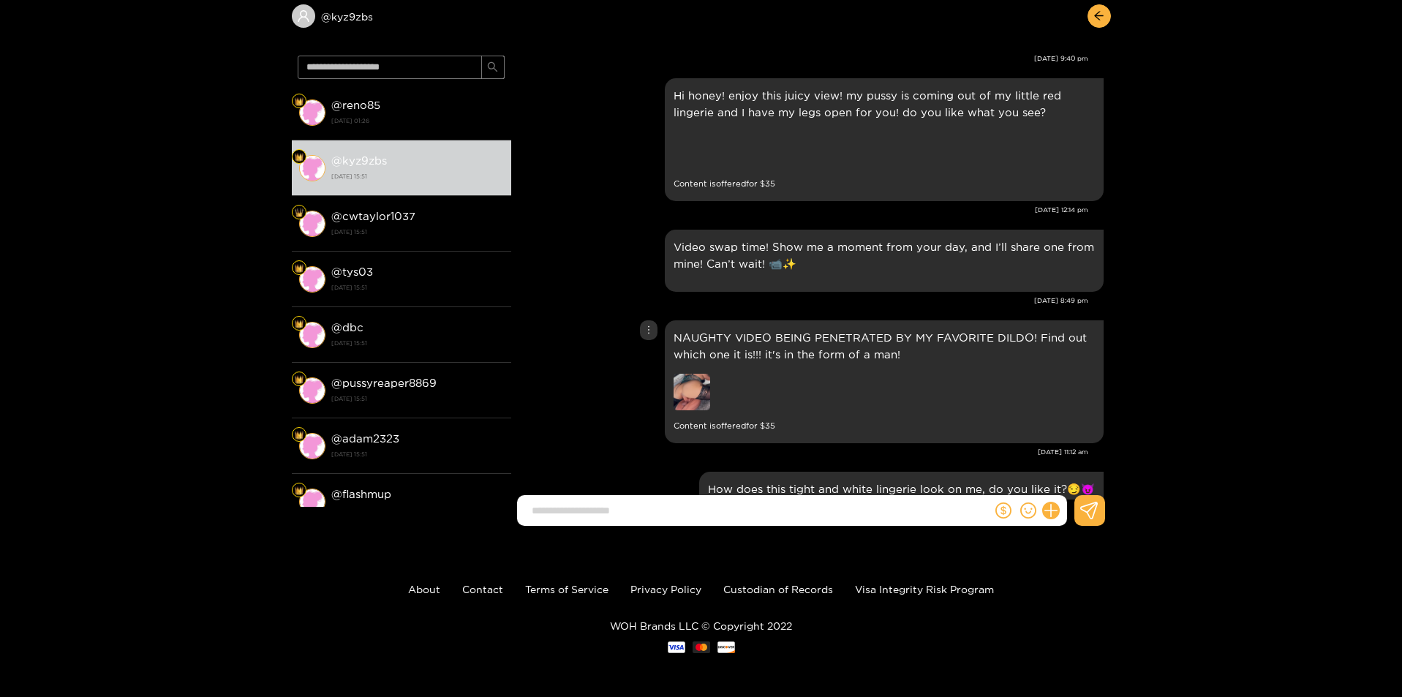
scroll to position [3510, 0]
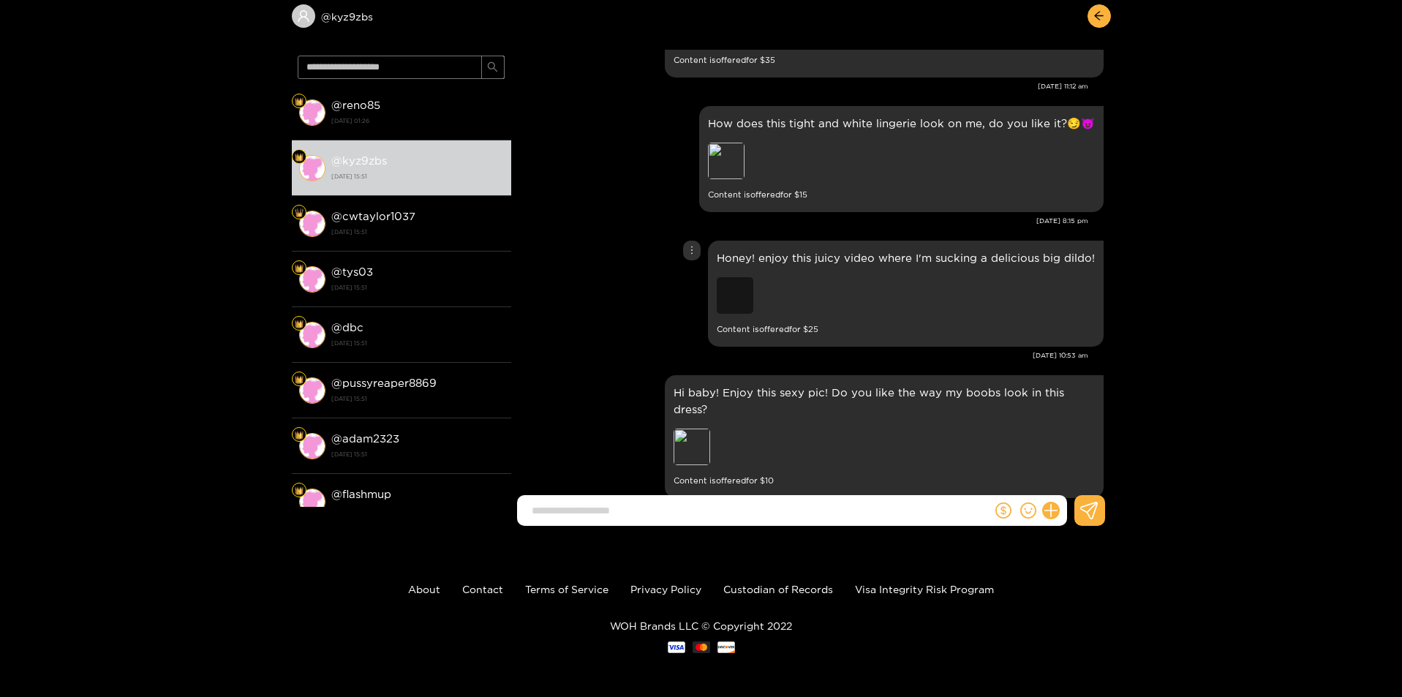
click at [744, 277] on div "Preview" at bounding box center [735, 295] width 37 height 37
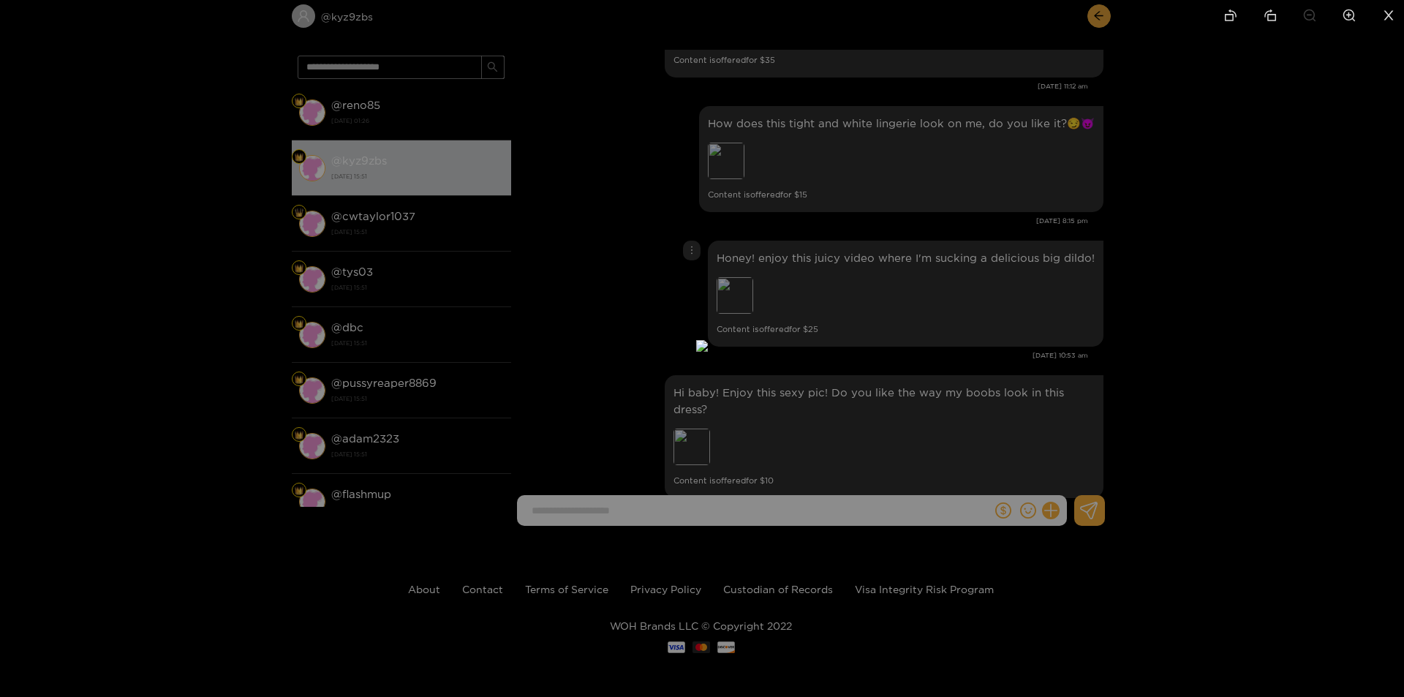
click at [842, 336] on div at bounding box center [702, 348] width 1404 height 697
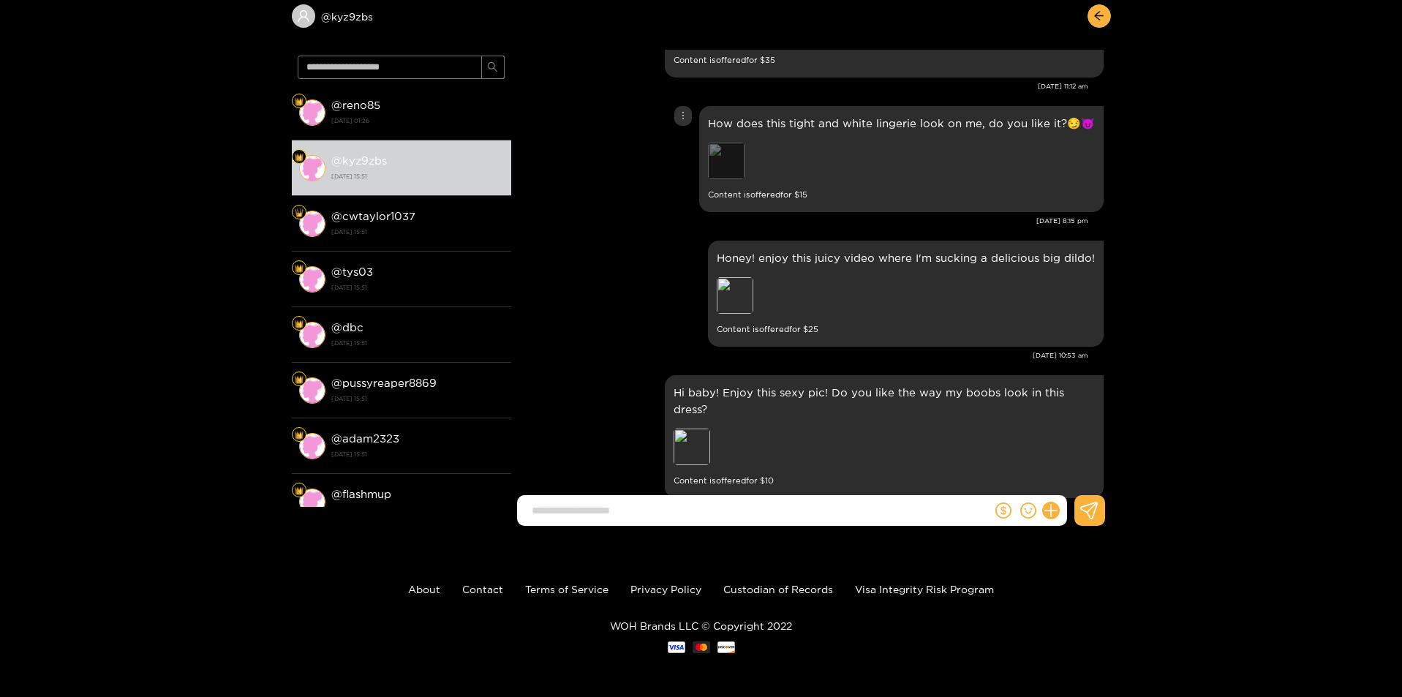
click at [736, 143] on div "Preview" at bounding box center [726, 161] width 37 height 37
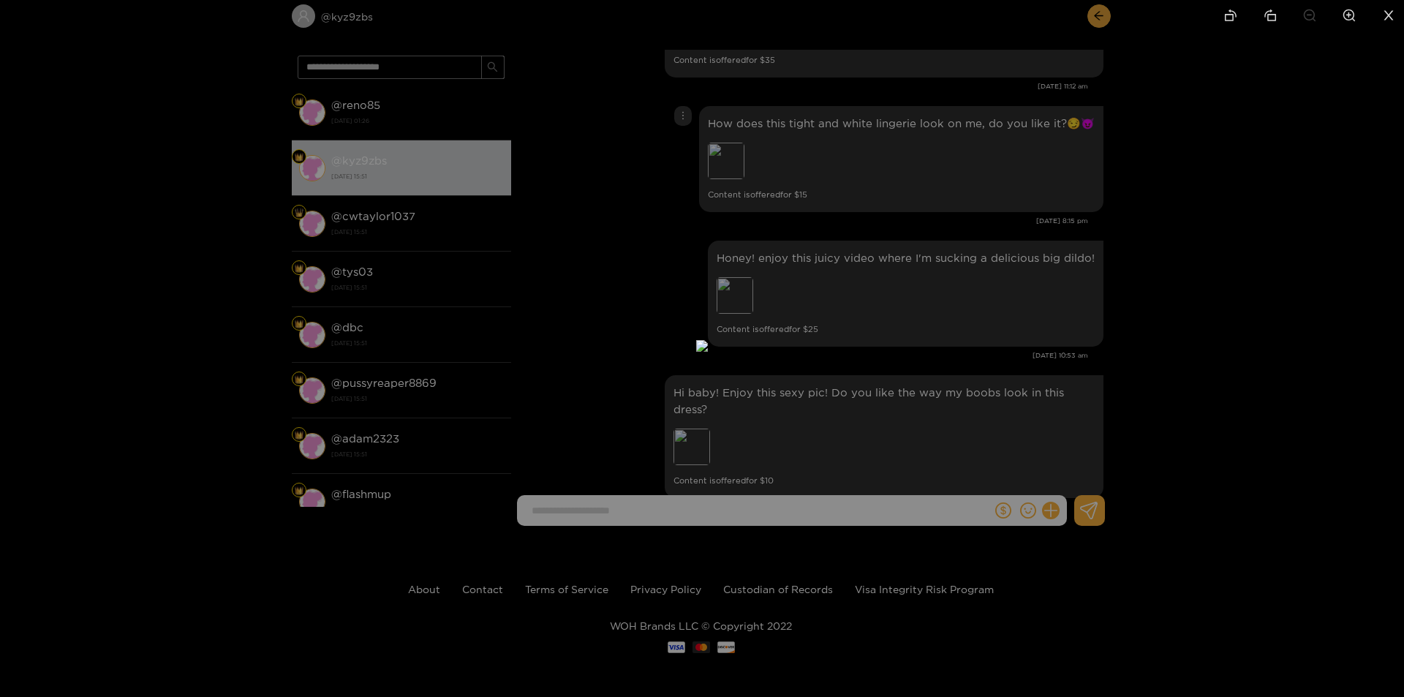
click at [1008, 259] on div at bounding box center [702, 348] width 1404 height 697
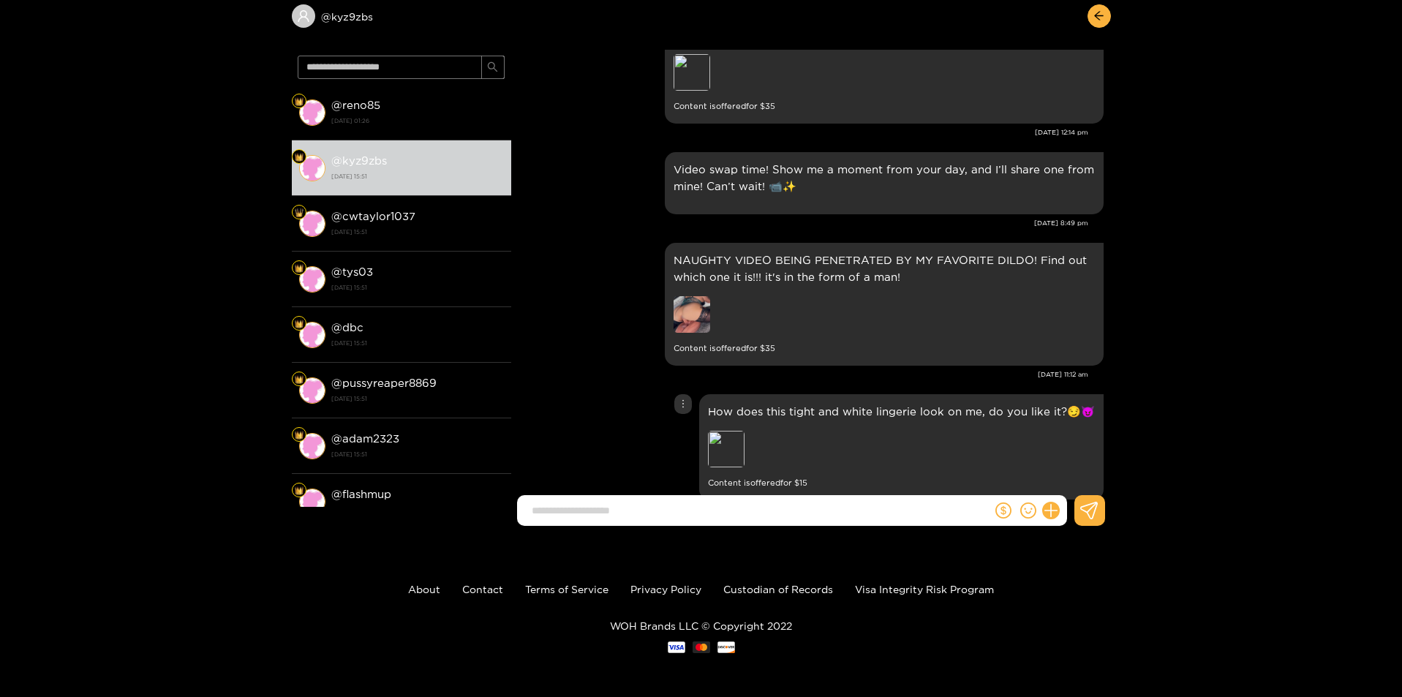
scroll to position [3217, 0]
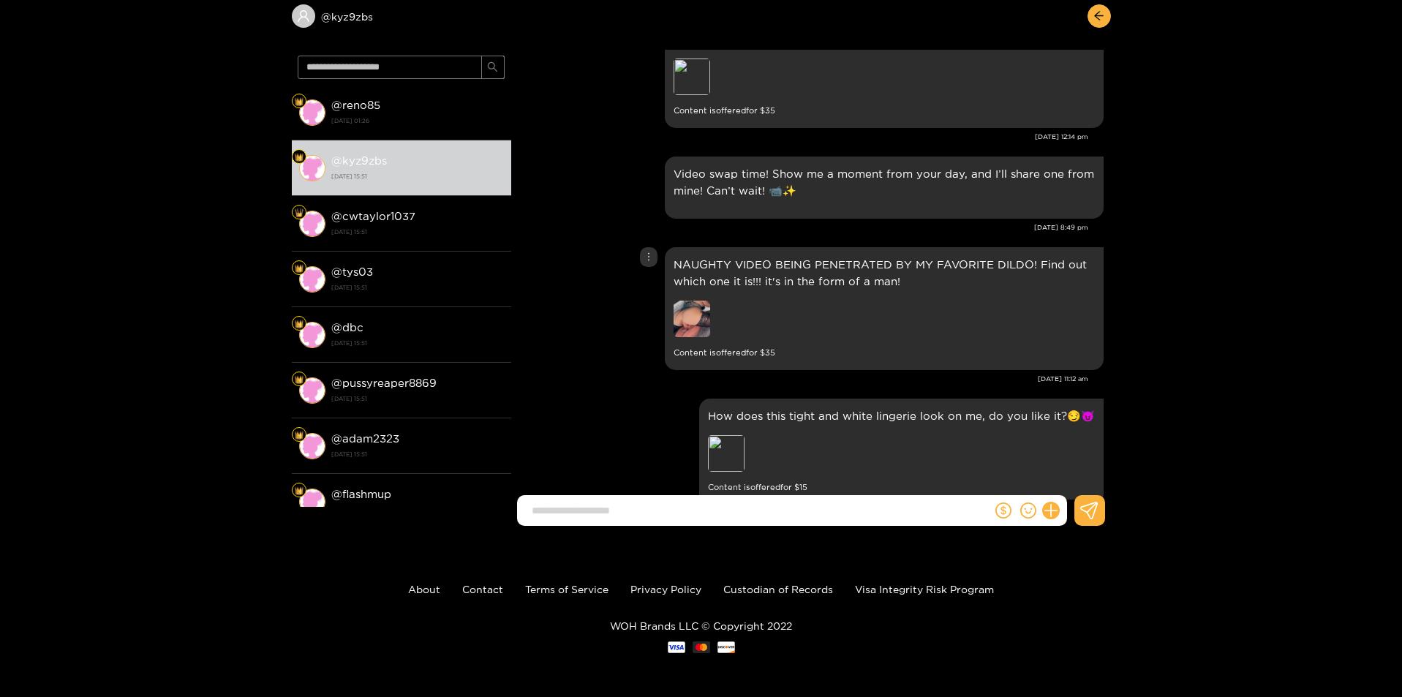
click at [695, 310] on img at bounding box center [691, 319] width 37 height 37
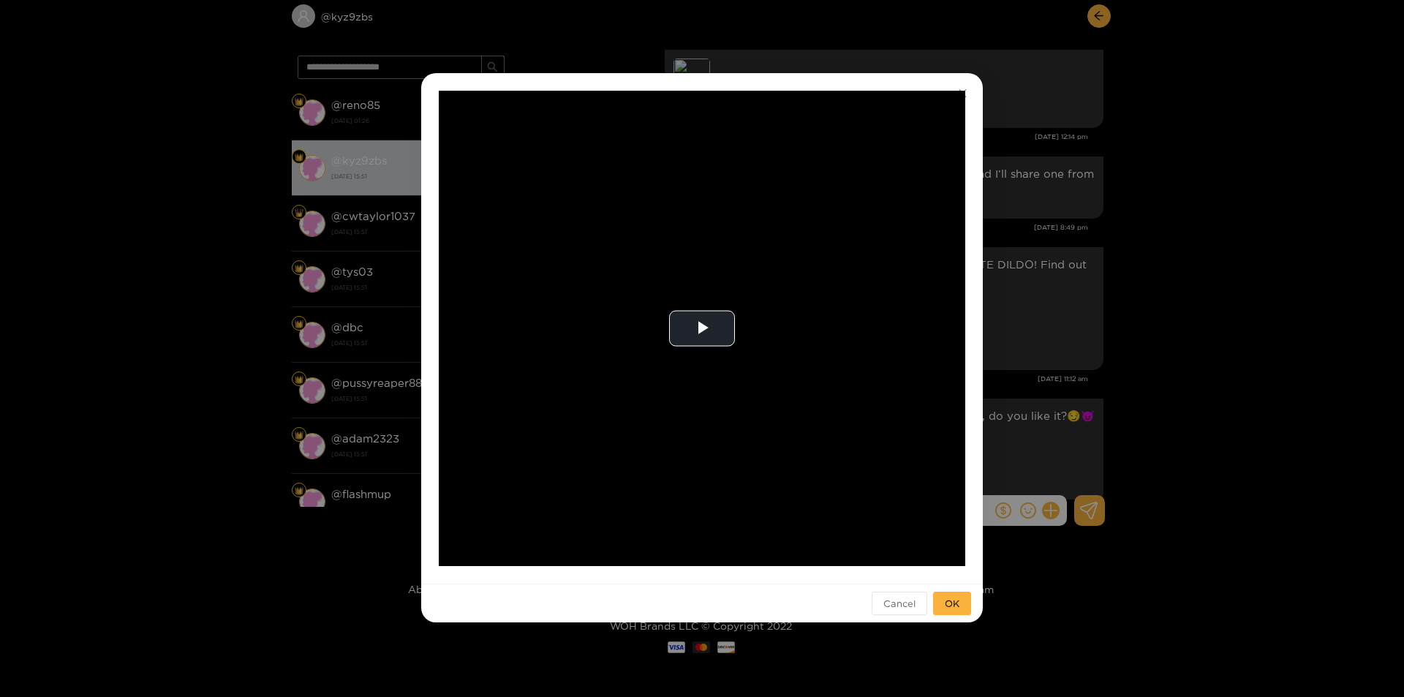
click at [1067, 308] on div "**********" at bounding box center [702, 348] width 1404 height 697
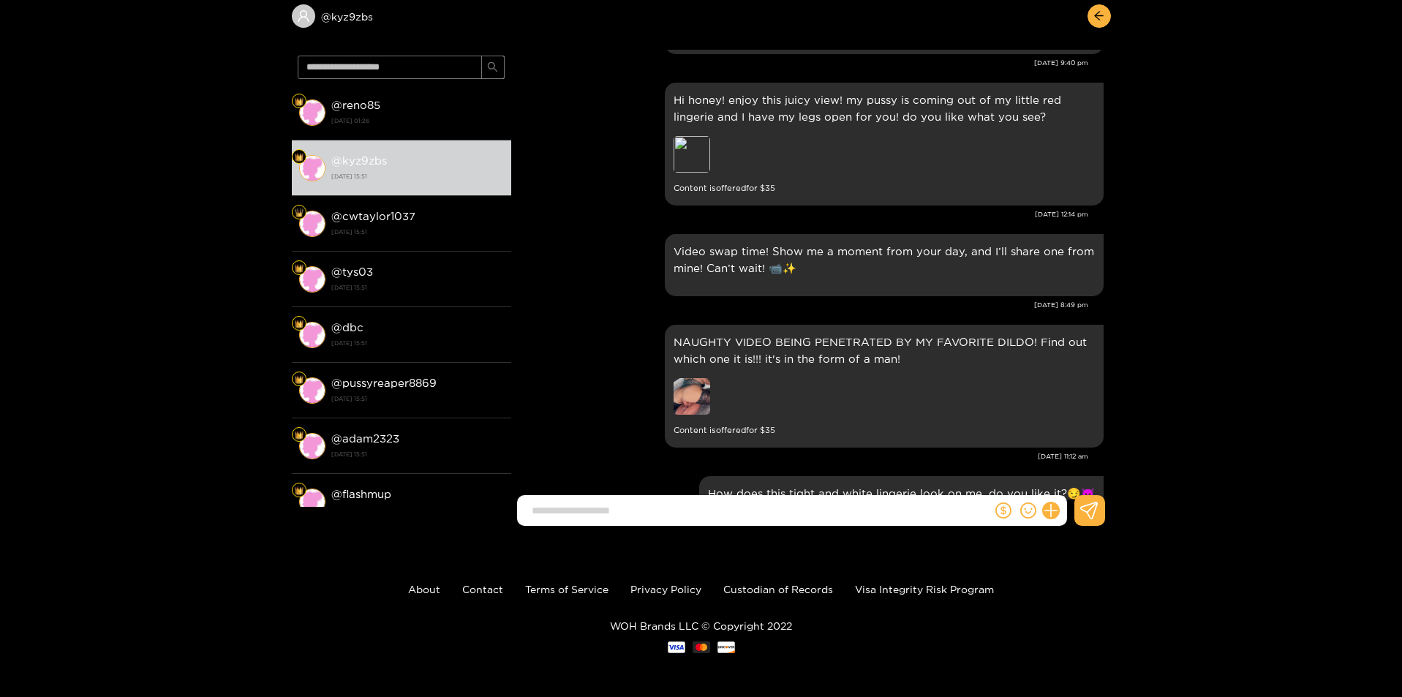
scroll to position [2925, 0]
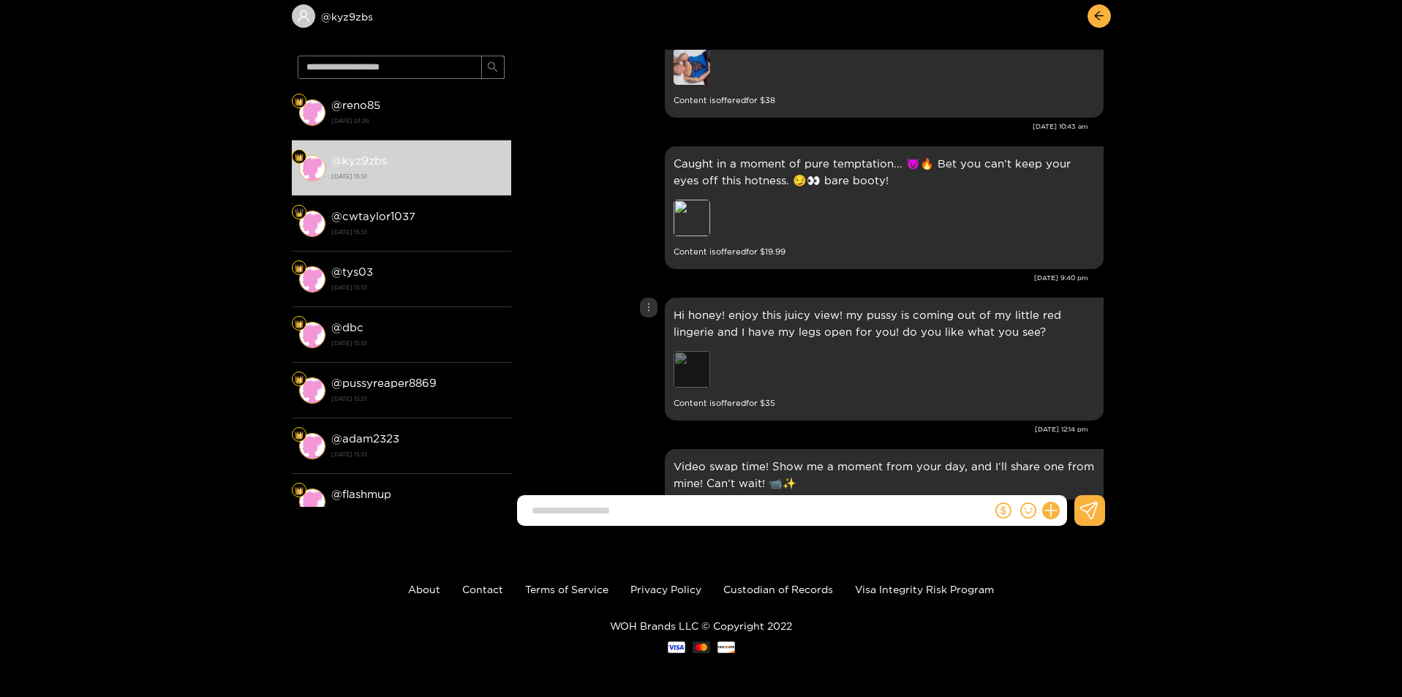
click at [698, 351] on div "Preview" at bounding box center [691, 369] width 37 height 37
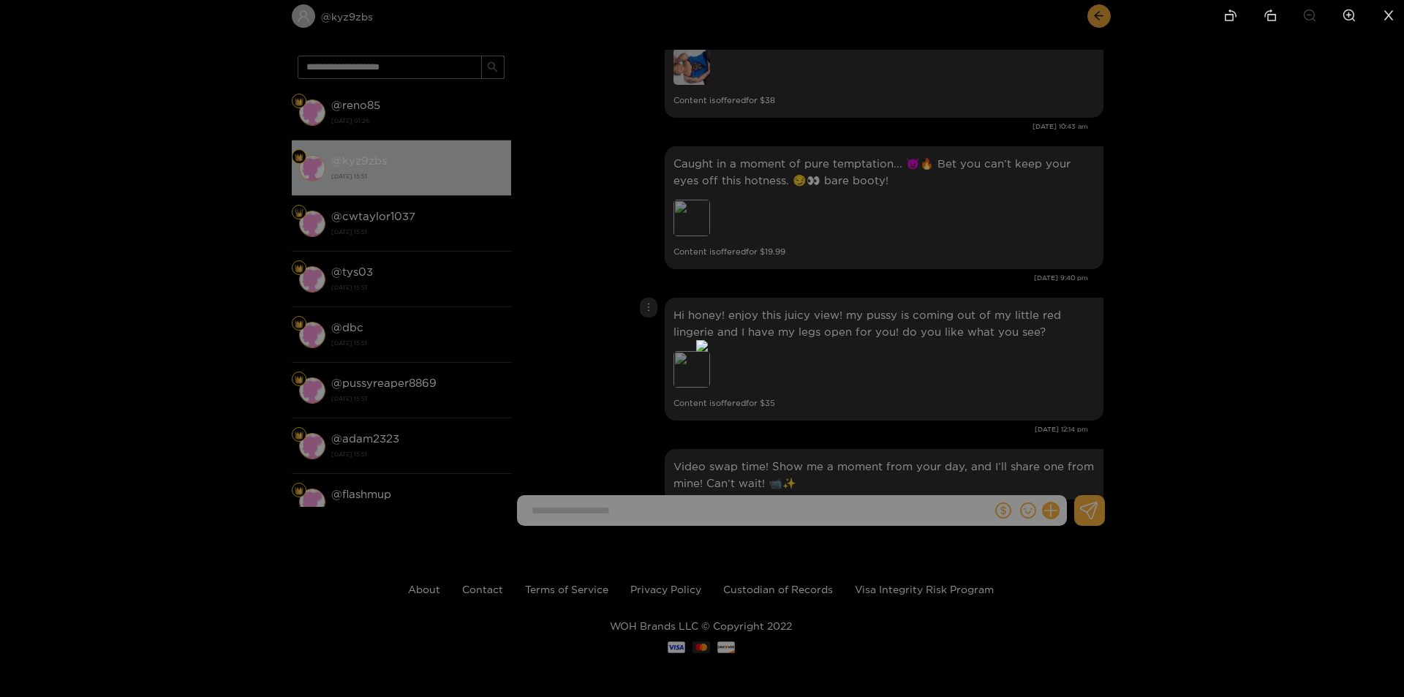
click at [1078, 290] on div at bounding box center [702, 348] width 1404 height 697
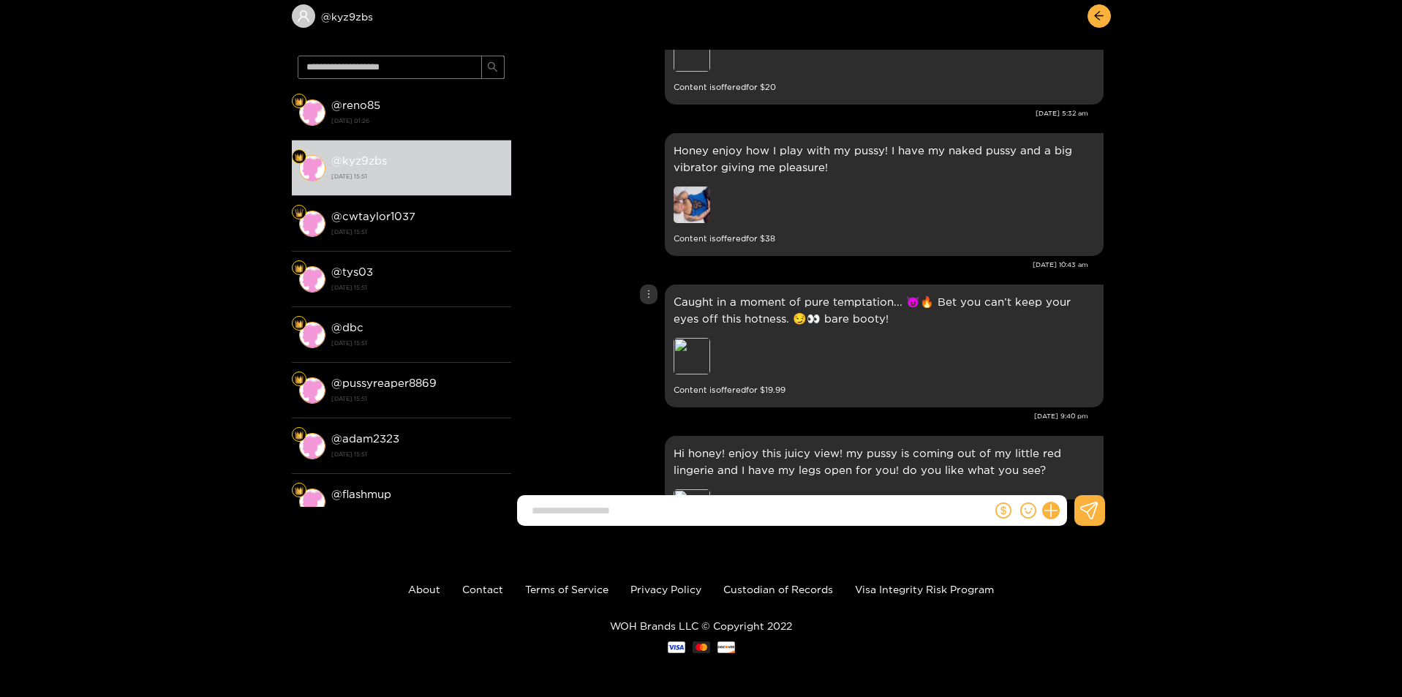
scroll to position [2779, 0]
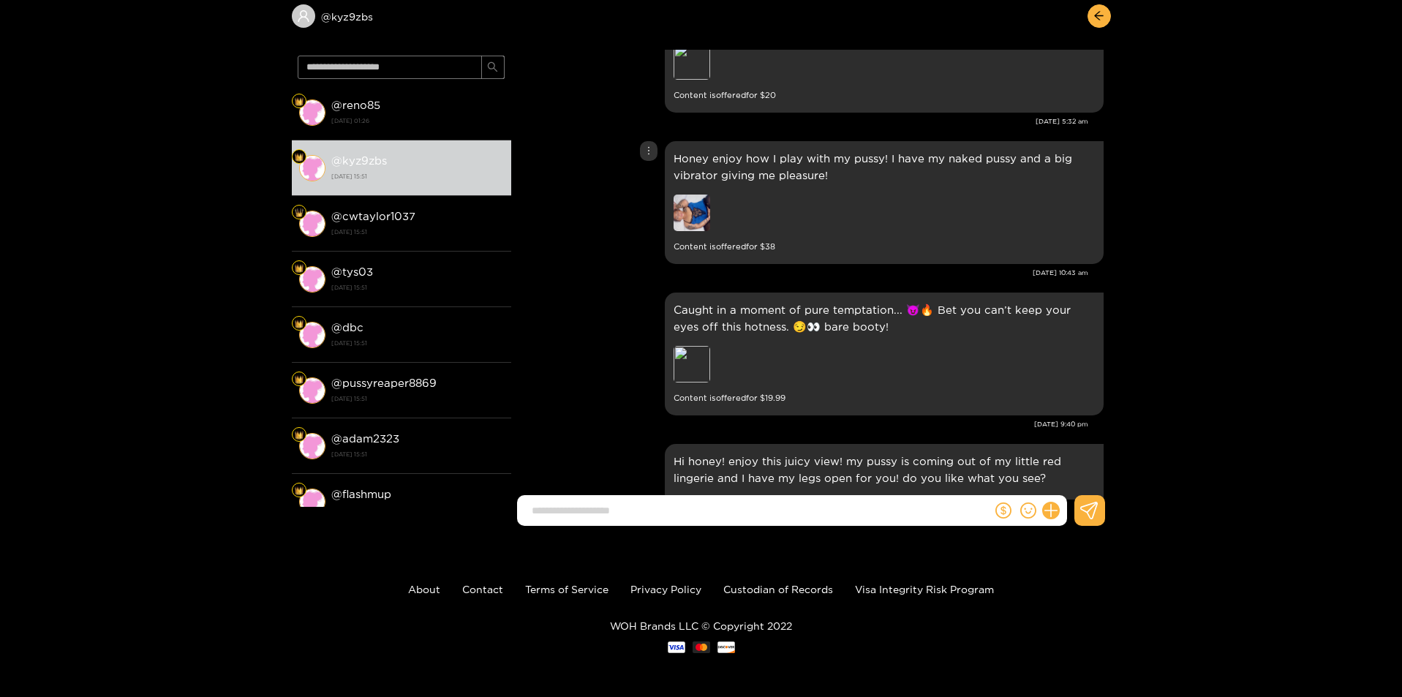
click at [700, 209] on img at bounding box center [691, 212] width 37 height 37
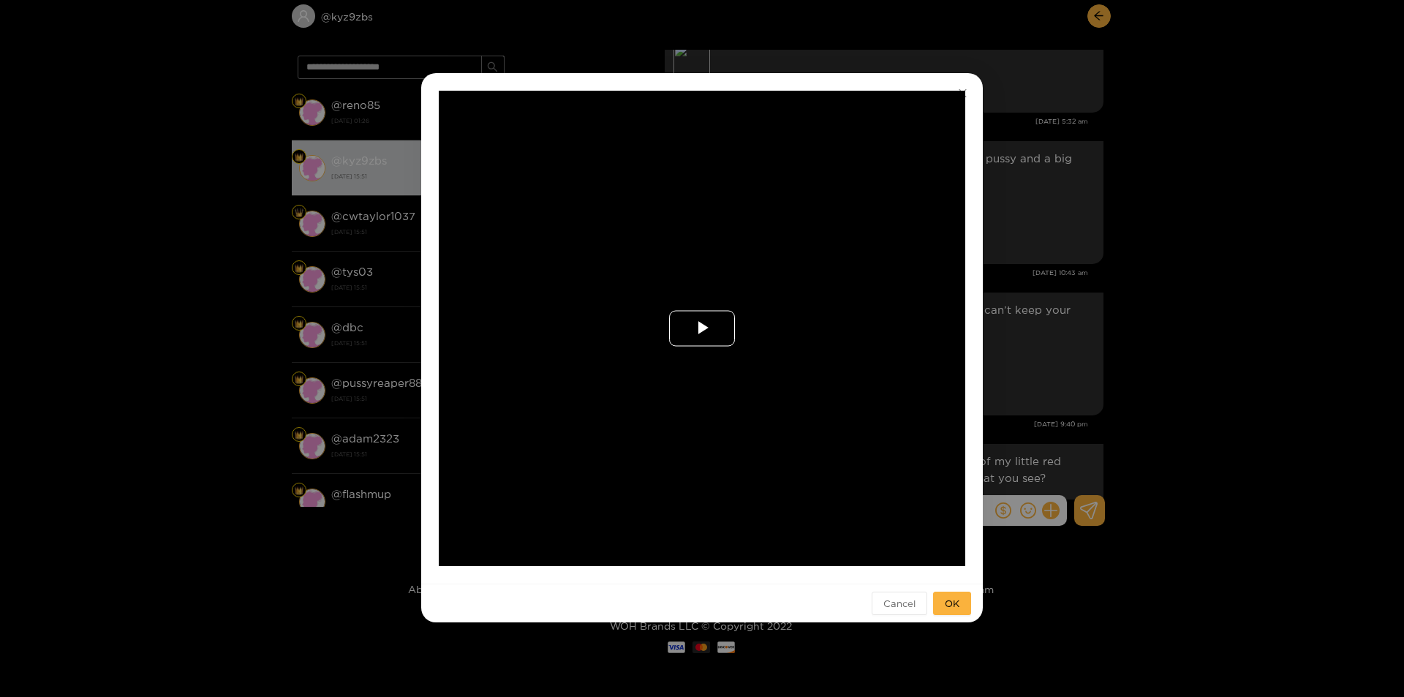
click at [702, 328] on span "Video Player" at bounding box center [702, 328] width 0 height 0
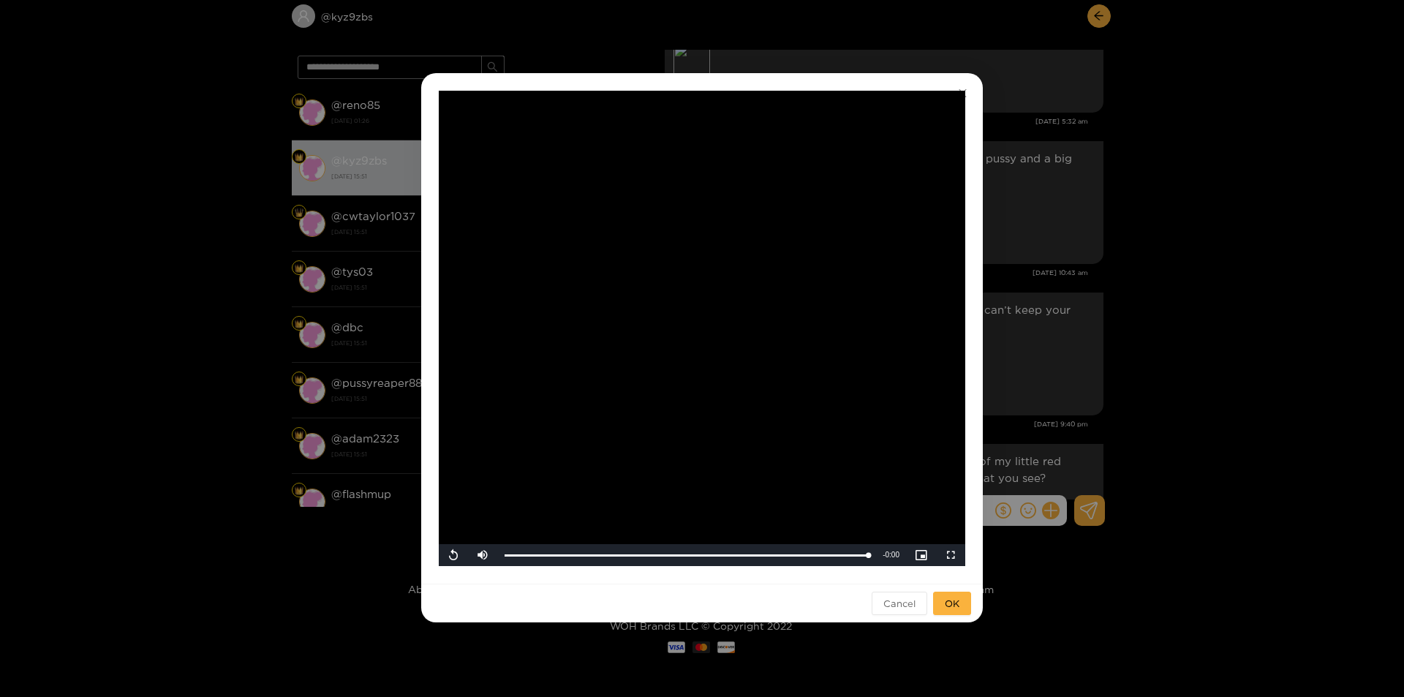
click at [1021, 298] on div "**********" at bounding box center [702, 348] width 1404 height 697
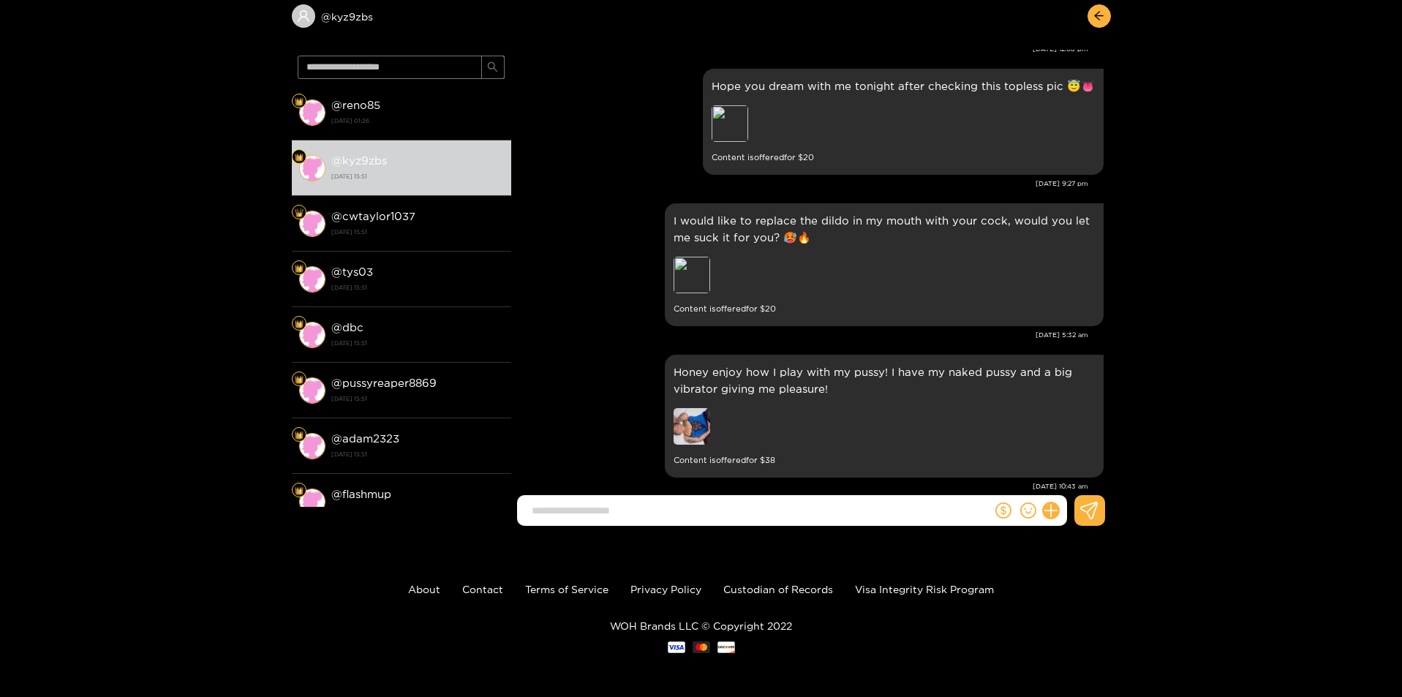
scroll to position [2559, 0]
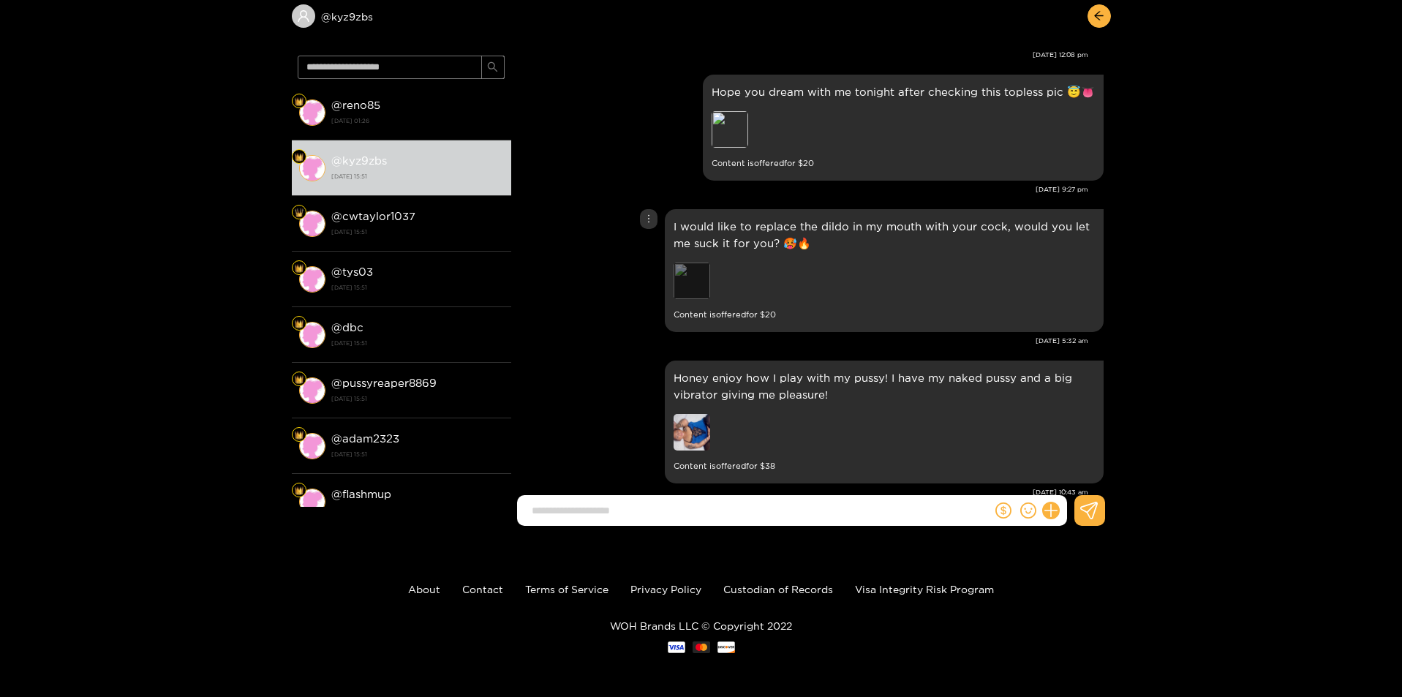
click at [690, 269] on div "Preview" at bounding box center [691, 280] width 37 height 37
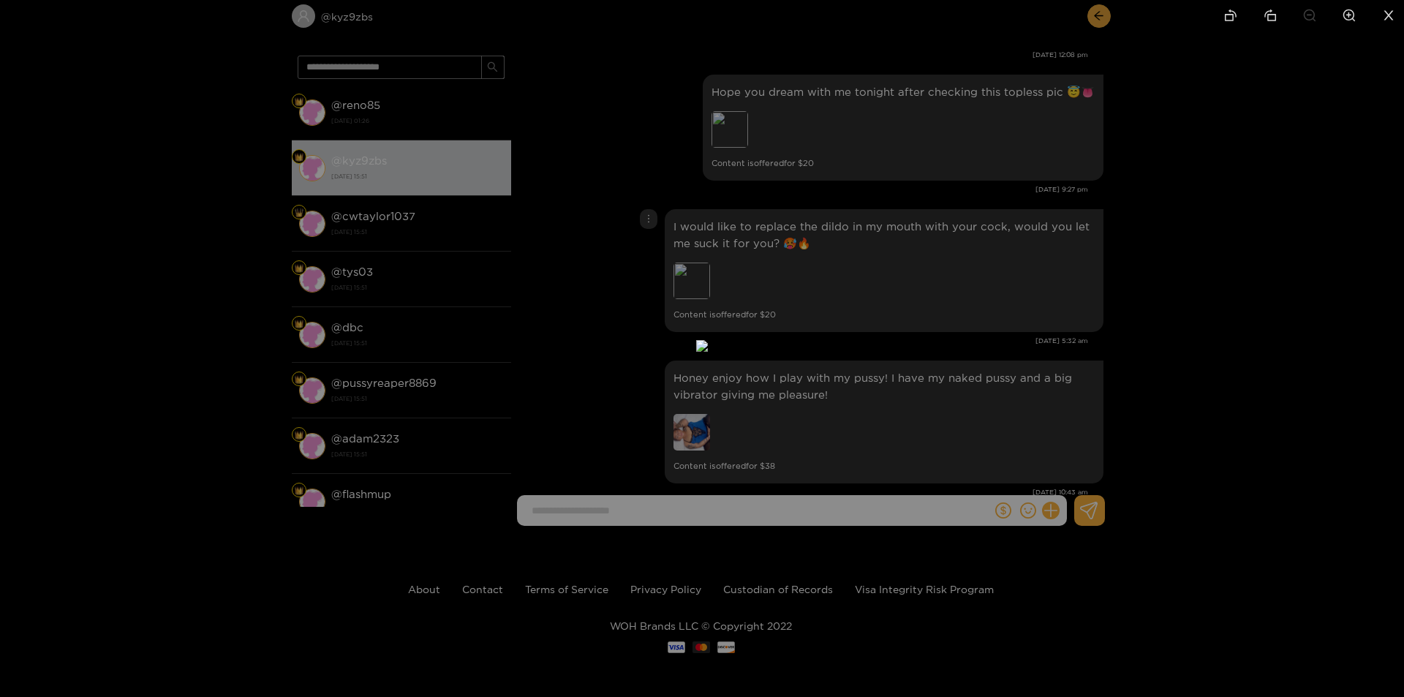
click at [1080, 313] on div at bounding box center [702, 348] width 1404 height 697
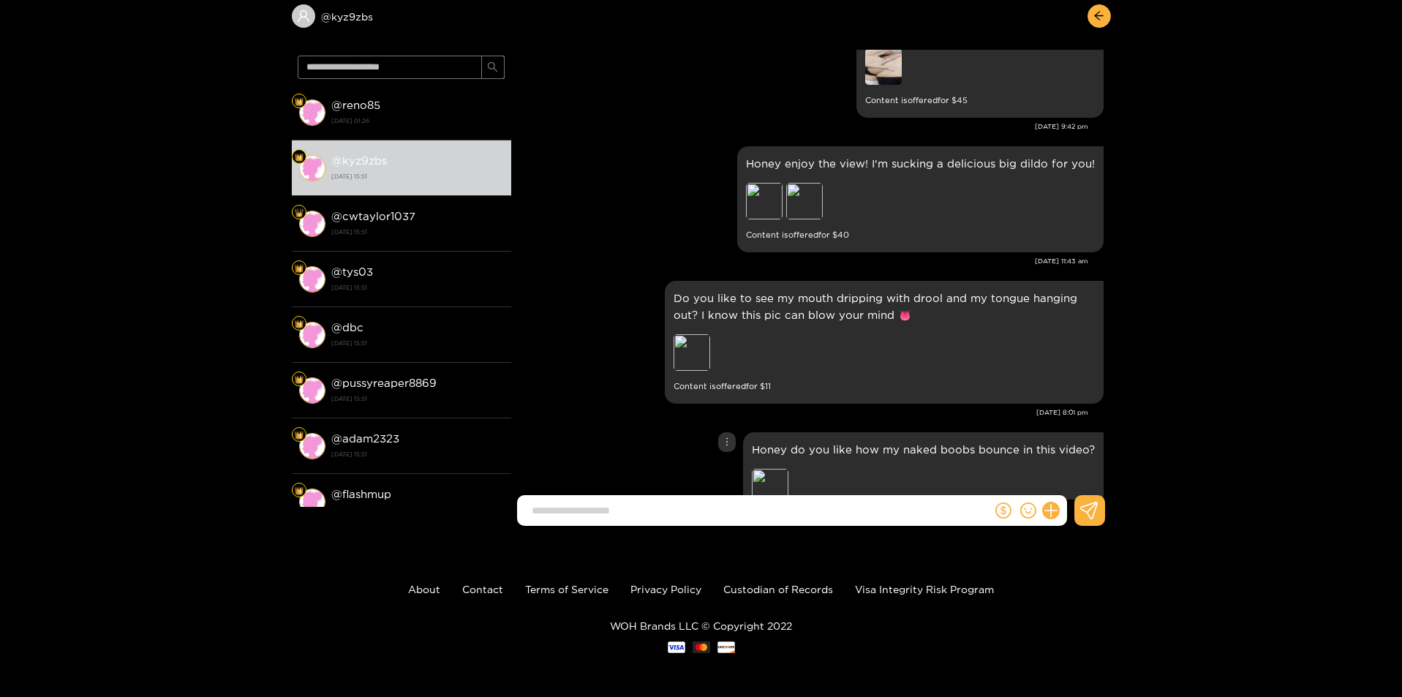
scroll to position [2120, 0]
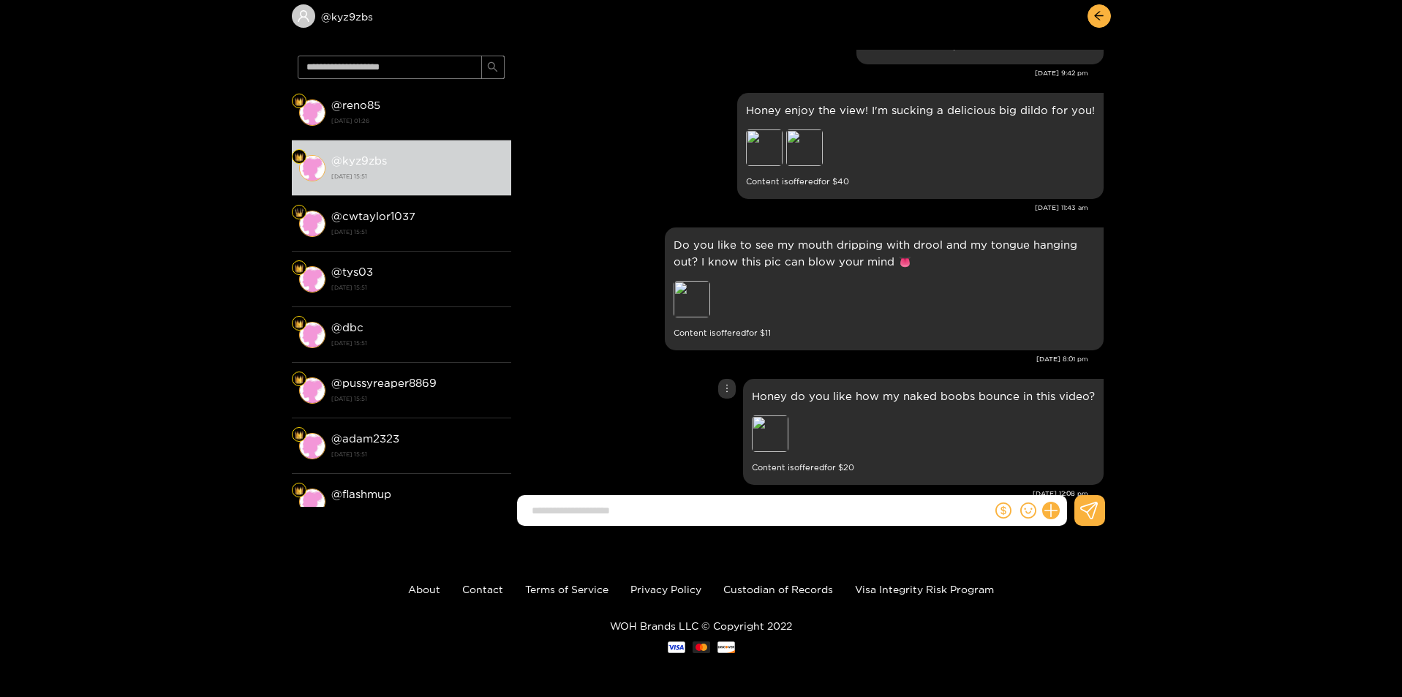
click at [771, 437] on div "Preview" at bounding box center [854, 435] width 205 height 40
click at [785, 421] on div "Preview" at bounding box center [770, 433] width 37 height 37
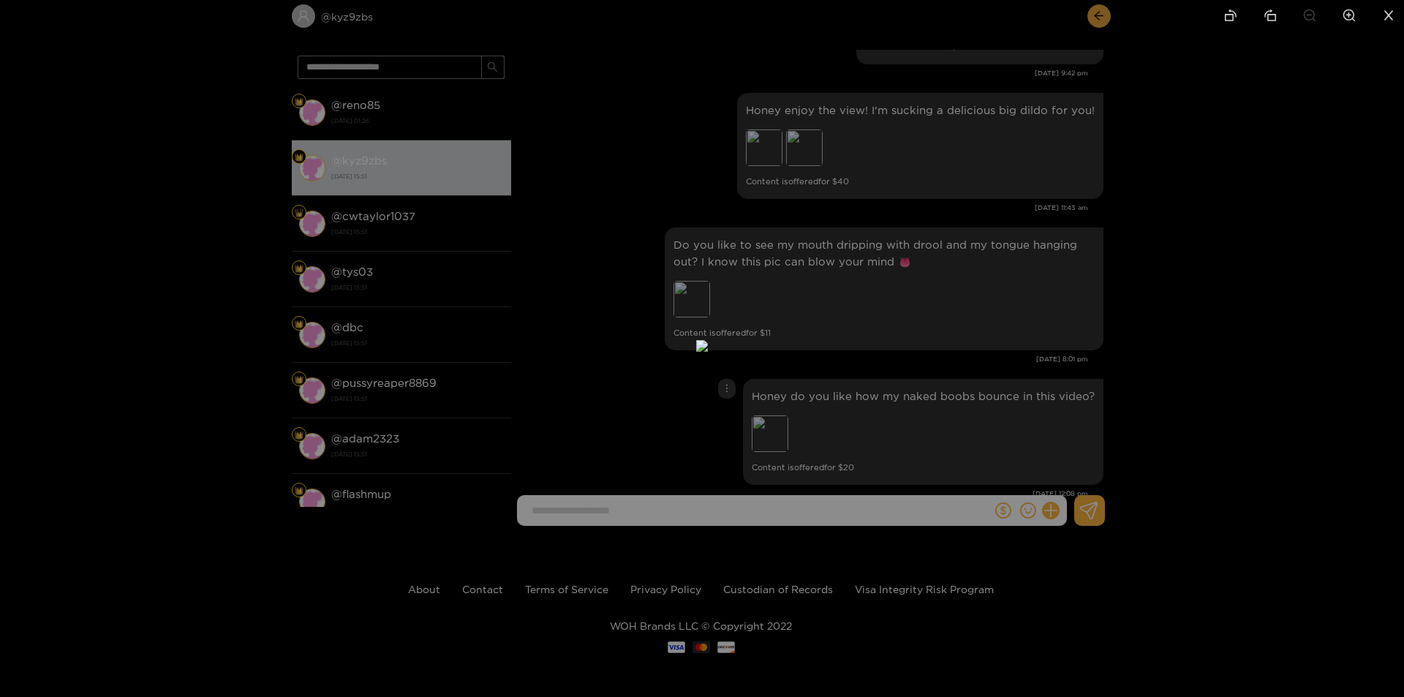
click at [911, 317] on div at bounding box center [702, 348] width 1404 height 697
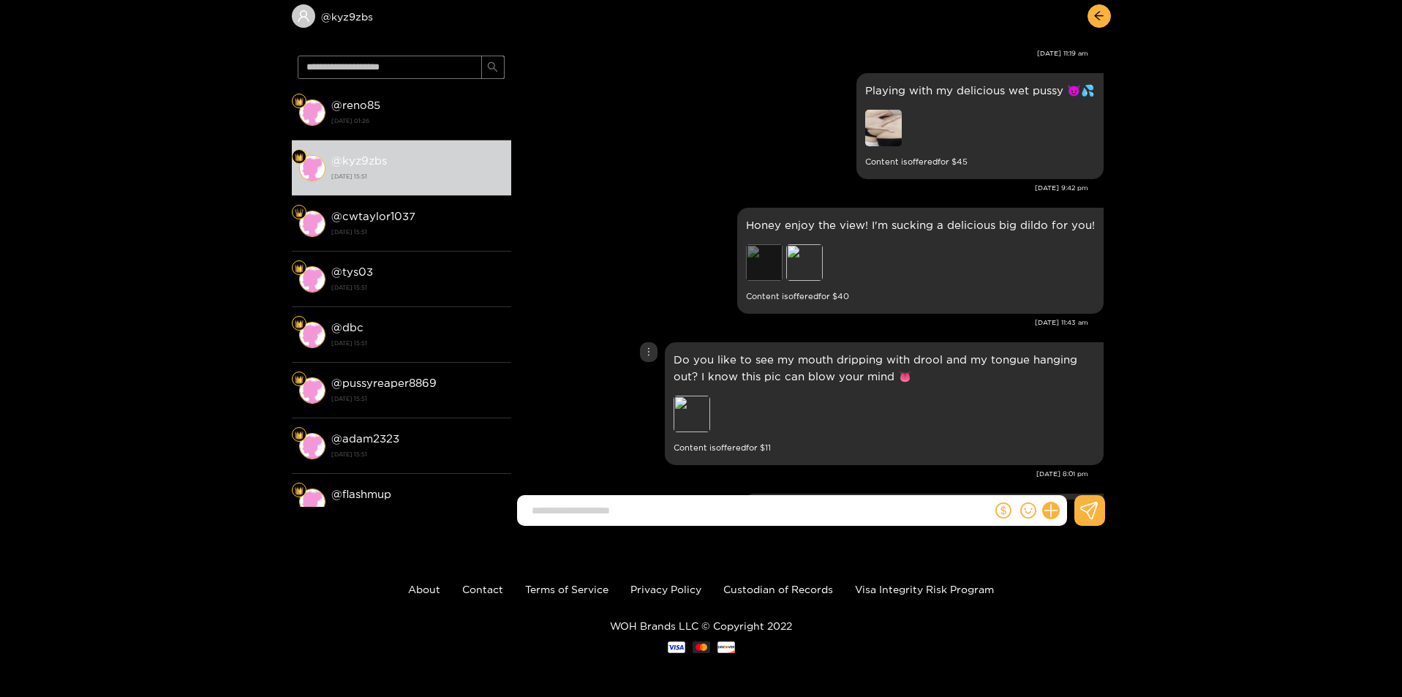
scroll to position [1974, 0]
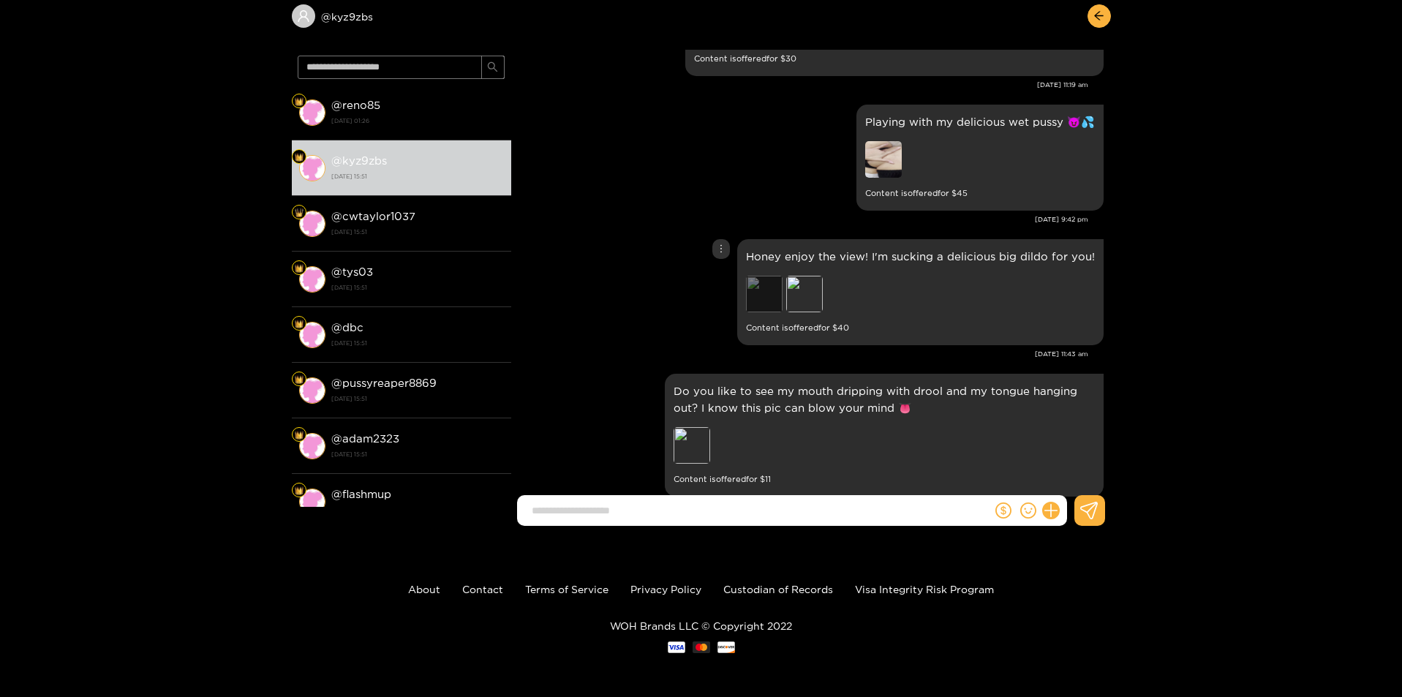
click at [764, 276] on div "Preview" at bounding box center [764, 294] width 37 height 37
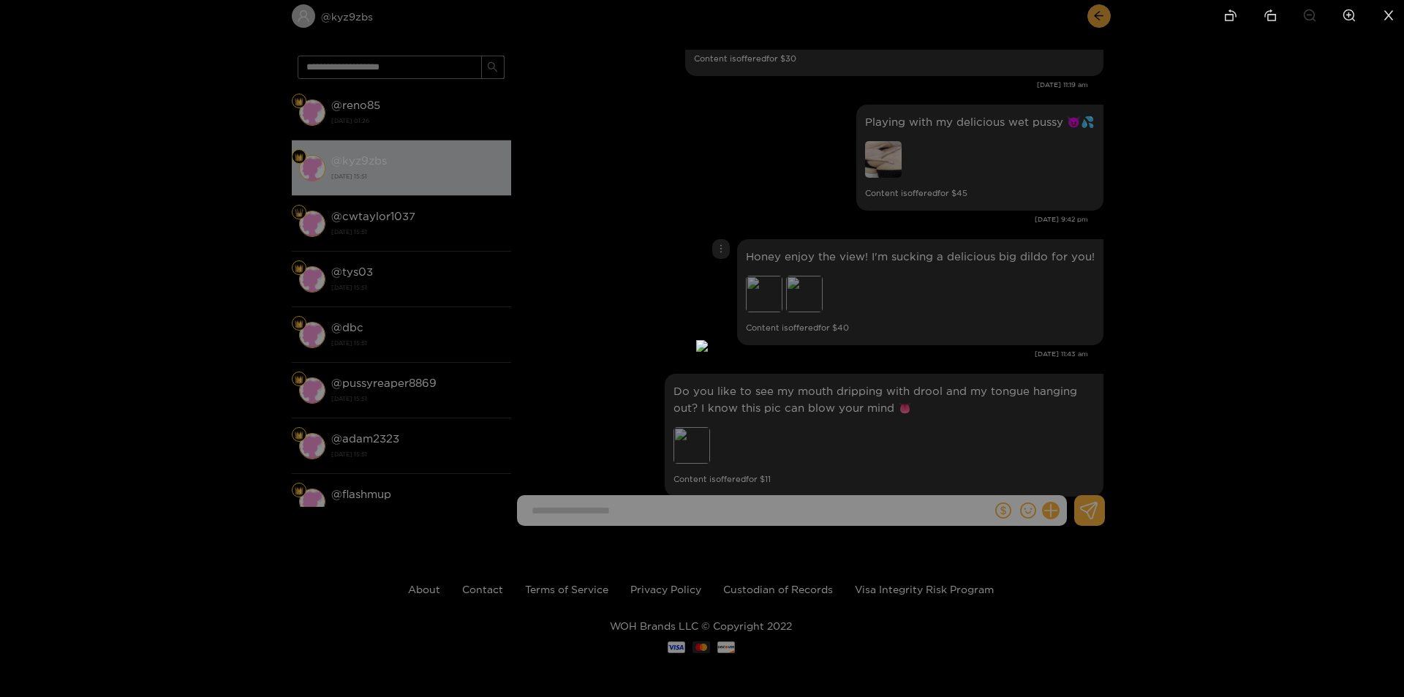
click at [1002, 348] on div at bounding box center [702, 348] width 1404 height 697
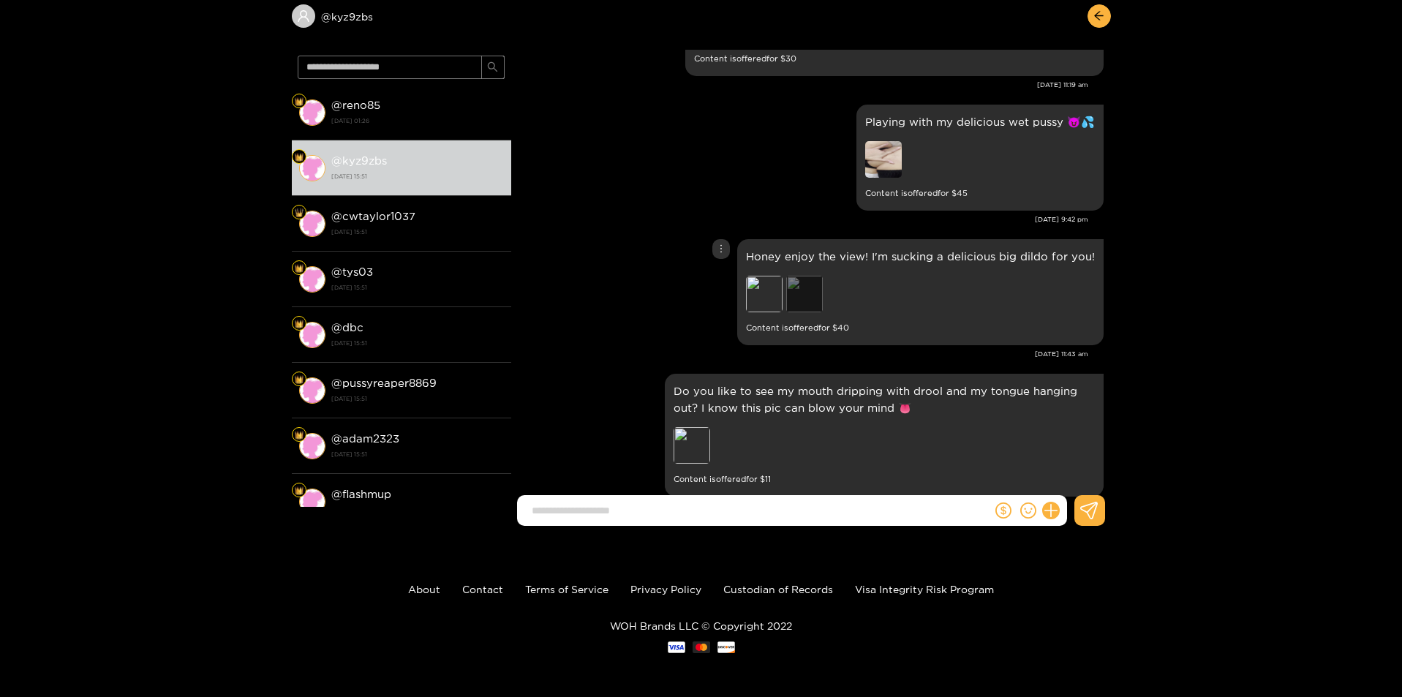
click at [816, 282] on div "Preview" at bounding box center [804, 294] width 37 height 37
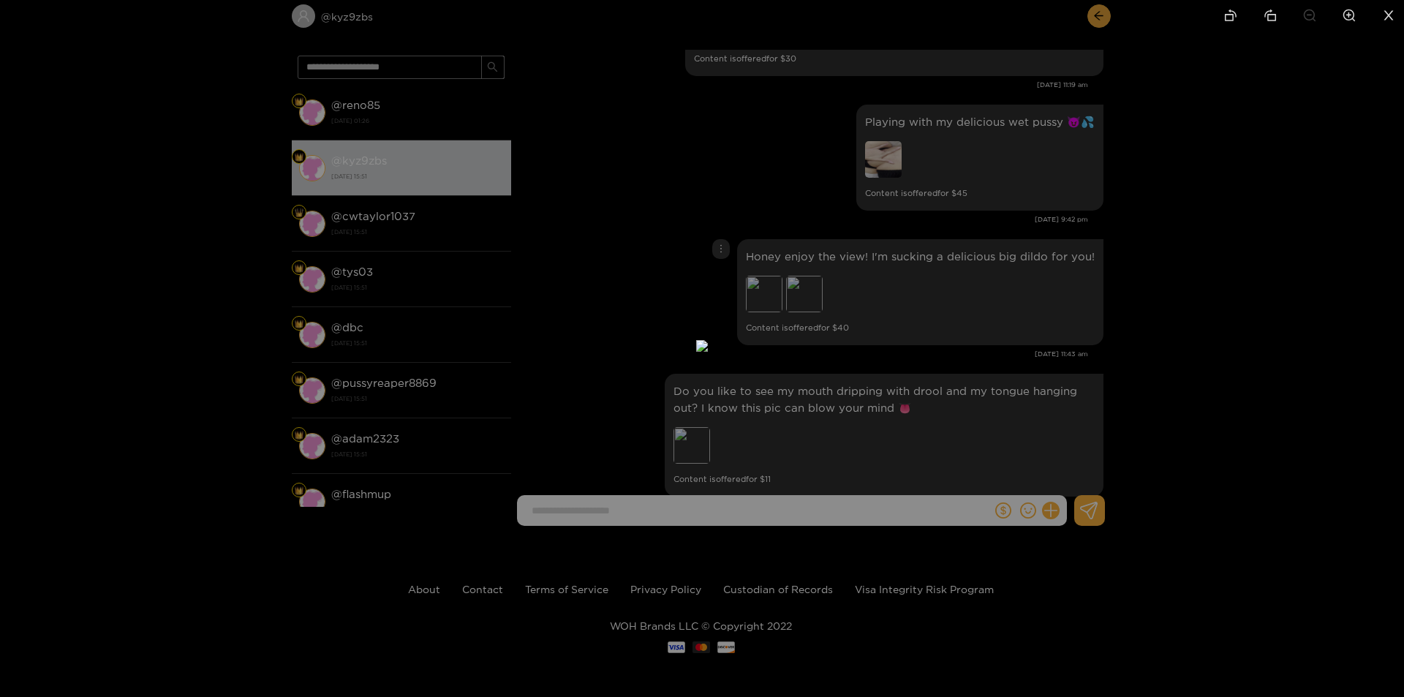
click at [1045, 326] on div at bounding box center [702, 348] width 1404 height 697
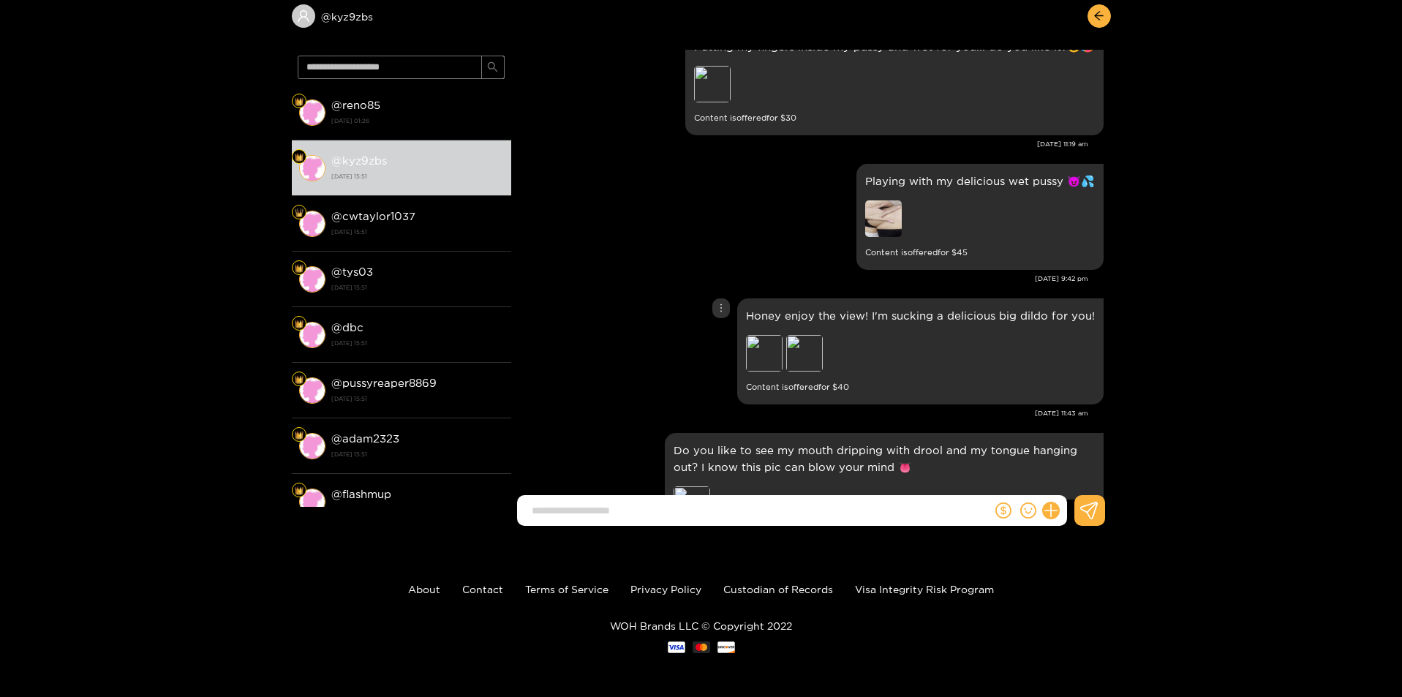
scroll to position [1828, 0]
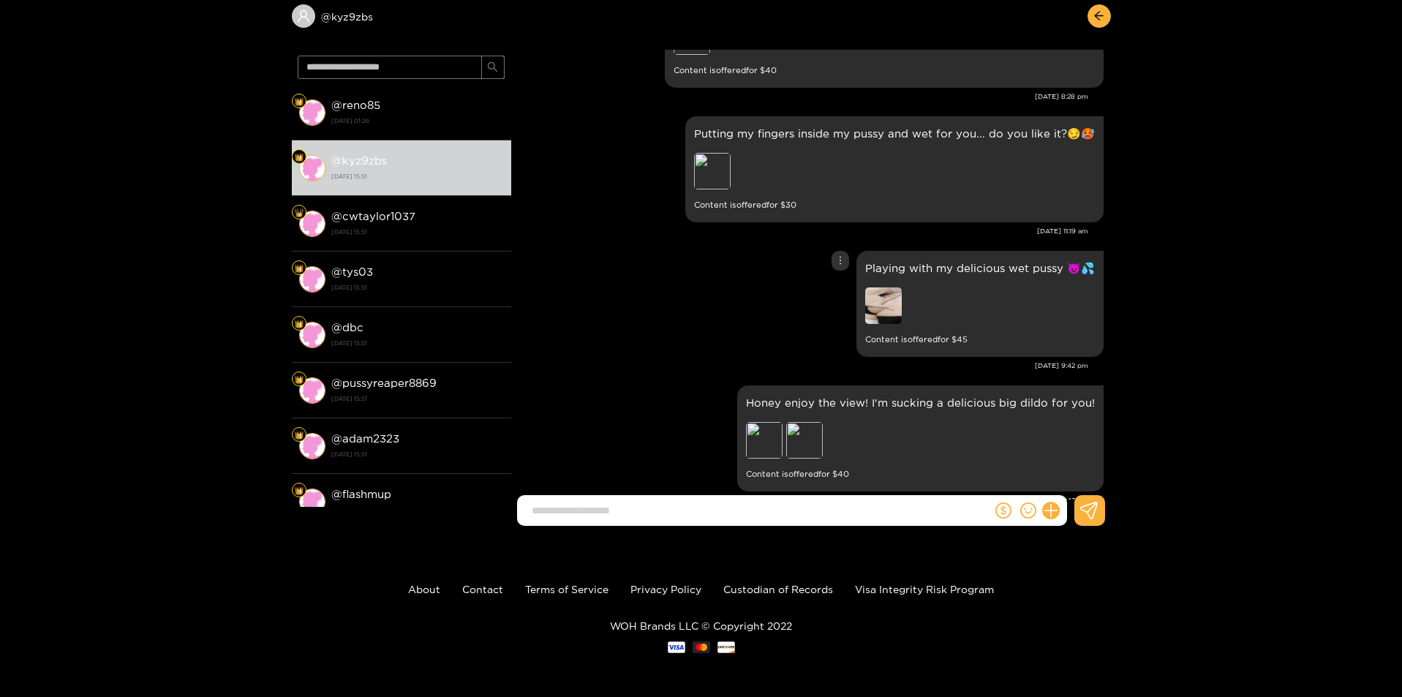
click at [880, 292] on img at bounding box center [883, 305] width 37 height 37
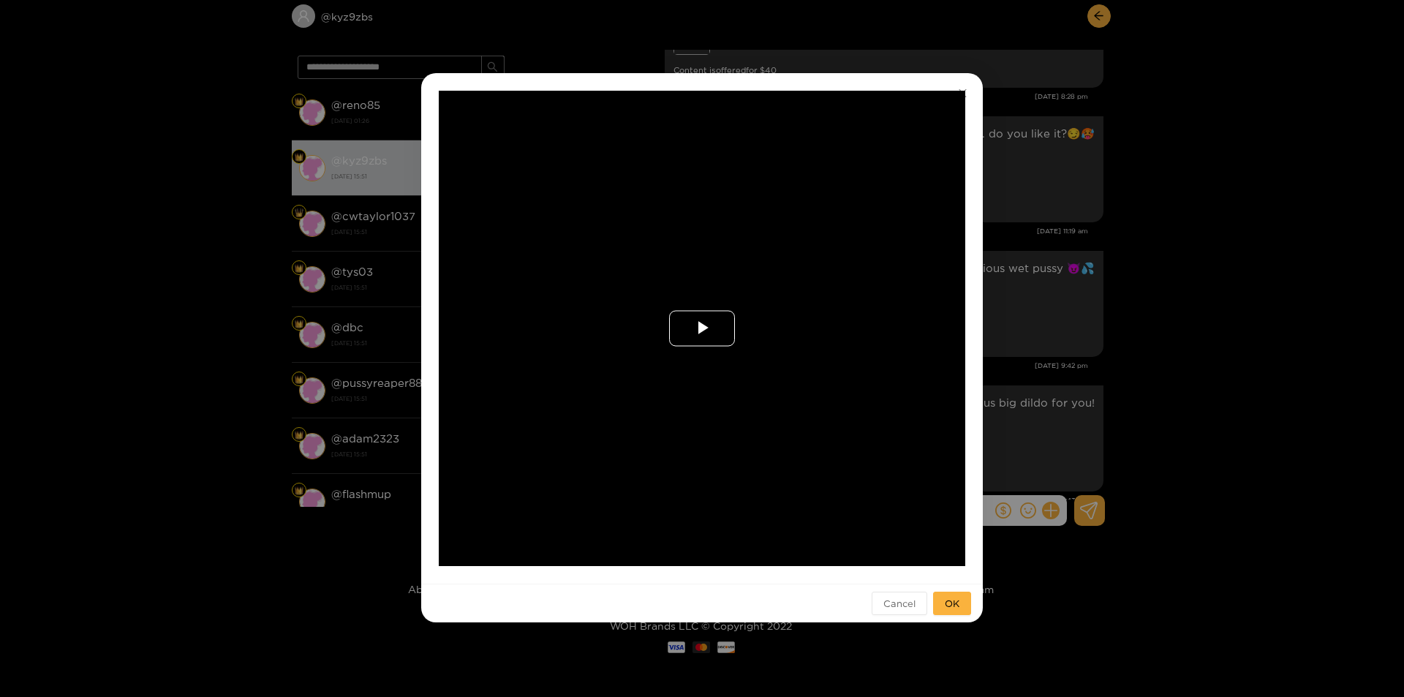
click at [702, 328] on span "Video Player" at bounding box center [702, 328] width 0 height 0
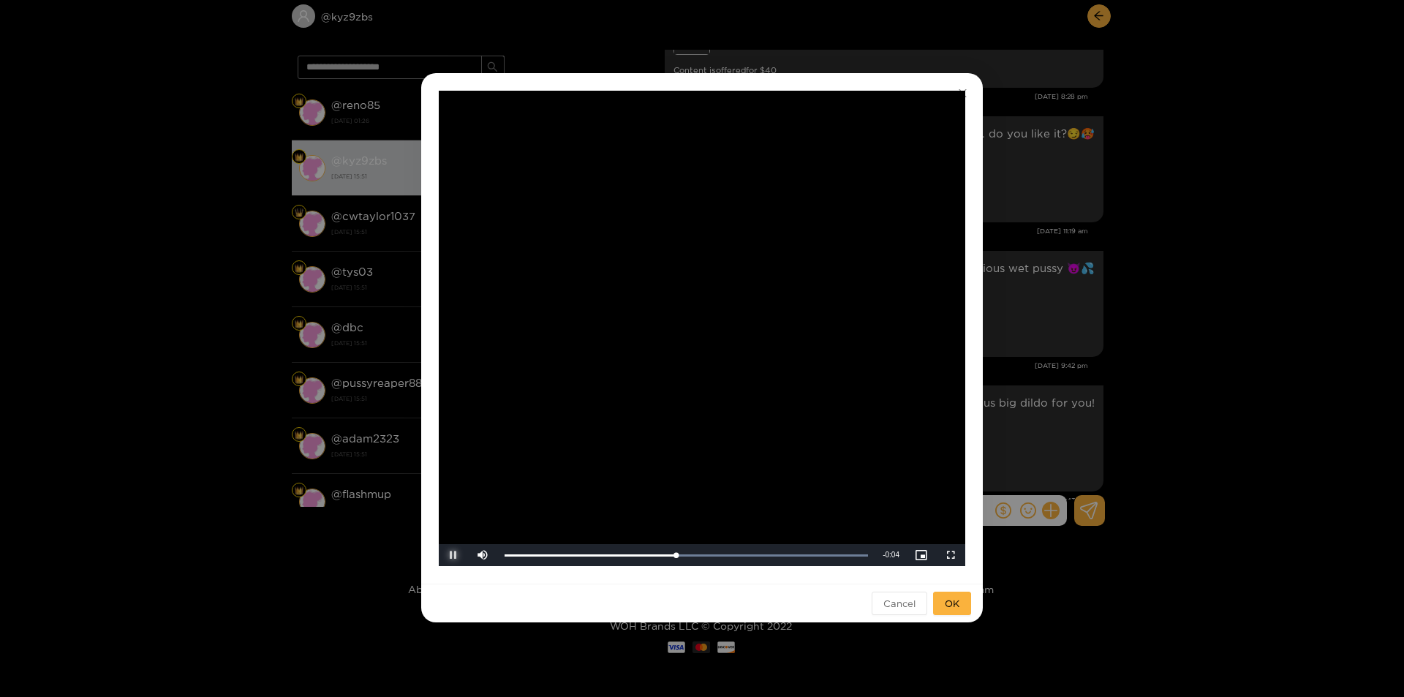
click at [453, 555] on span "Video Player" at bounding box center [453, 555] width 0 height 0
click at [956, 359] on video "Video Player" at bounding box center [702, 328] width 526 height 475
click at [1000, 355] on div "**********" at bounding box center [702, 348] width 1404 height 697
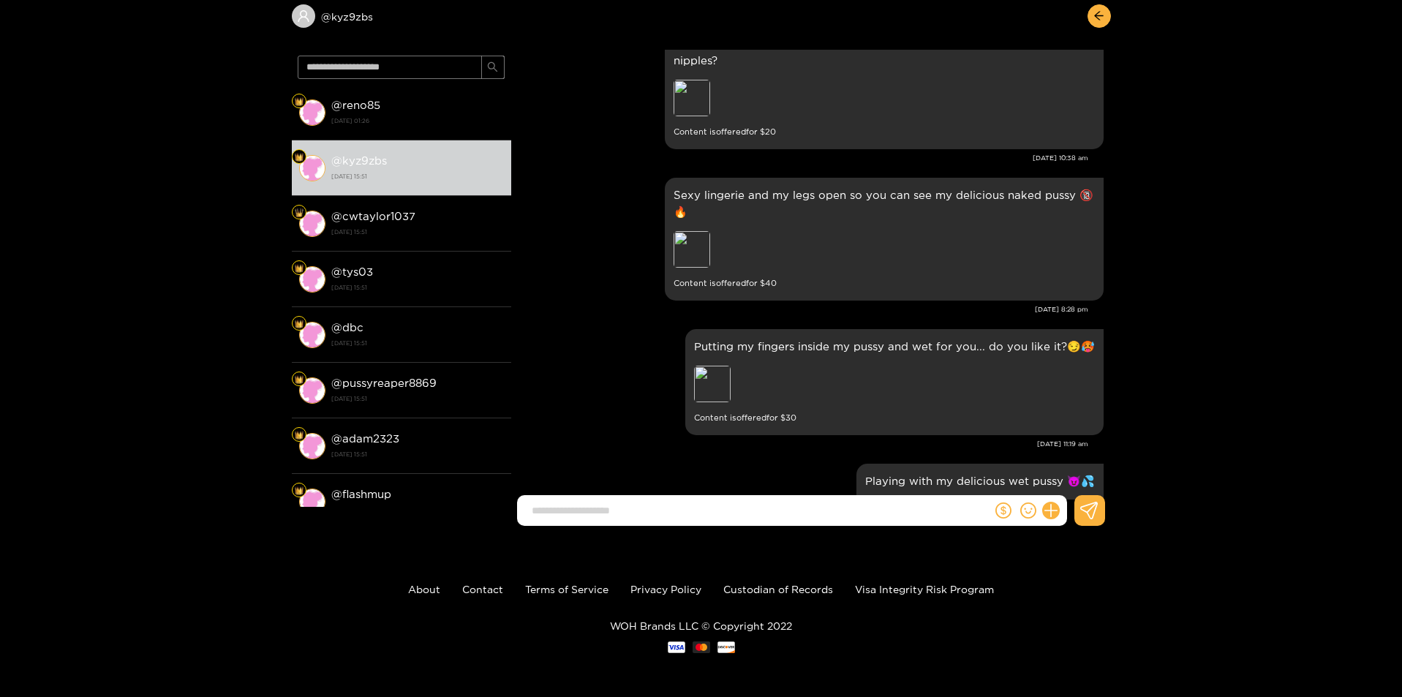
scroll to position [1609, 0]
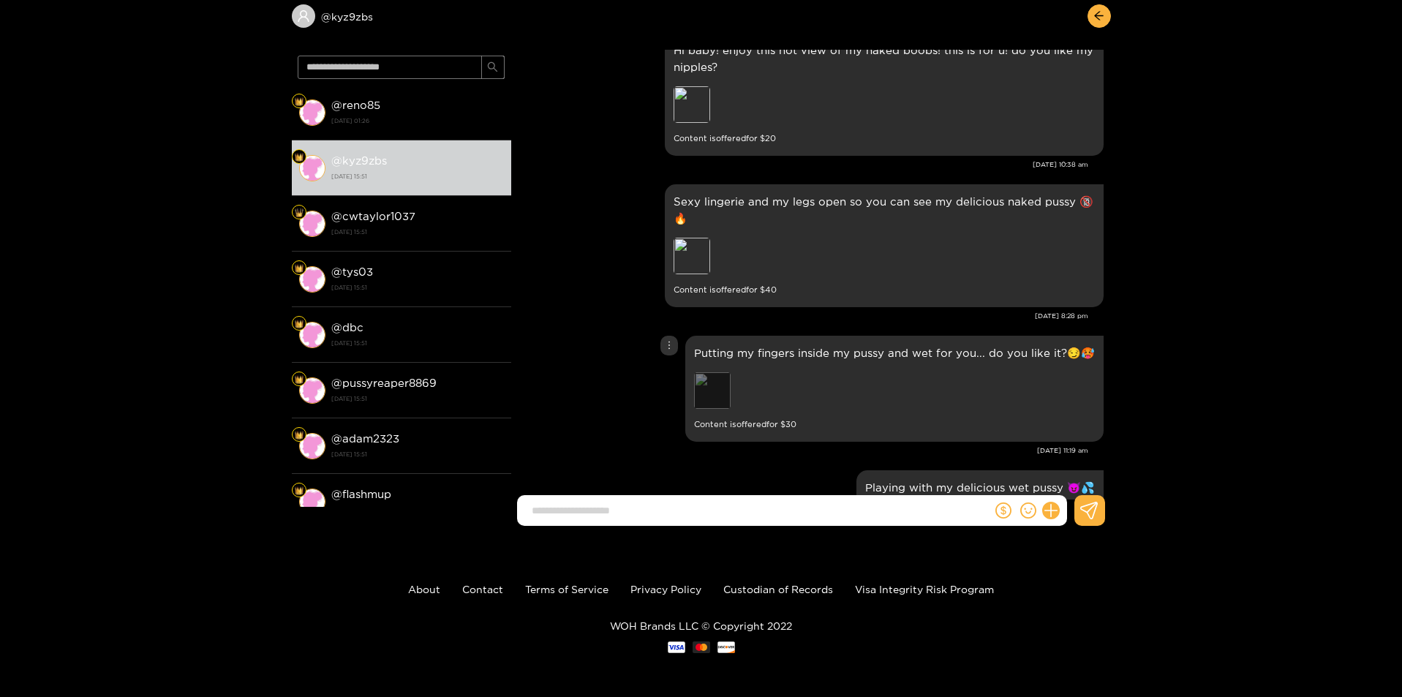
click at [711, 372] on div "Preview" at bounding box center [712, 390] width 37 height 37
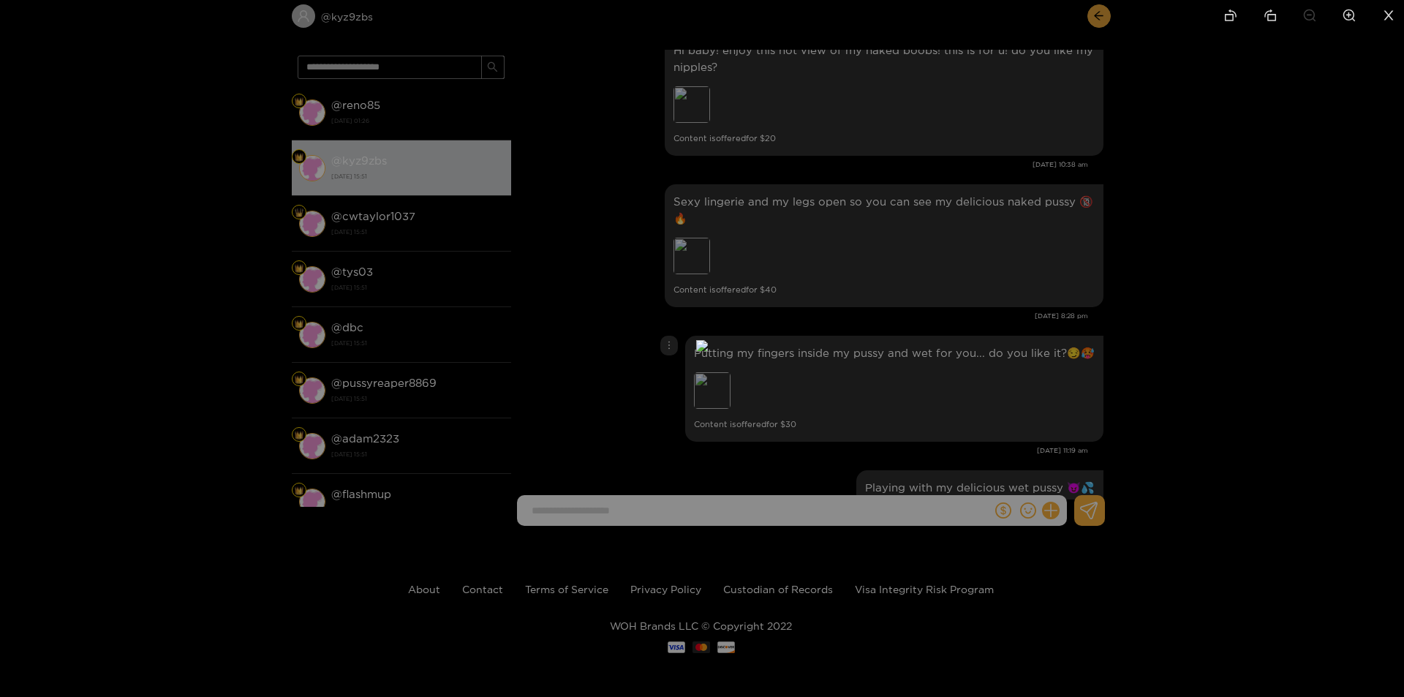
click at [1020, 327] on div at bounding box center [702, 348] width 1404 height 697
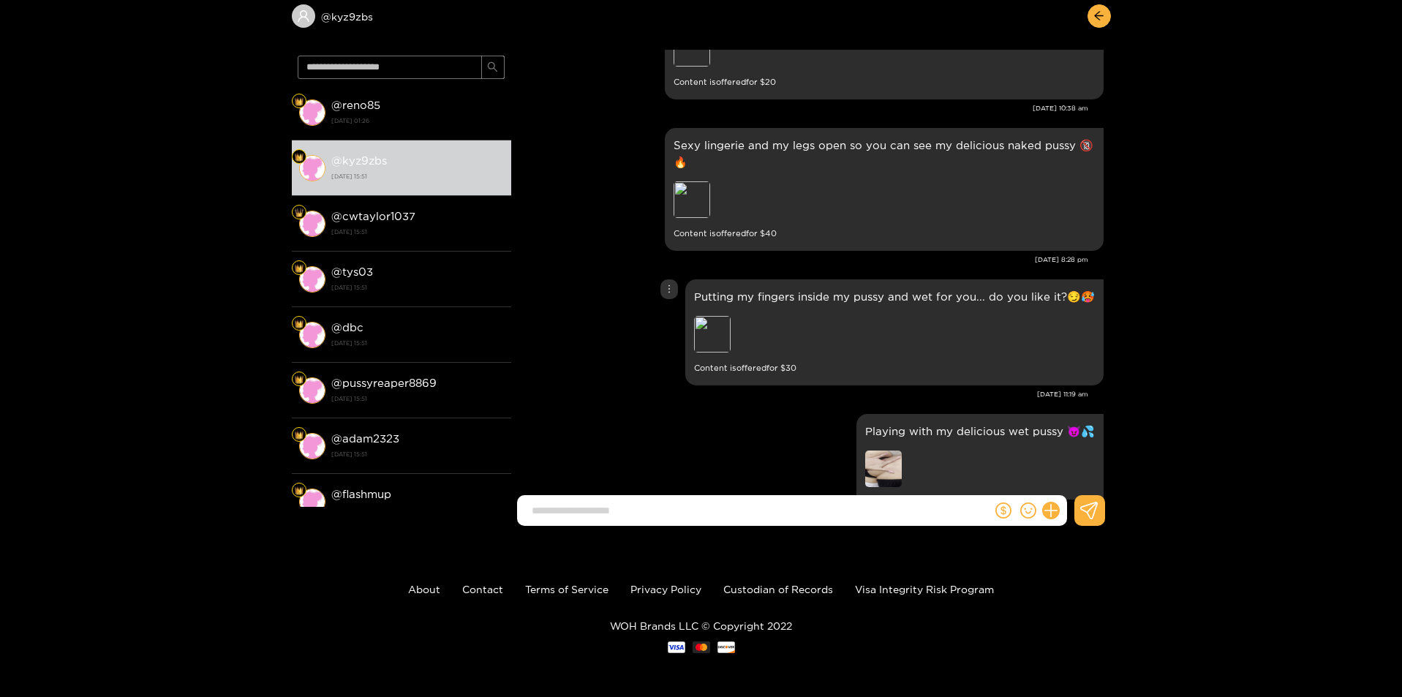
scroll to position [1755, 0]
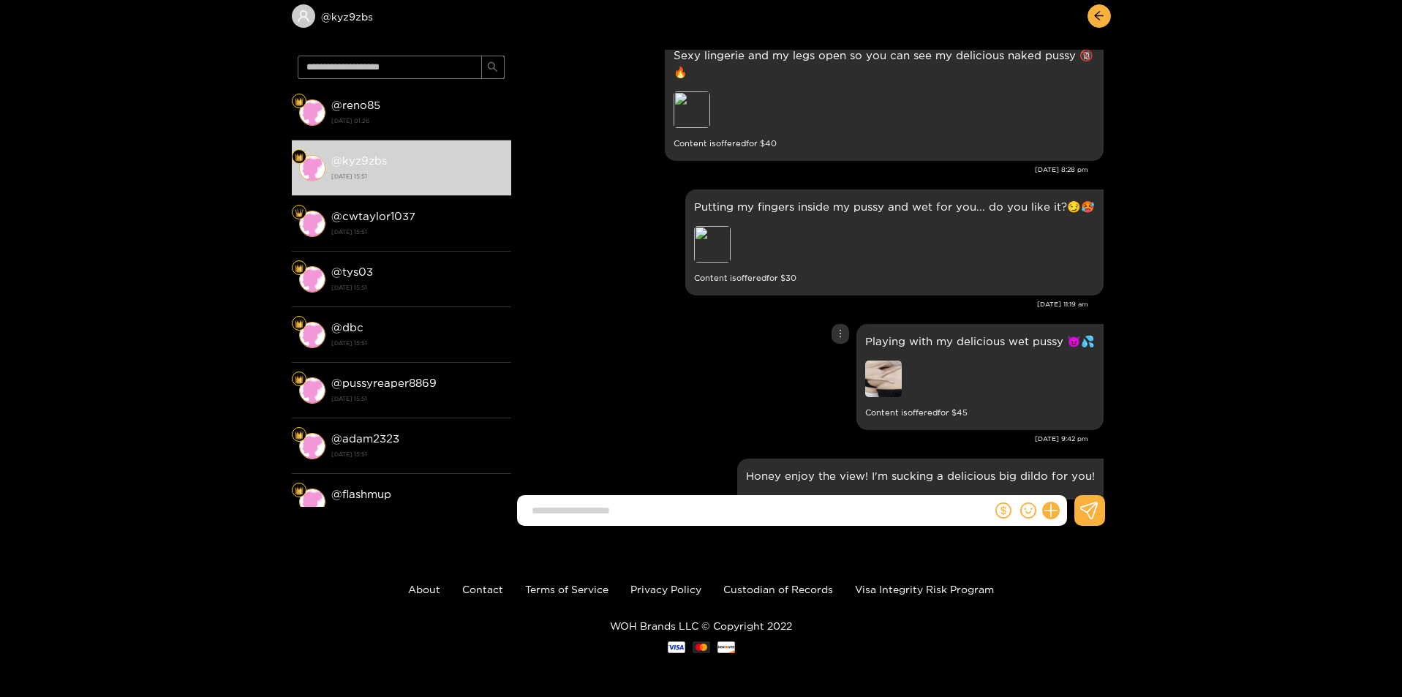
click at [893, 360] on img at bounding box center [883, 378] width 37 height 37
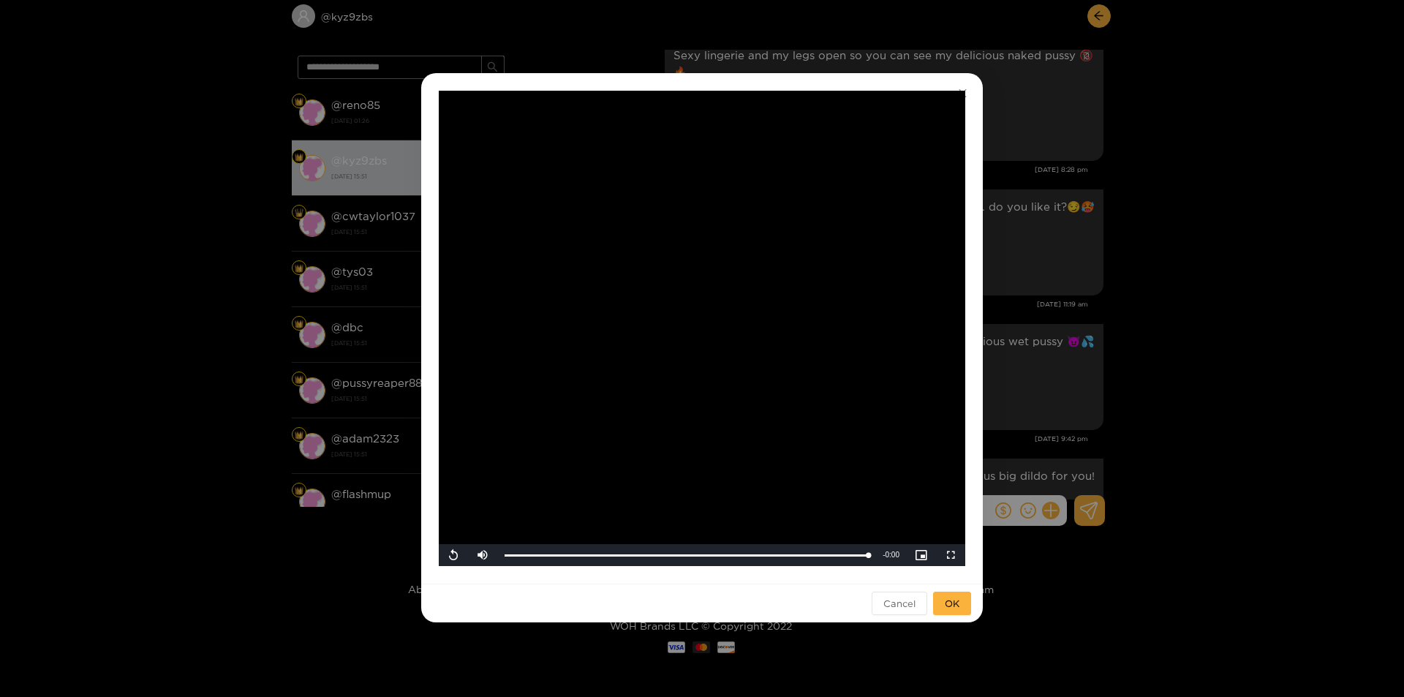
click at [1040, 303] on div "**********" at bounding box center [702, 348] width 1404 height 697
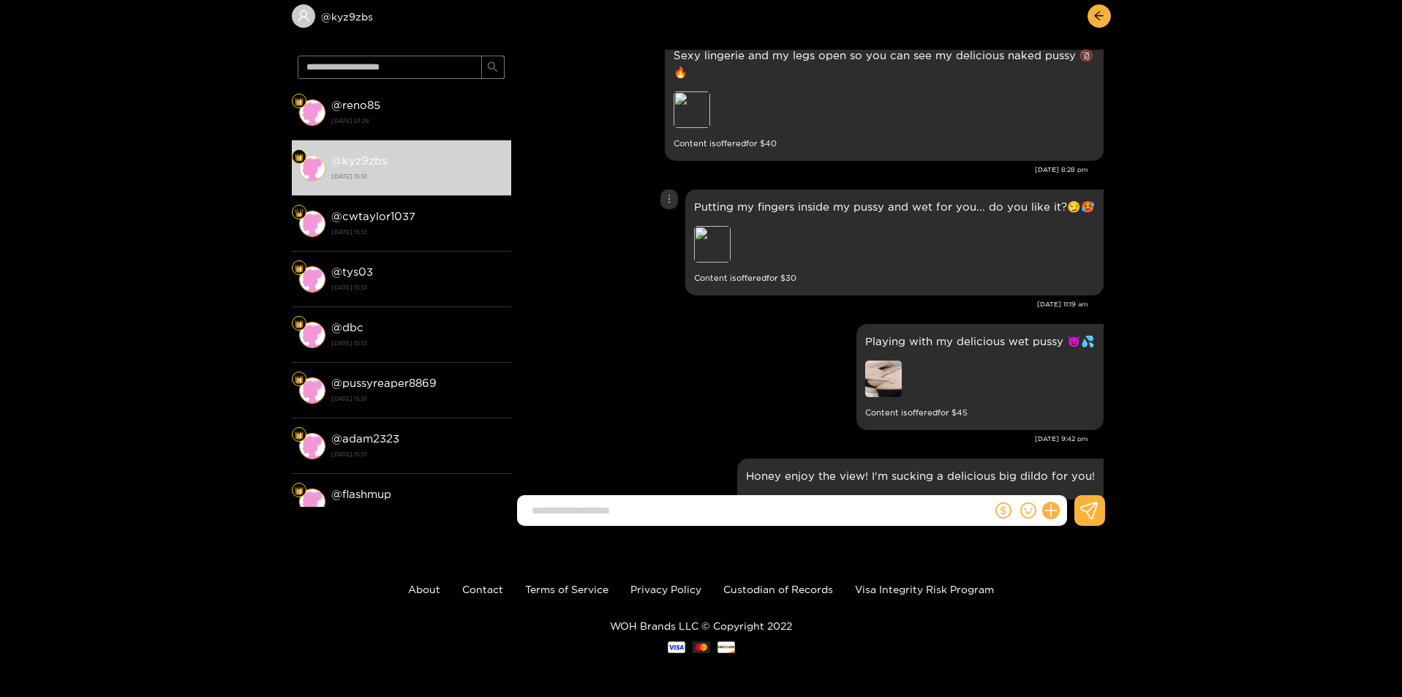
click at [713, 253] on div "Putting my fingers inside my pussy and wet for you... do you like it?😏🥵 Preview…" at bounding box center [894, 242] width 401 height 88
click at [714, 249] on div "Putting my fingers inside my pussy and wet for you... do you like it?😏🥵 Preview…" at bounding box center [894, 242] width 401 height 88
click at [713, 243] on div "Preview" at bounding box center [712, 244] width 37 height 37
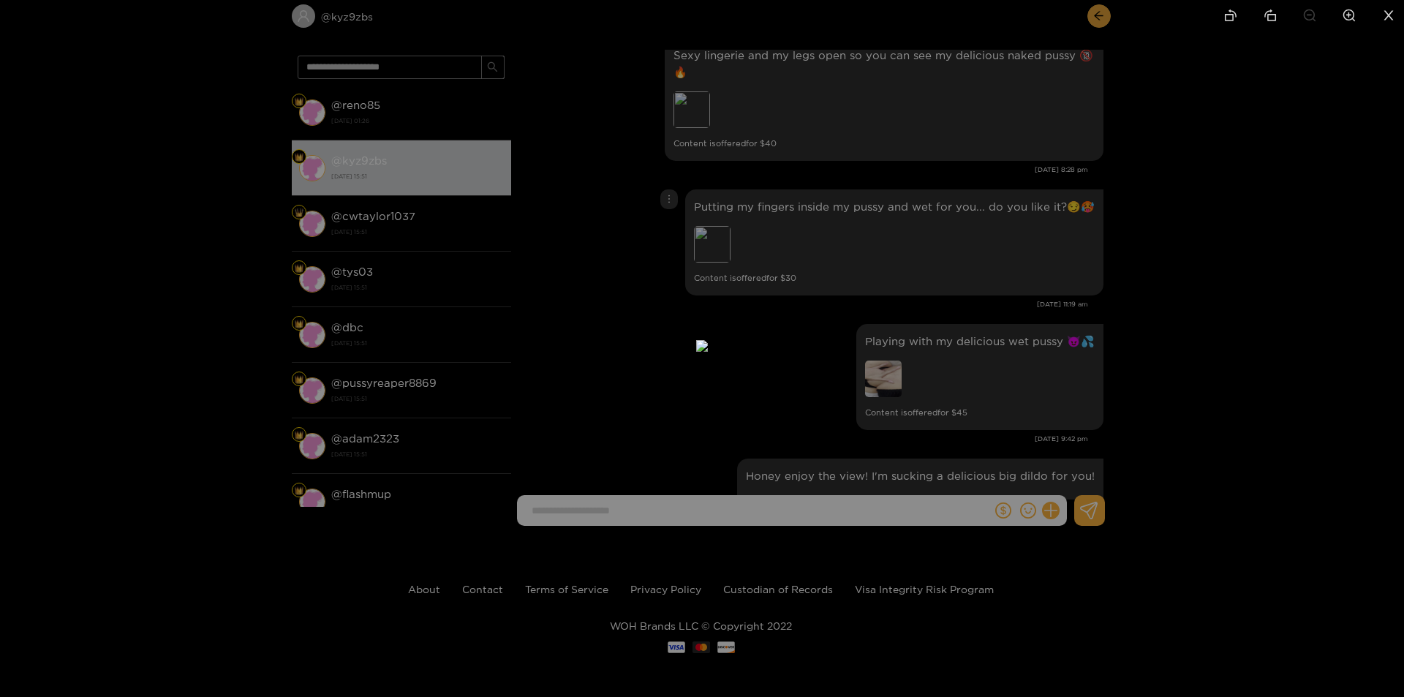
click at [1030, 292] on div at bounding box center [702, 348] width 1404 height 697
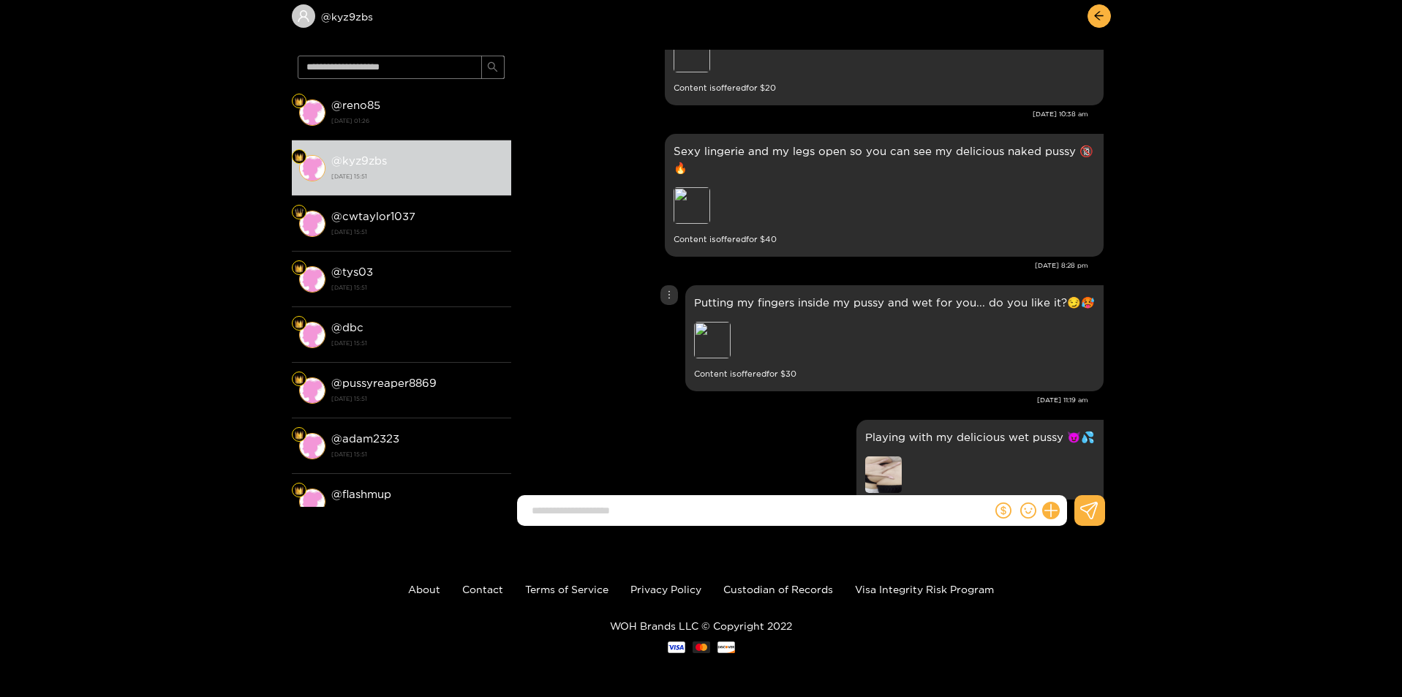
scroll to position [1609, 0]
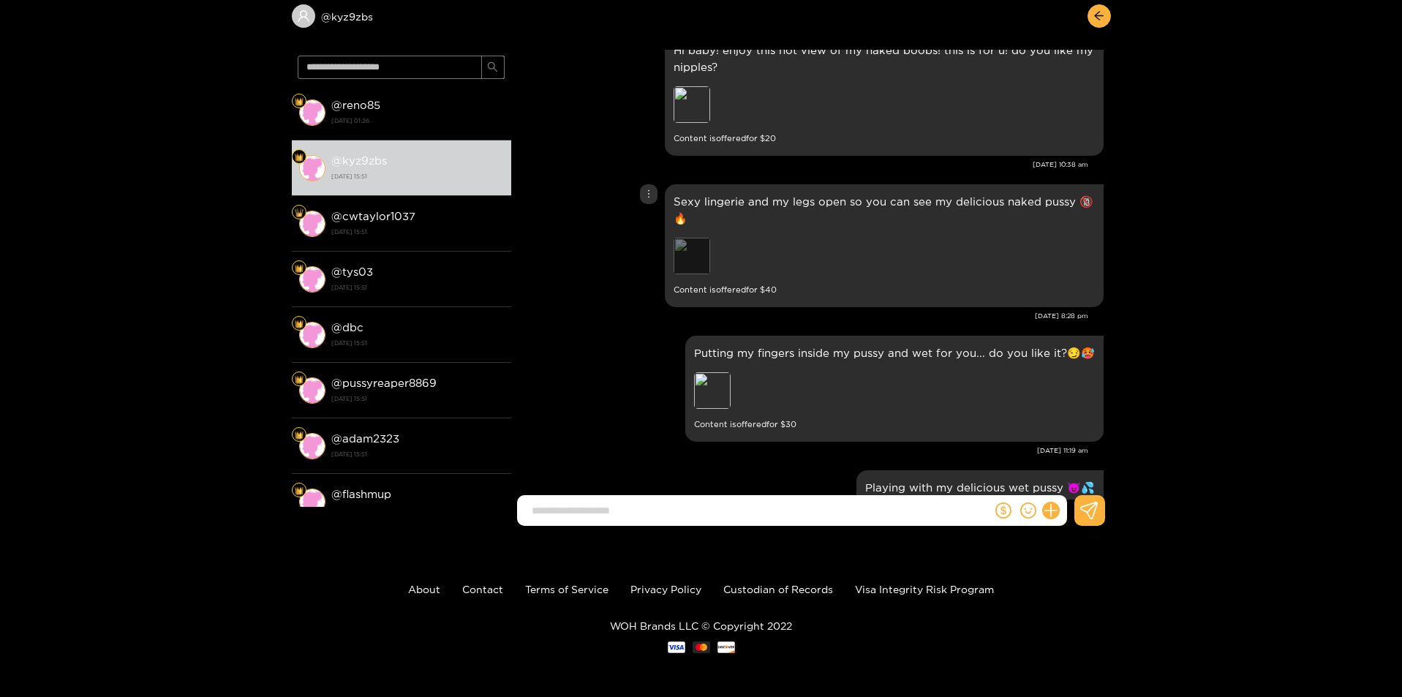
click at [690, 240] on div "Preview" at bounding box center [691, 256] width 37 height 37
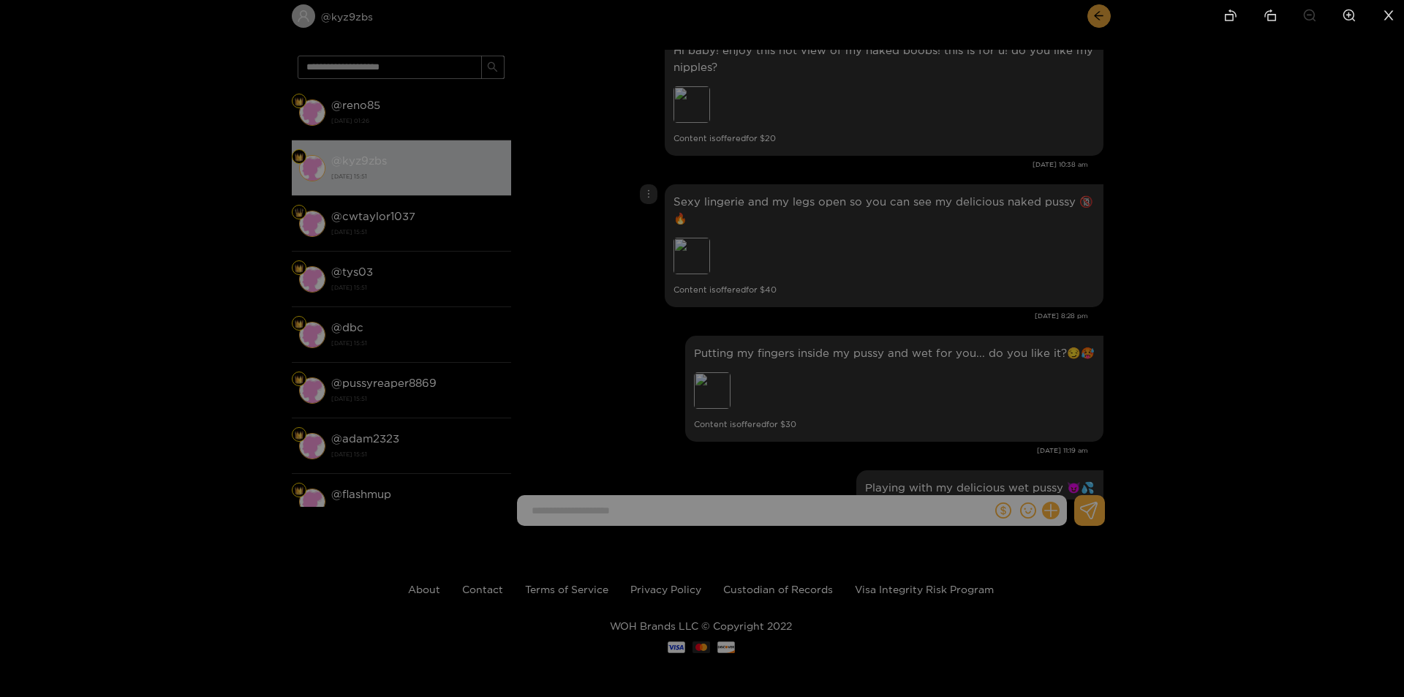
click at [985, 302] on div at bounding box center [702, 348] width 1404 height 697
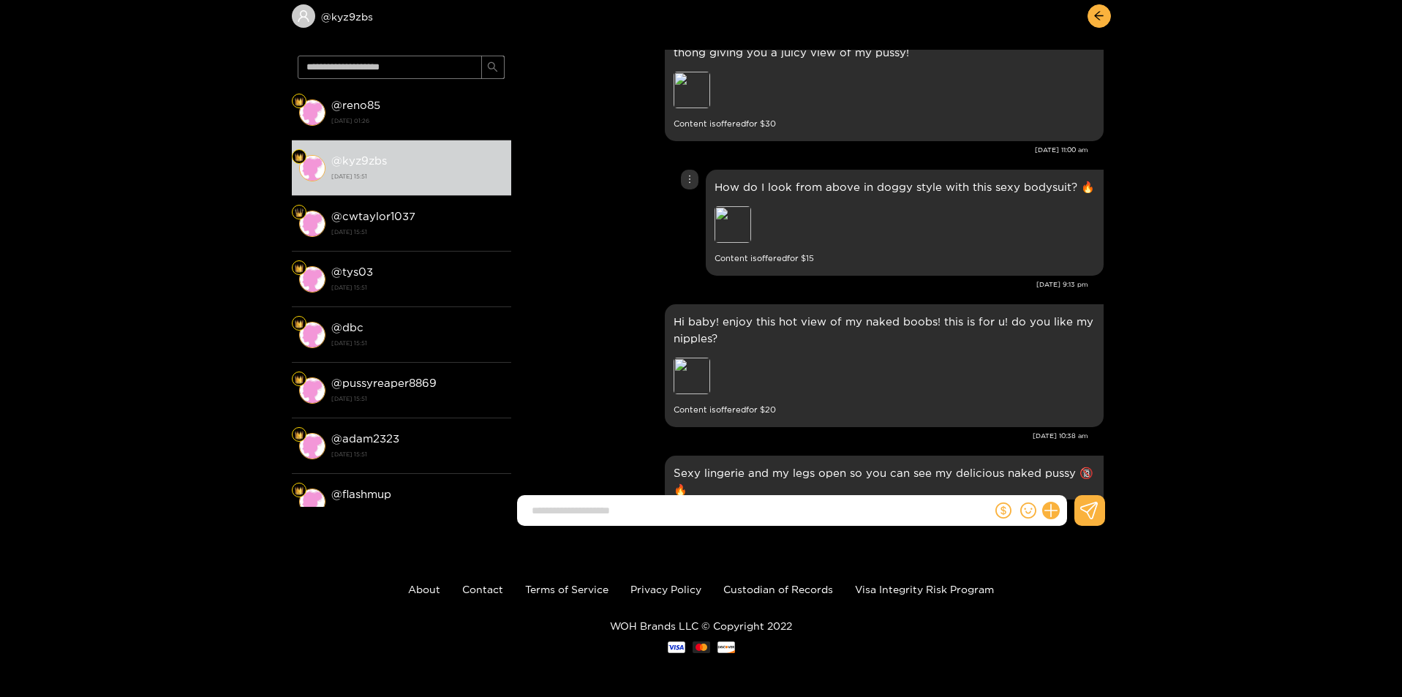
scroll to position [1170, 0]
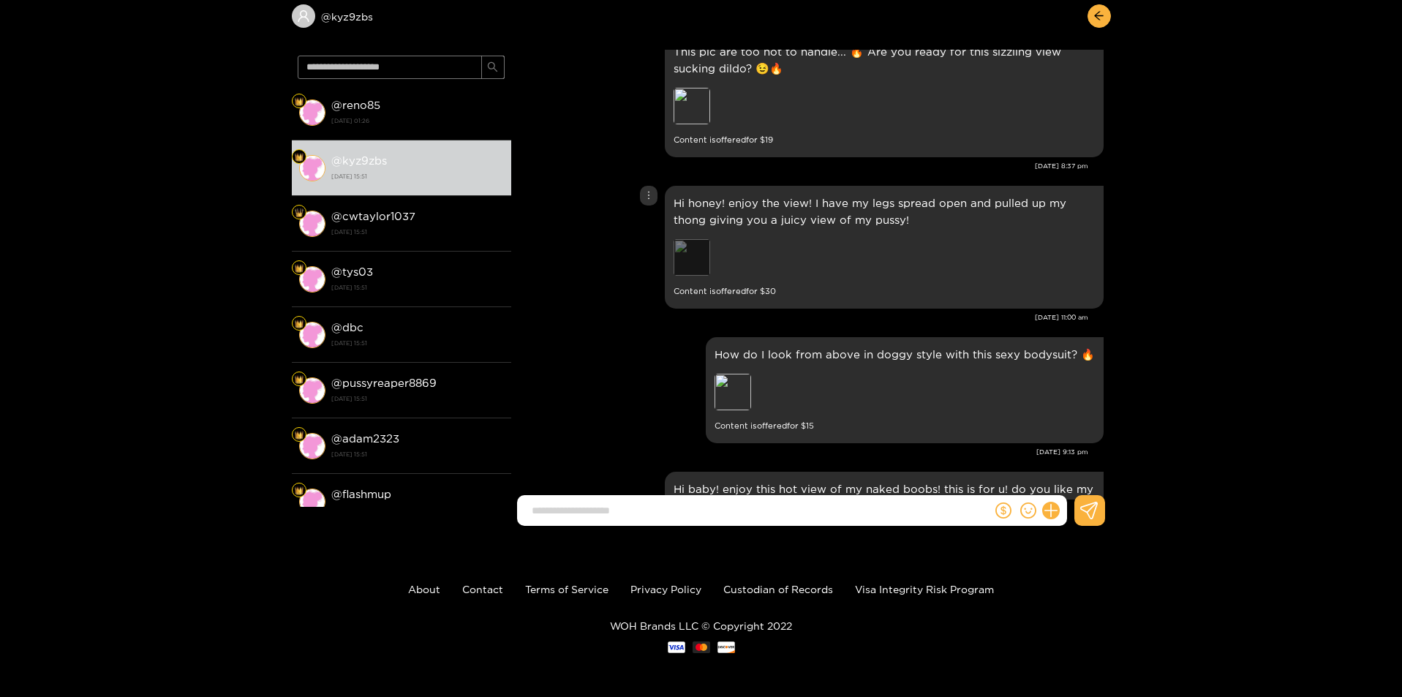
click at [695, 239] on div "Preview" at bounding box center [691, 257] width 37 height 37
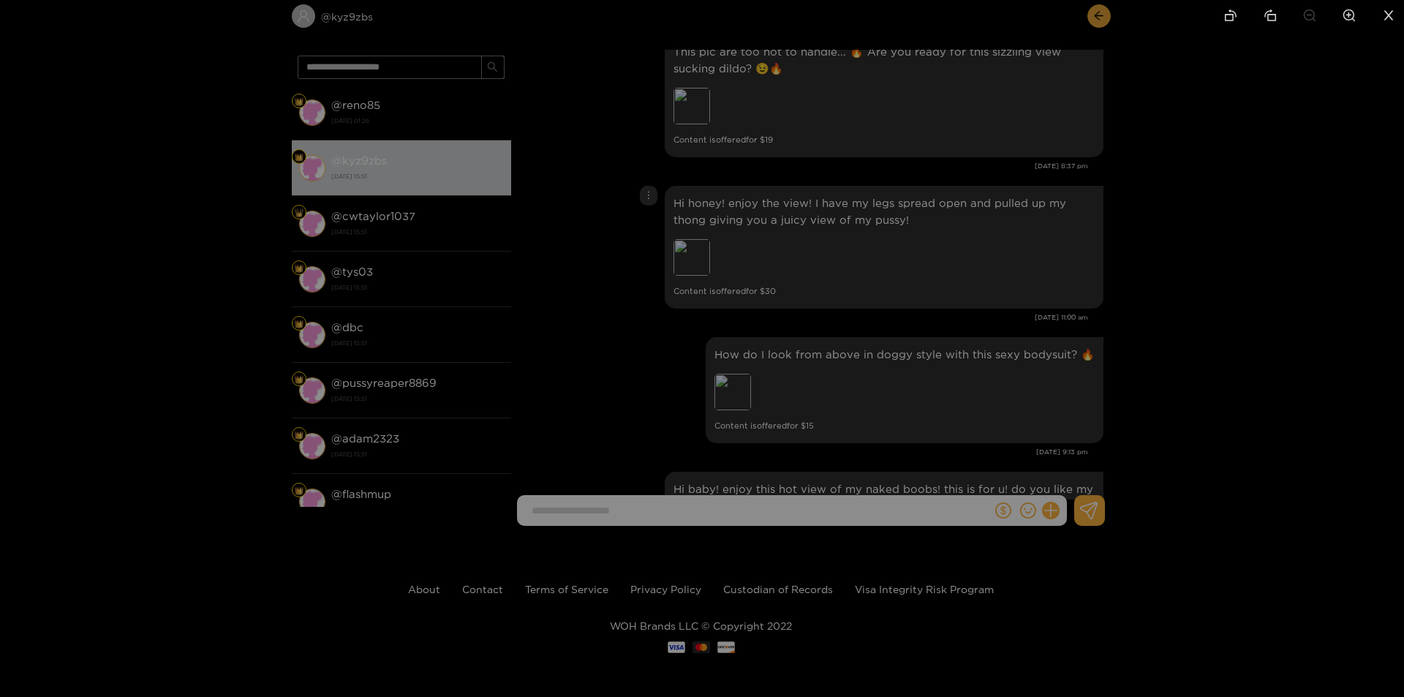
click at [996, 259] on div at bounding box center [702, 348] width 1404 height 697
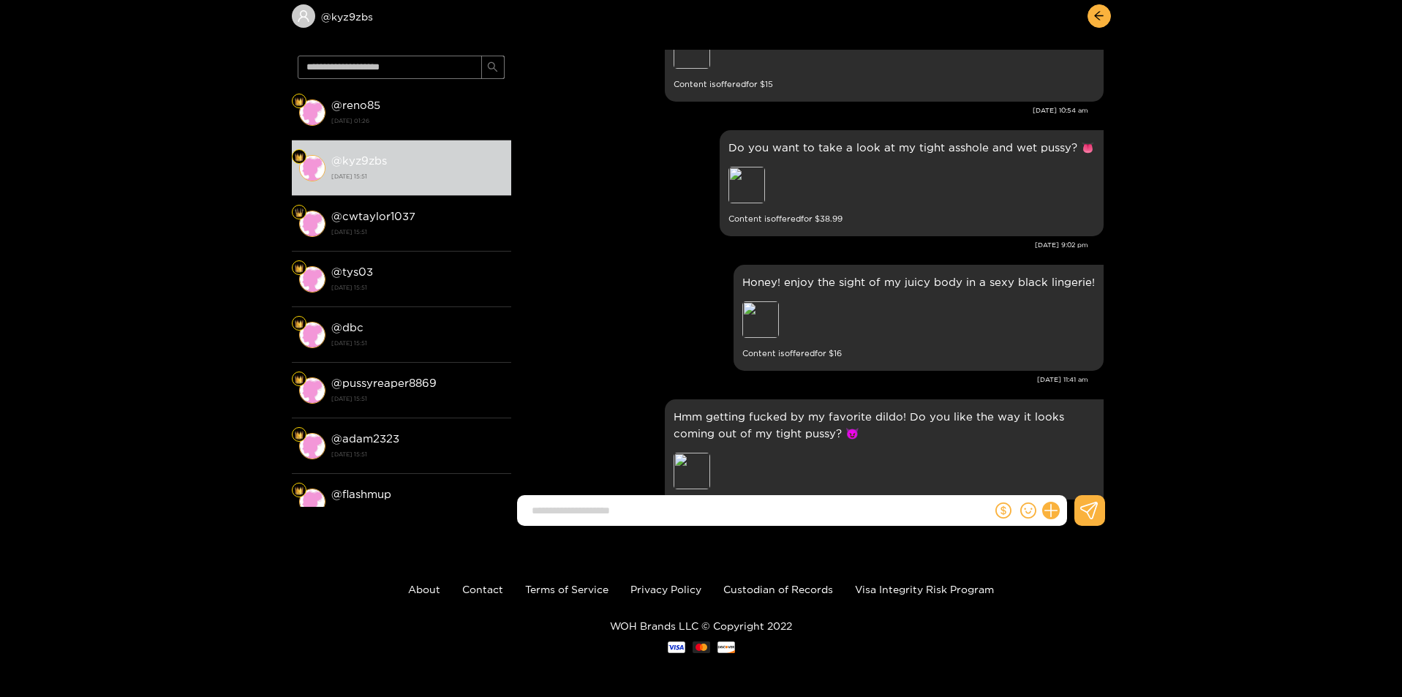
scroll to position [512, 0]
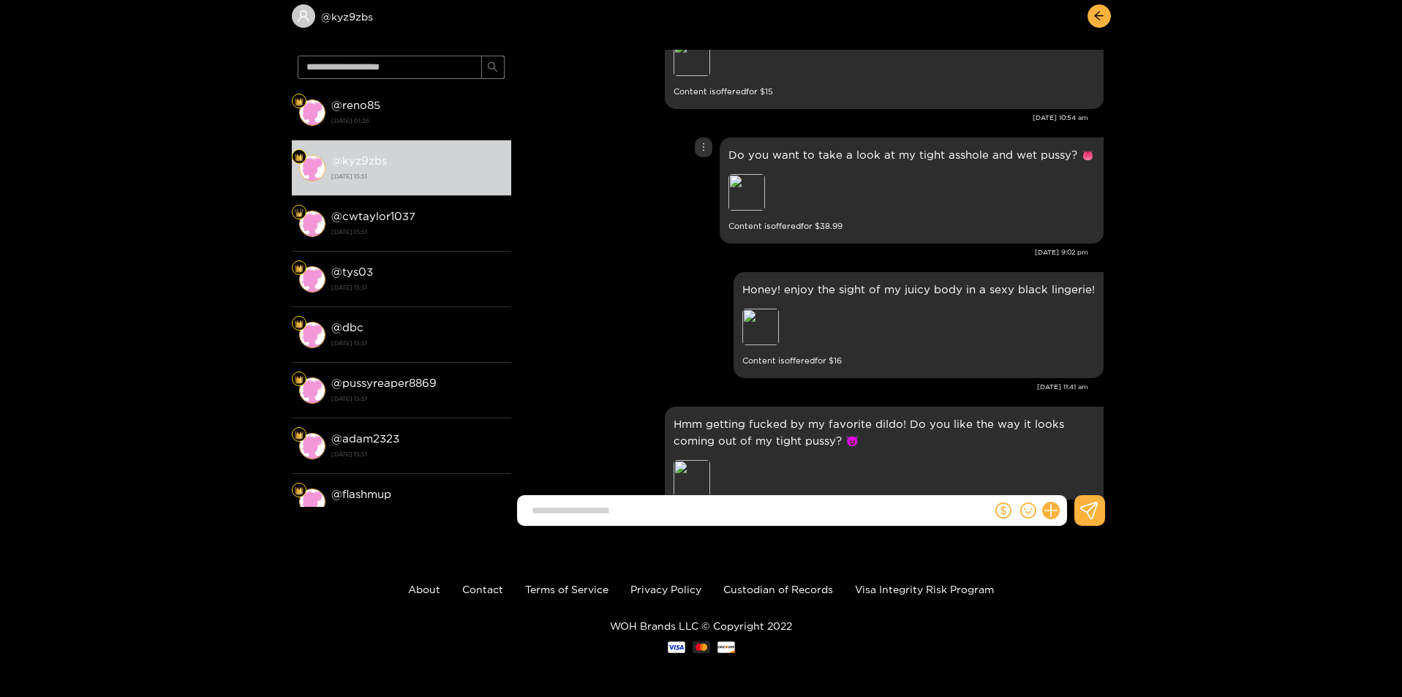
click at [725, 173] on div "Do you want to take a look at my tight asshole and wet pussy? 👅 Preview Content…" at bounding box center [911, 190] width 384 height 106
click at [746, 184] on div "Preview" at bounding box center [746, 192] width 37 height 37
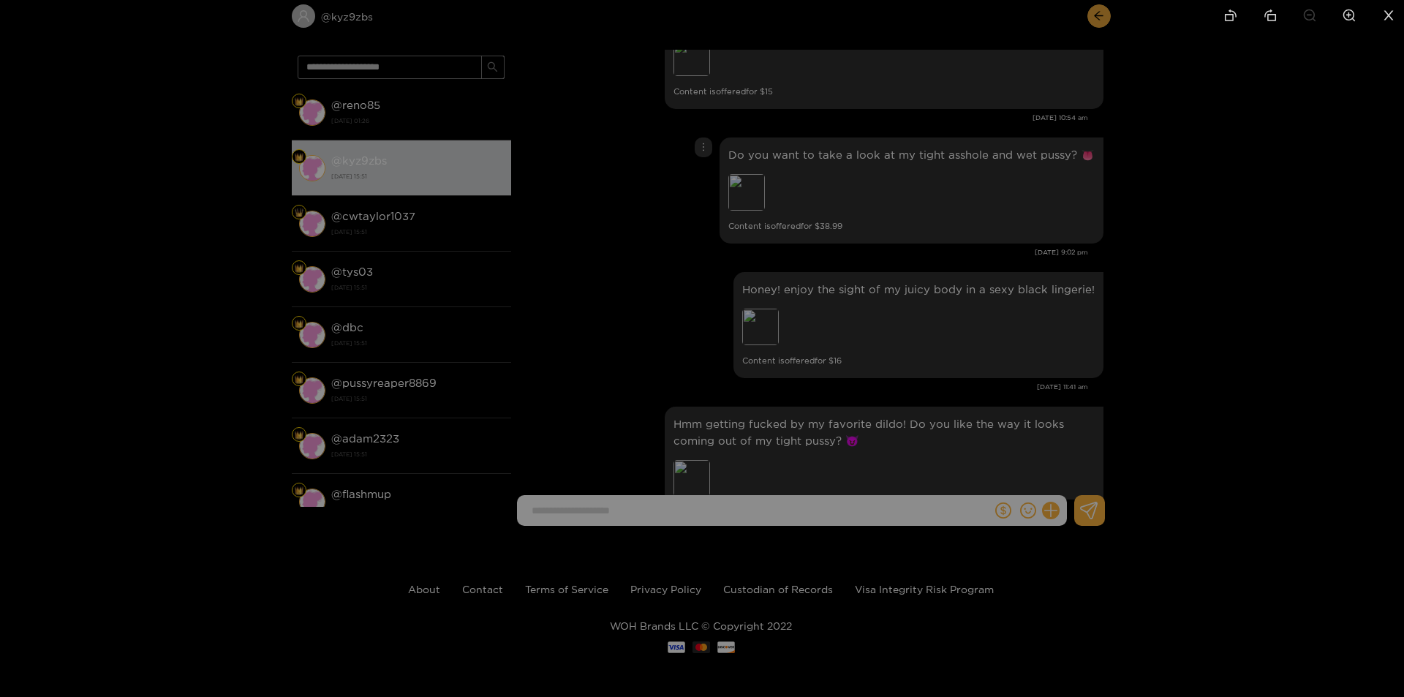
click at [1226, 255] on div at bounding box center [702, 348] width 1404 height 697
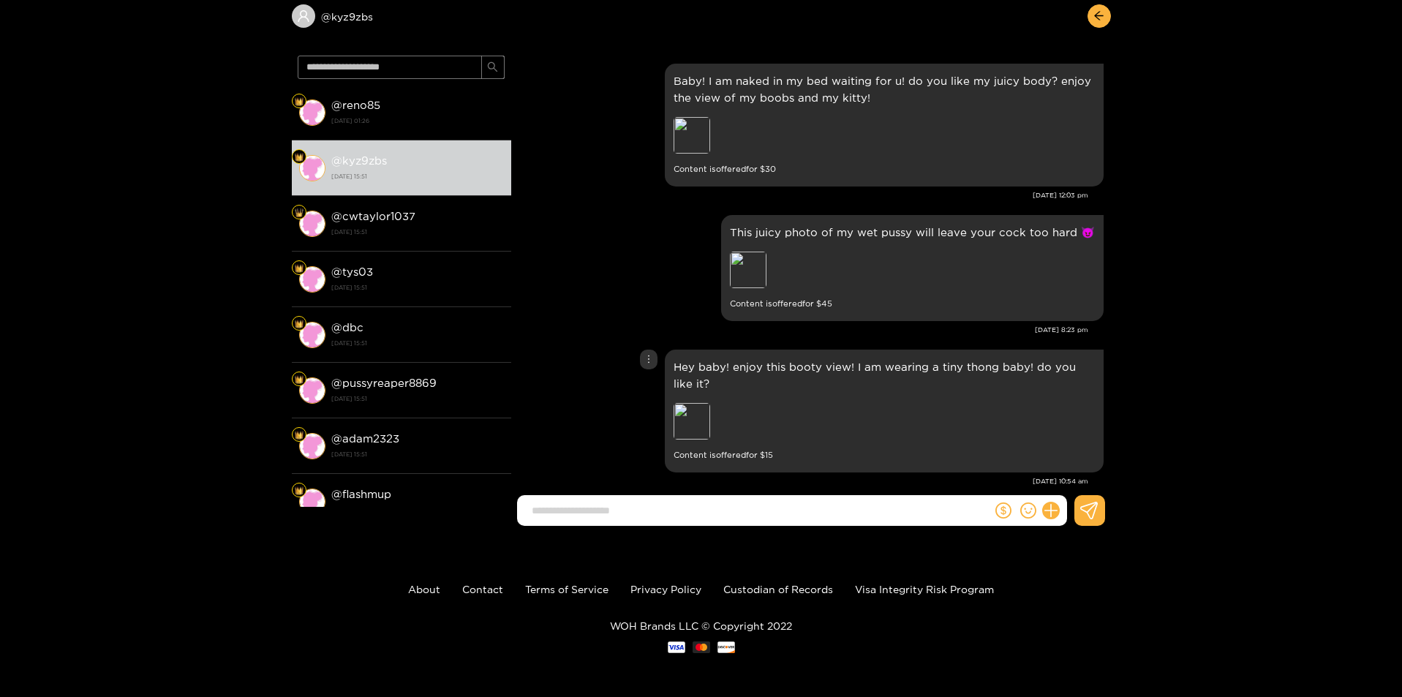
scroll to position [73, 0]
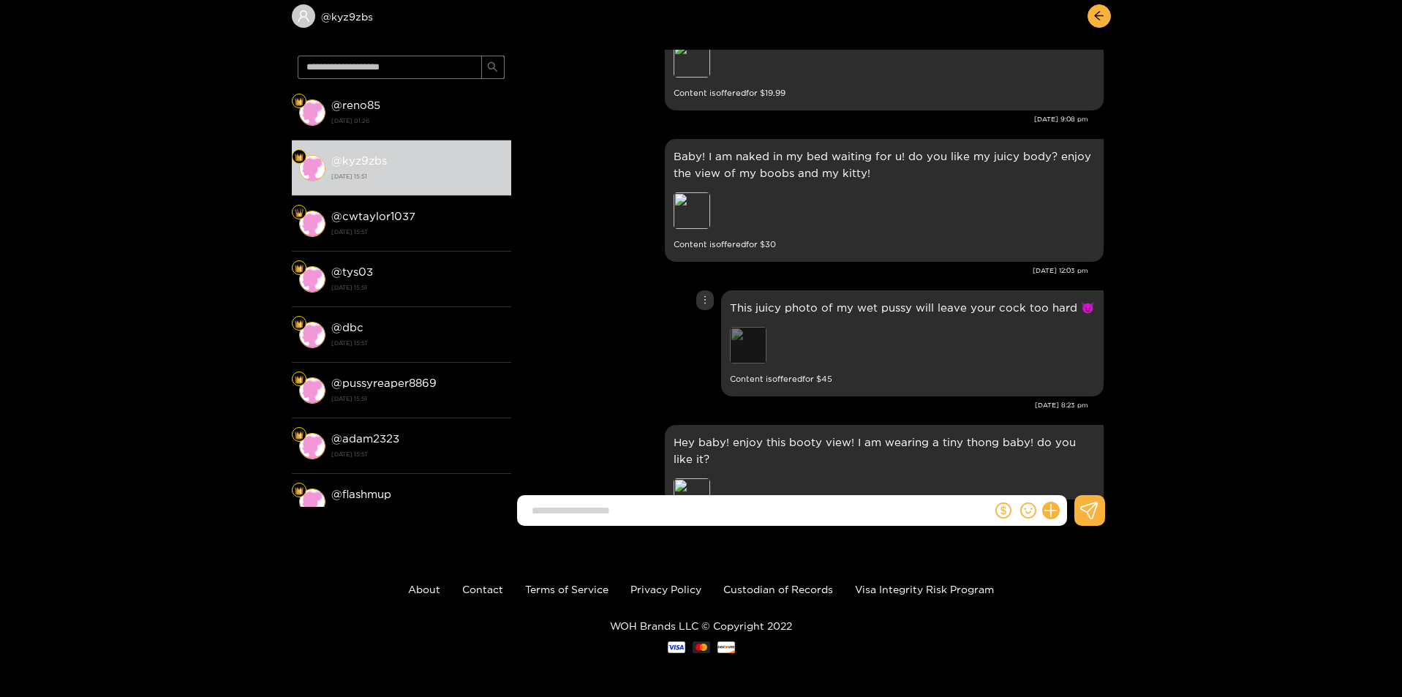
click at [744, 327] on div "Preview" at bounding box center [748, 345] width 37 height 37
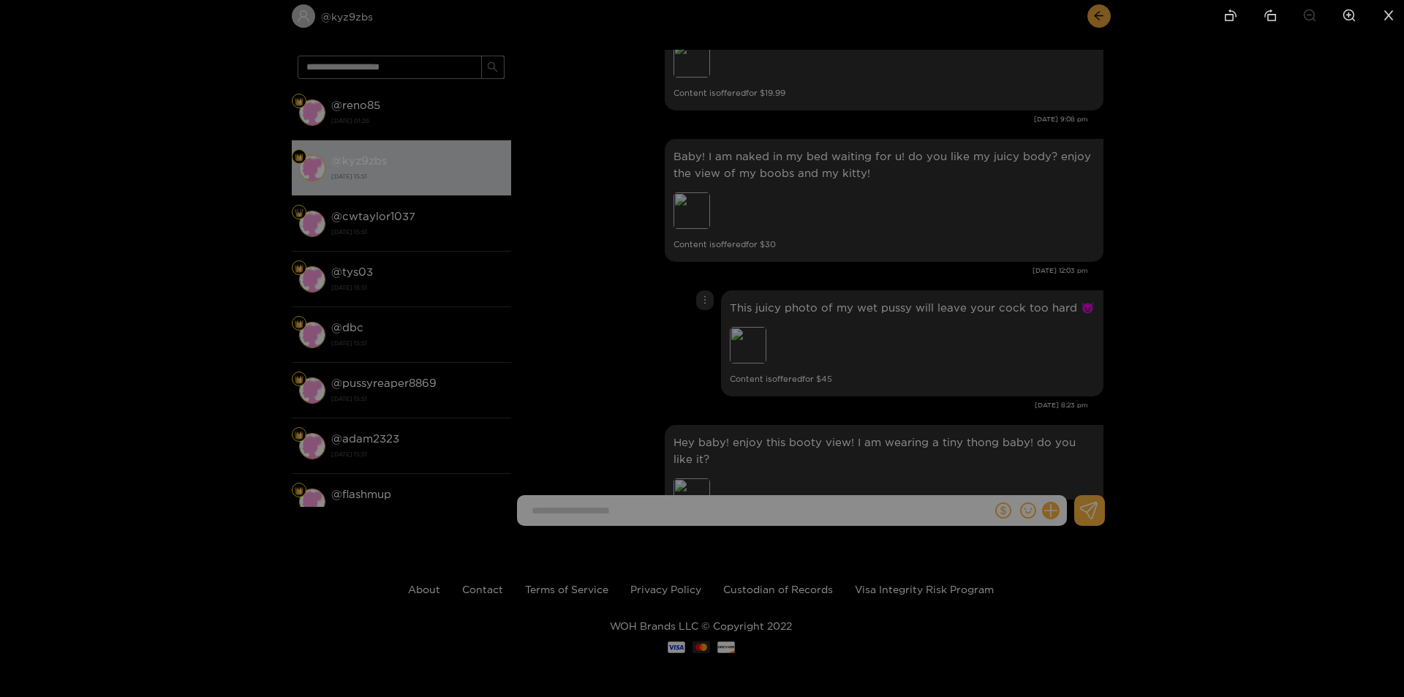
click at [1209, 272] on div at bounding box center [702, 348] width 1404 height 697
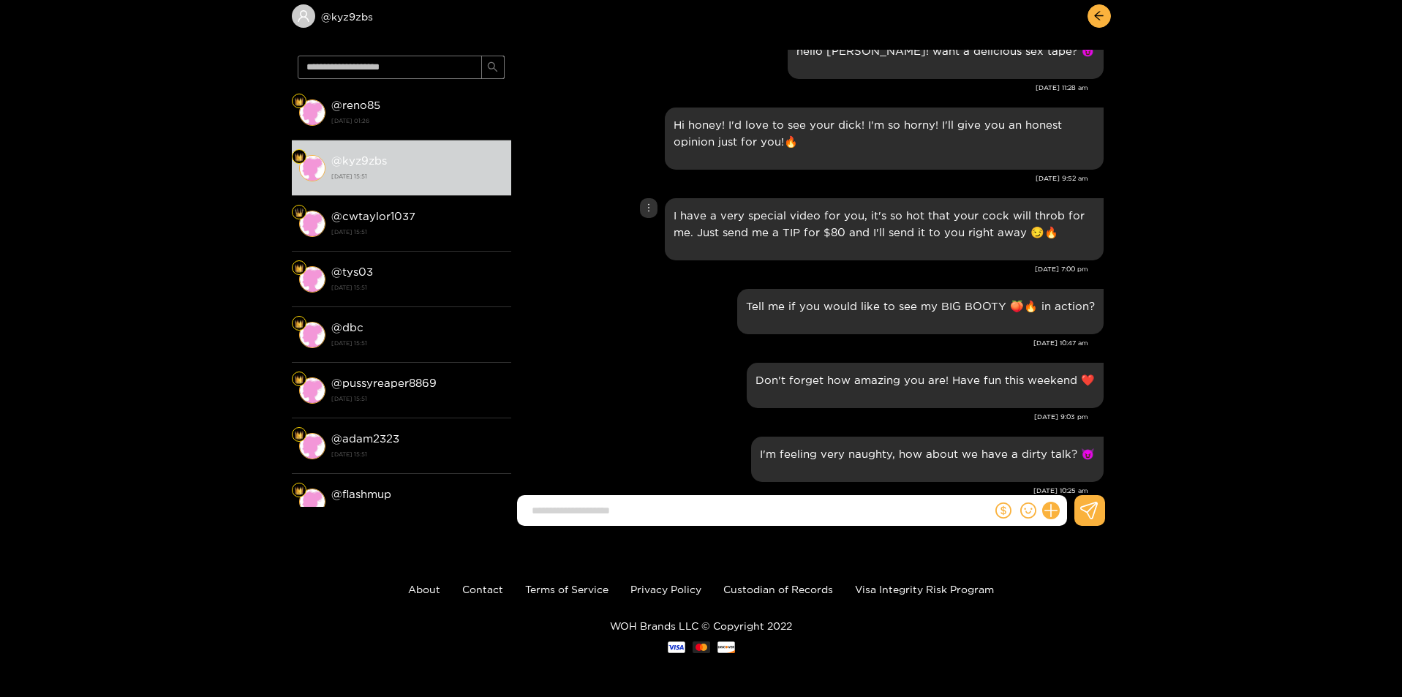
scroll to position [877, 0]
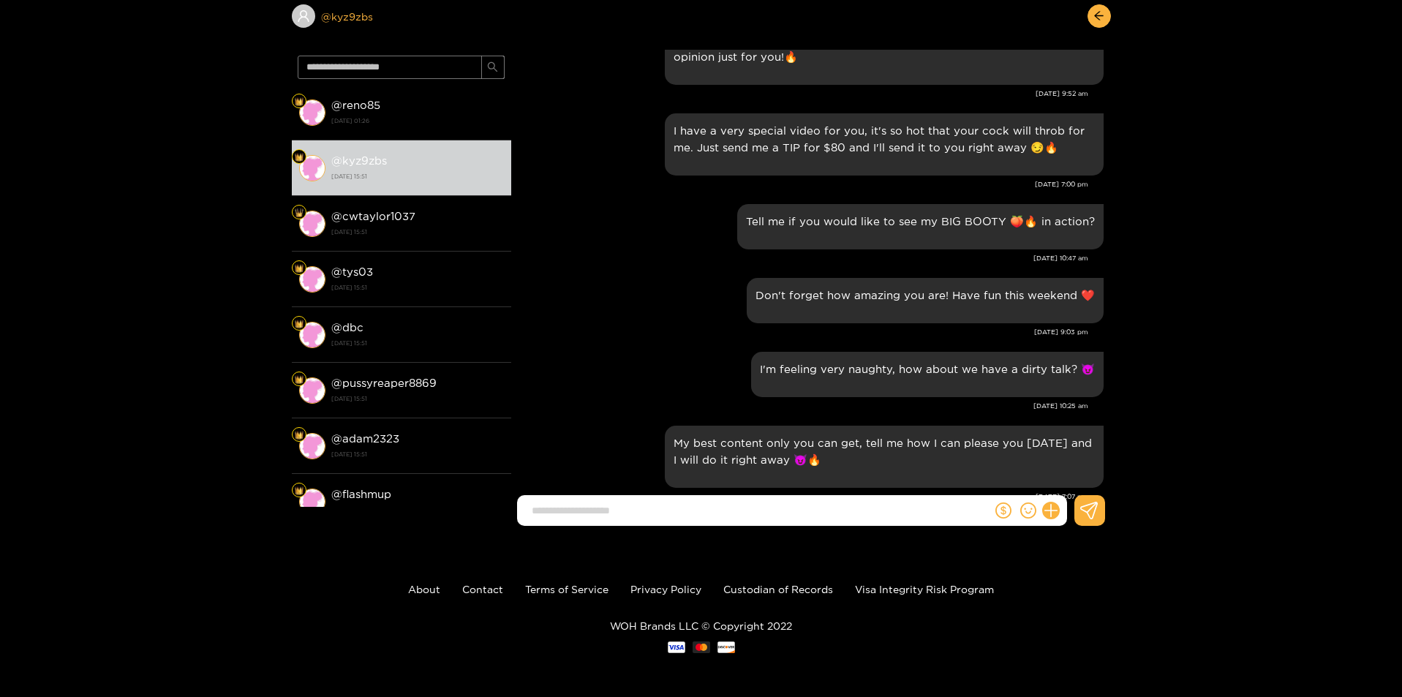
click at [347, 11] on div "@ kyz9zbs" at bounding box center [401, 15] width 219 height 23
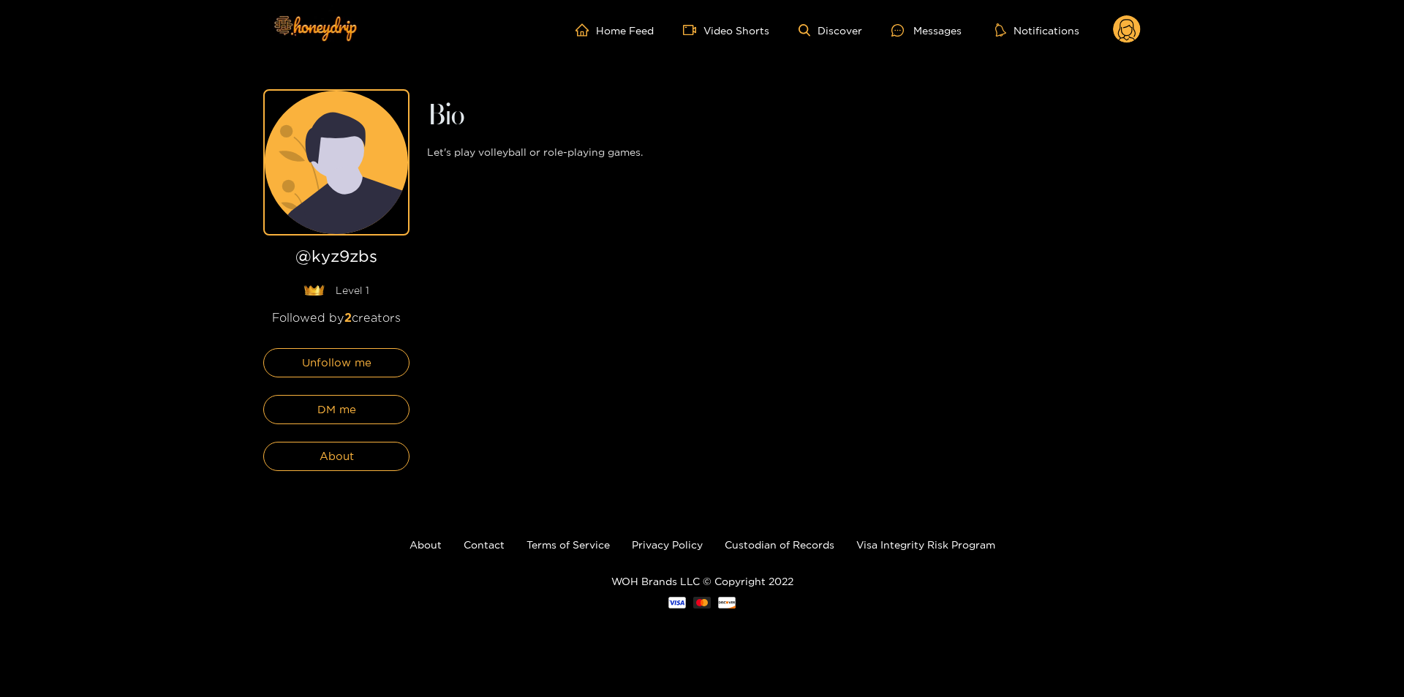
click at [1126, 23] on circle at bounding box center [1127, 29] width 28 height 28
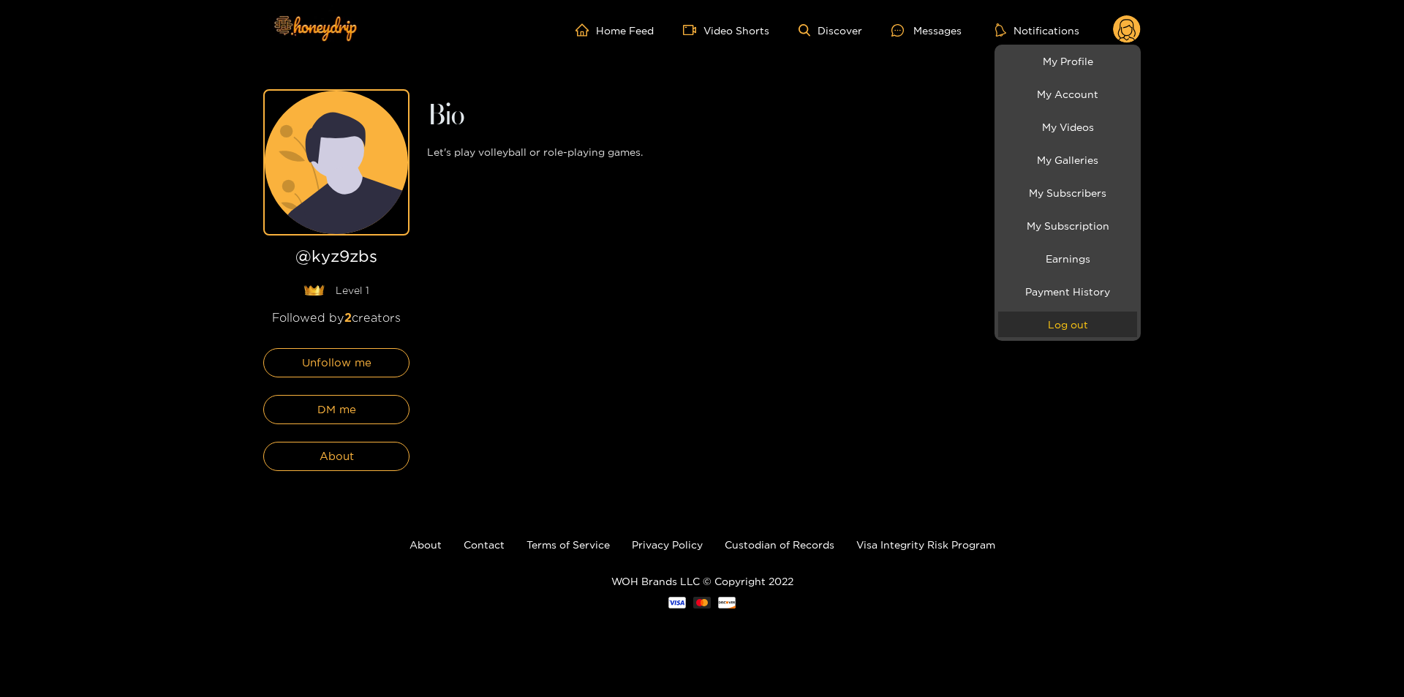
drag, startPoint x: 1076, startPoint y: 322, endPoint x: 1165, endPoint y: 140, distance: 202.4
click at [1076, 322] on button "Log out" at bounding box center [1067, 324] width 139 height 26
